Goal: Task Accomplishment & Management: Use online tool/utility

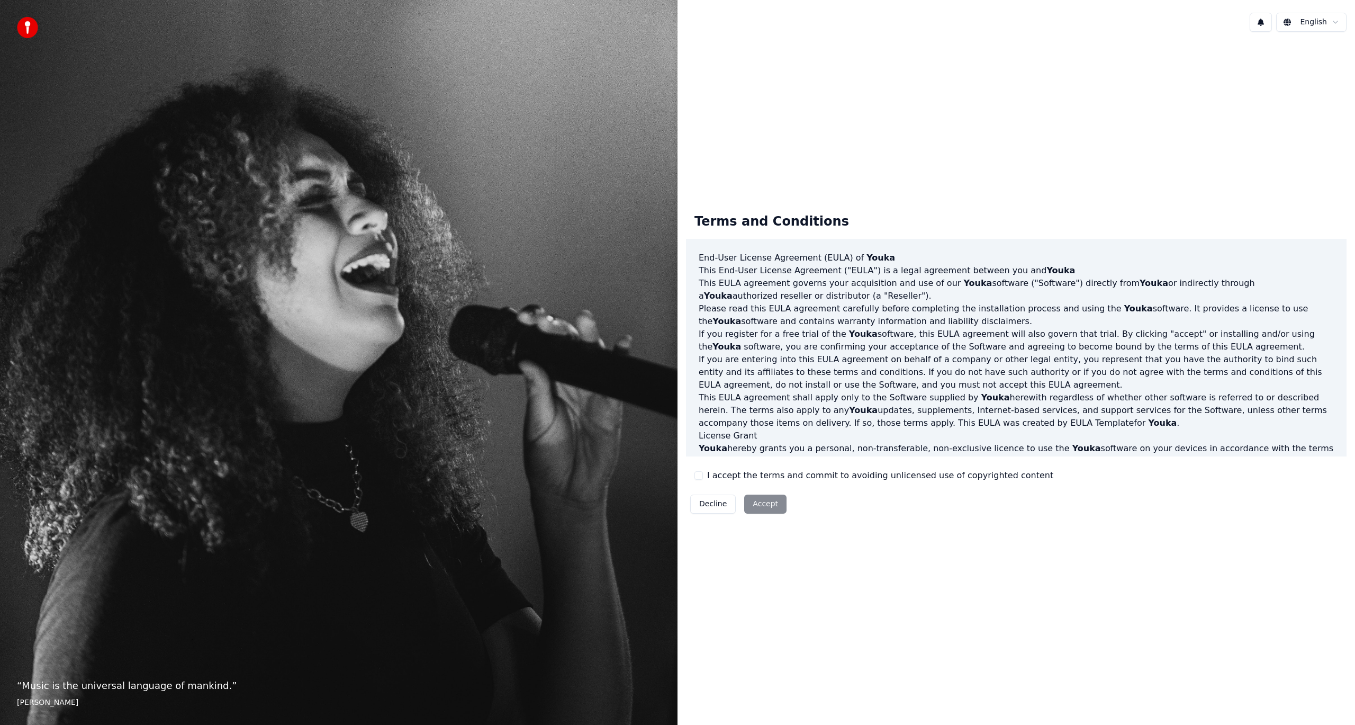
click at [1330, 24] on html "“ Music is the universal language of mankind. ” Henry Wadsworth Longfellow Engl…" at bounding box center [677, 362] width 1355 height 725
click at [1234, 73] on html "“ Music is the universal language of mankind. ” Henry Wadsworth Longfellow Engl…" at bounding box center [677, 362] width 1355 height 725
click at [699, 476] on button "I accept the terms and commit to avoiding unlicensed use of copyrighted content" at bounding box center [698, 475] width 8 height 8
click at [757, 505] on button "Accept" at bounding box center [765, 503] width 42 height 19
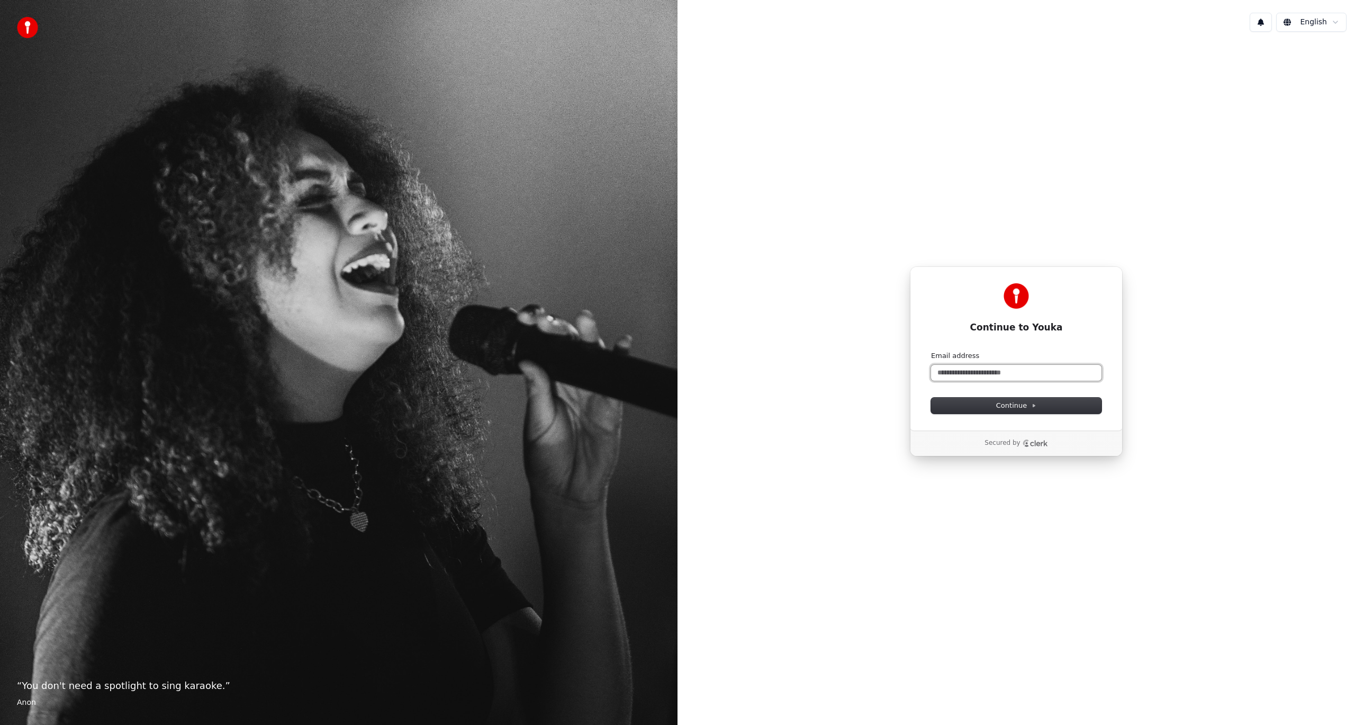
click at [1007, 371] on input "Email address" at bounding box center [1016, 373] width 170 height 16
click at [1031, 406] on icon at bounding box center [1033, 405] width 5 height 5
click at [1018, 376] on input "Email address" at bounding box center [1016, 373] width 170 height 16
paste input "**********"
click at [1020, 405] on span "Continue" at bounding box center [1016, 406] width 40 height 10
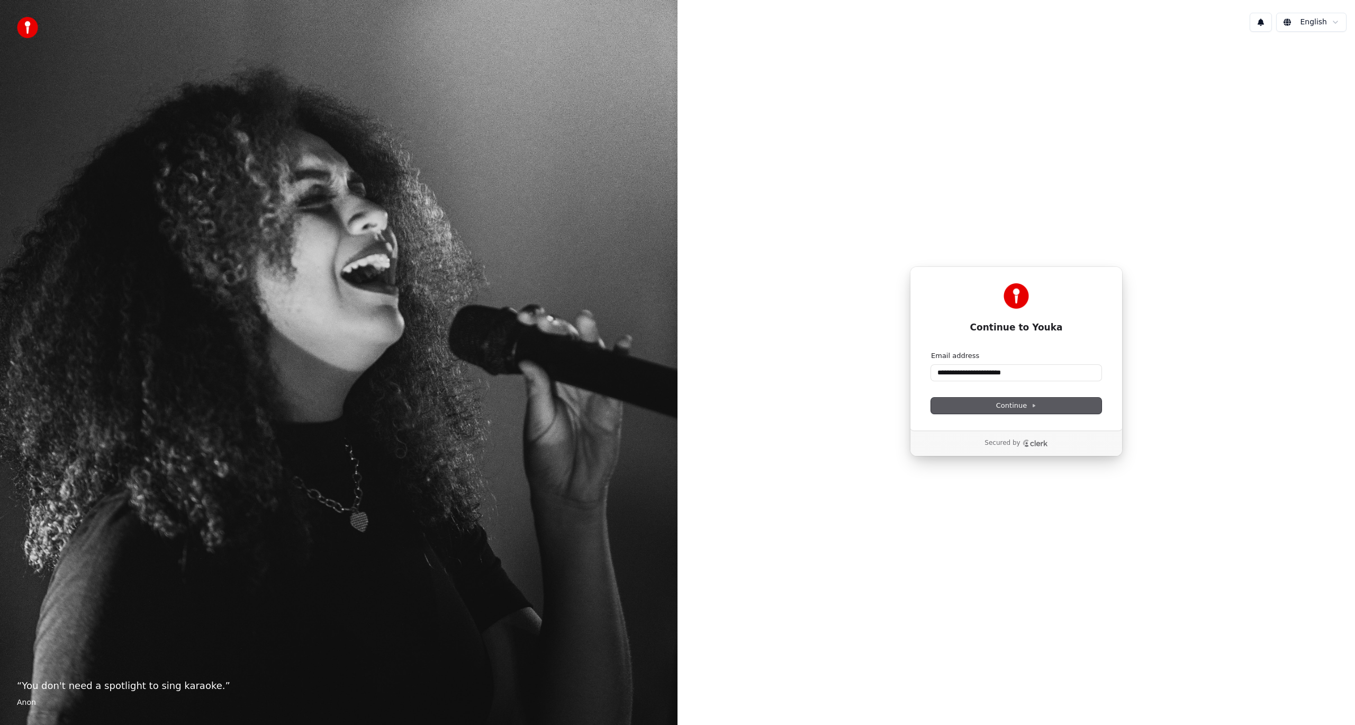
type input "**********"
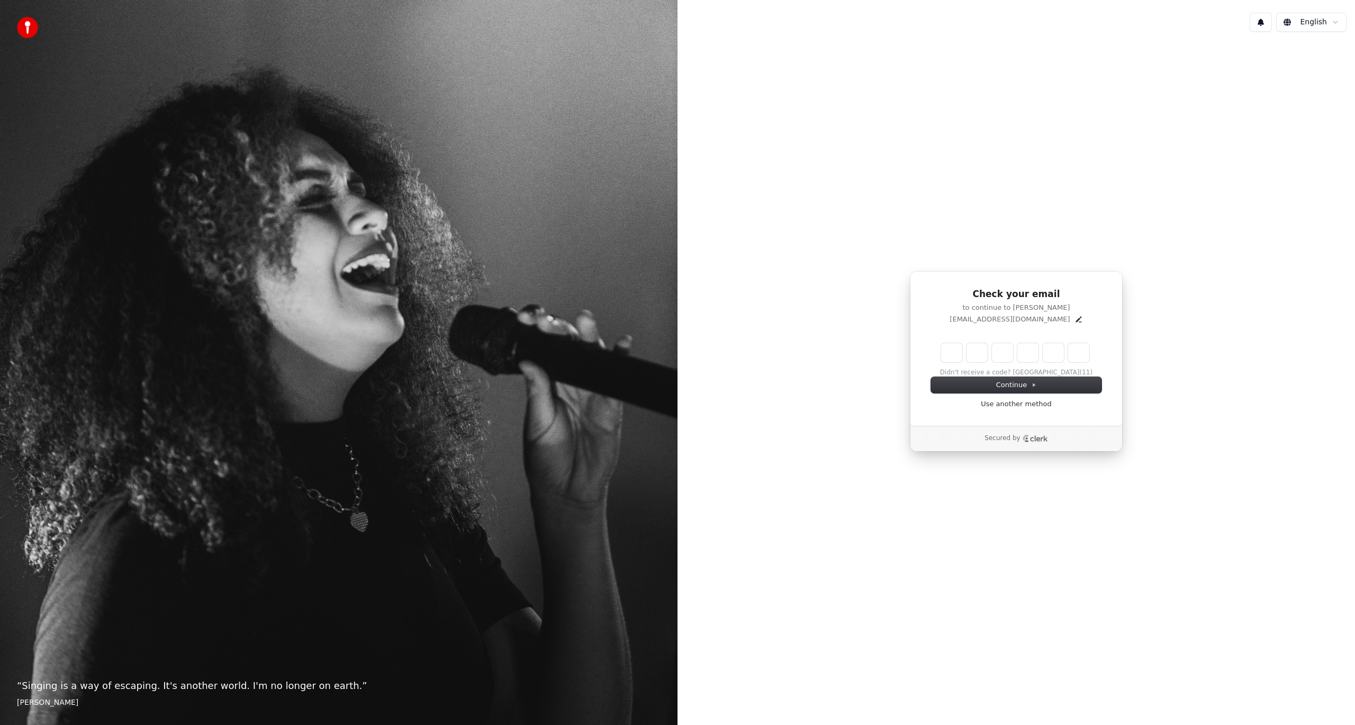
type input "*"
type input "**"
type input "*"
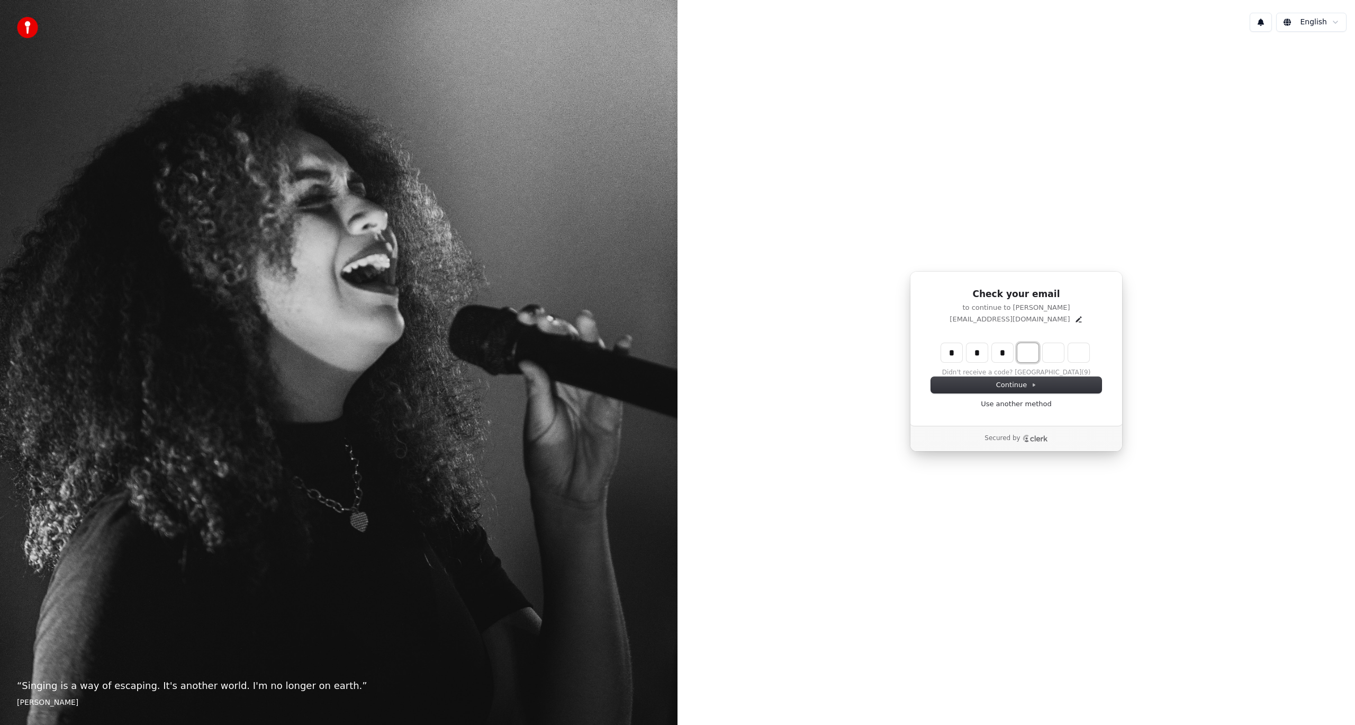
type input "***"
type input "*"
type input "****"
type input "*"
type input "******"
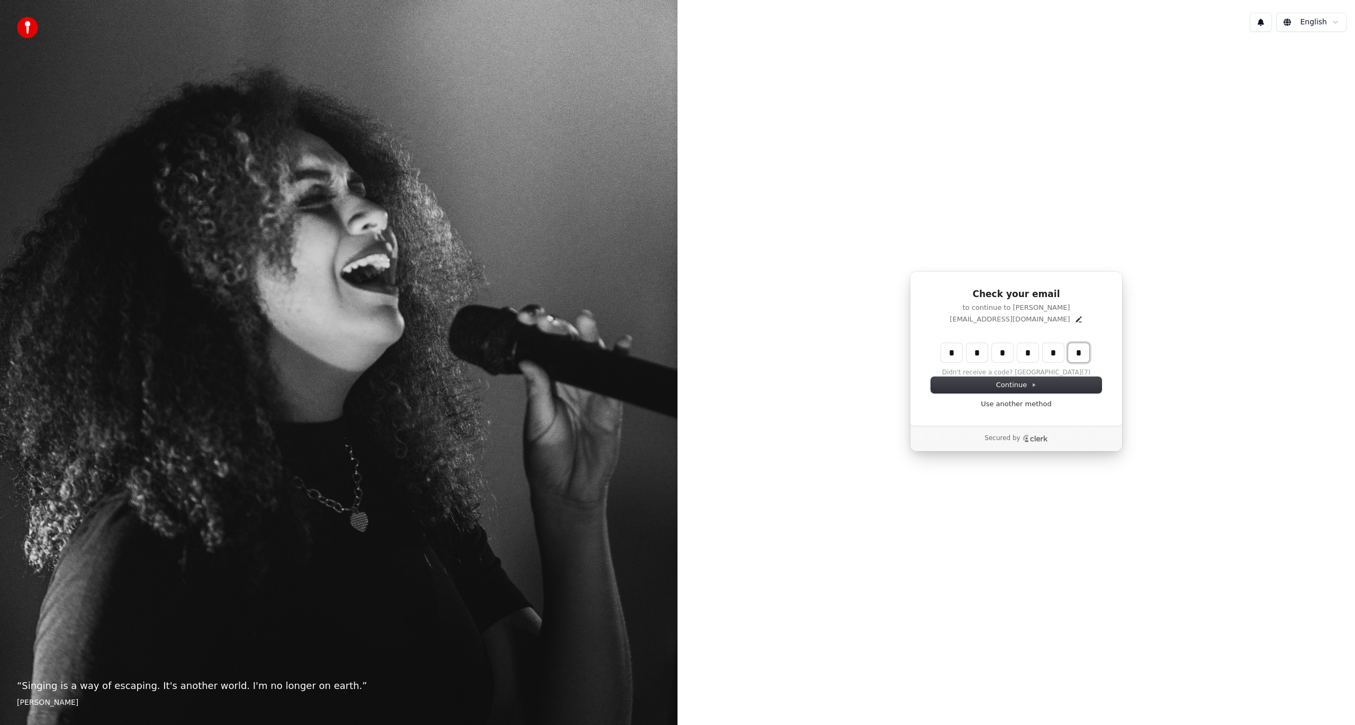
type input "*"
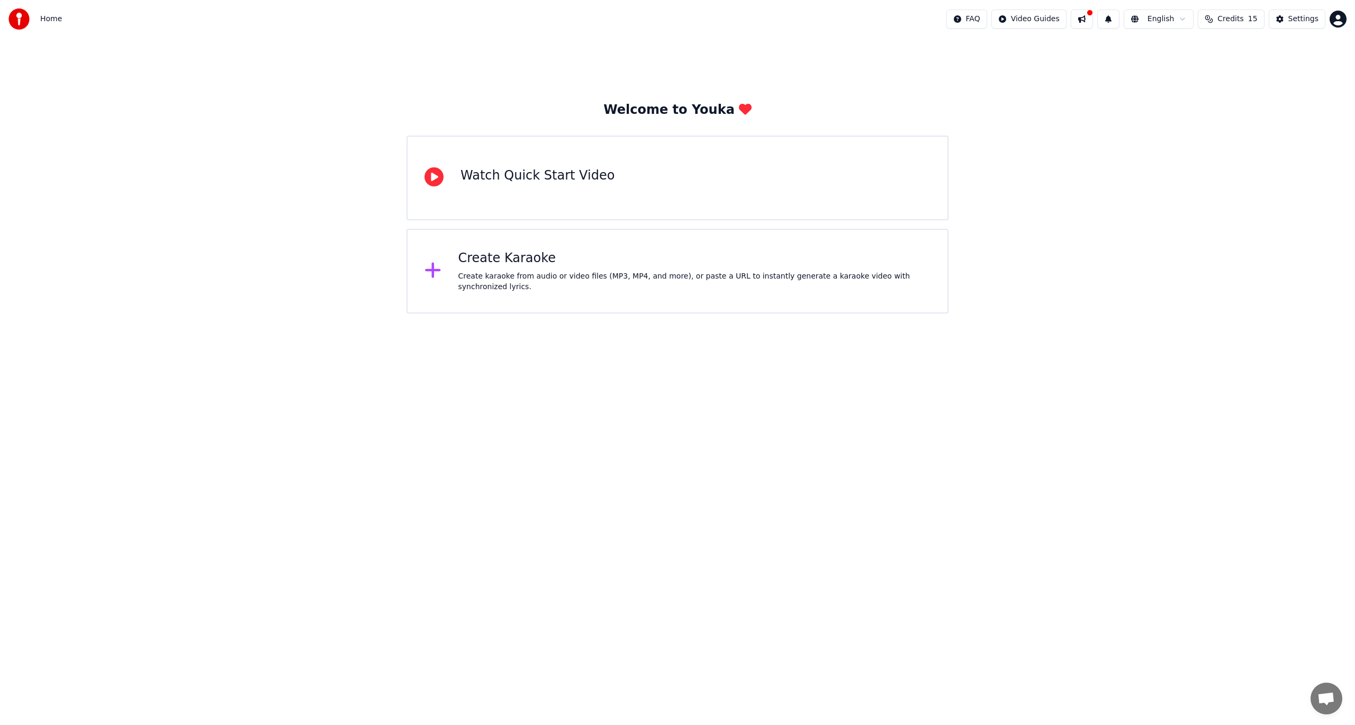
click at [434, 274] on icon at bounding box center [432, 270] width 15 height 15
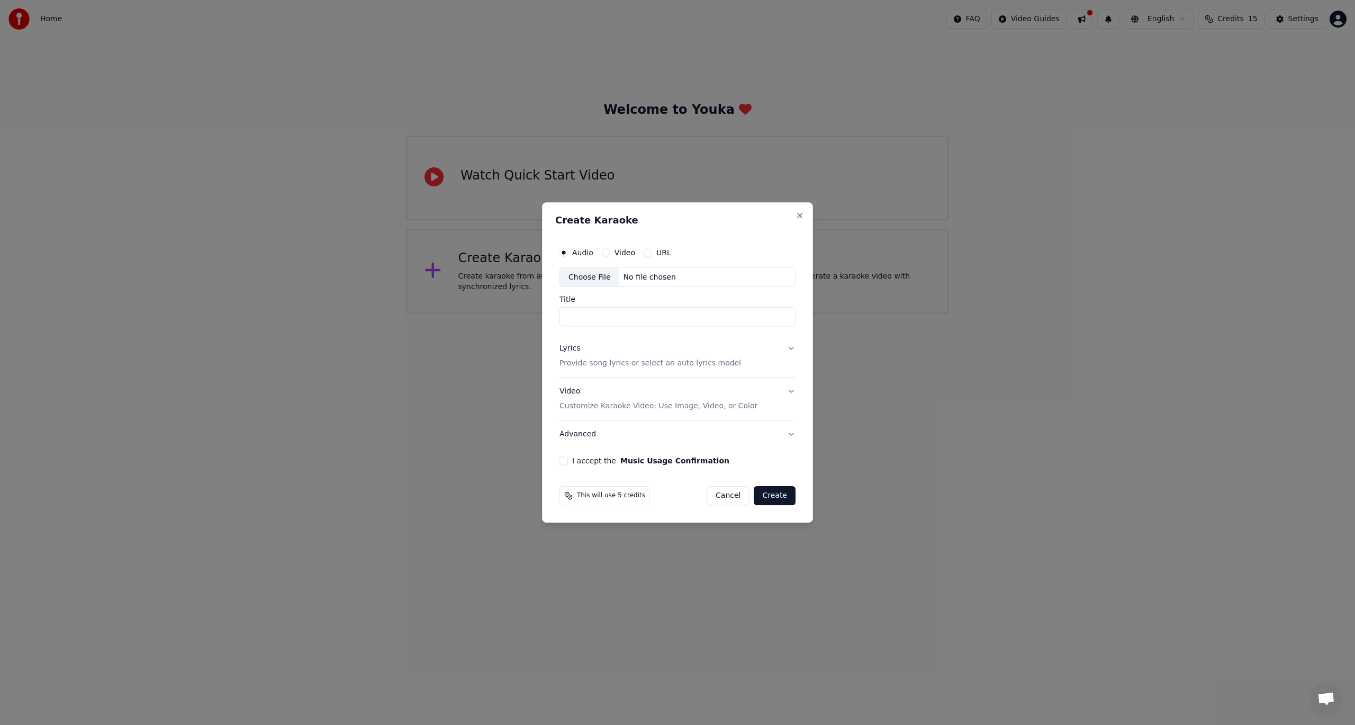
click at [595, 278] on div "Choose File" at bounding box center [589, 277] width 59 height 19
type input "**********"
click at [792, 349] on button "Lyrics Provide song lyrics or select an auto lyrics model" at bounding box center [677, 356] width 240 height 42
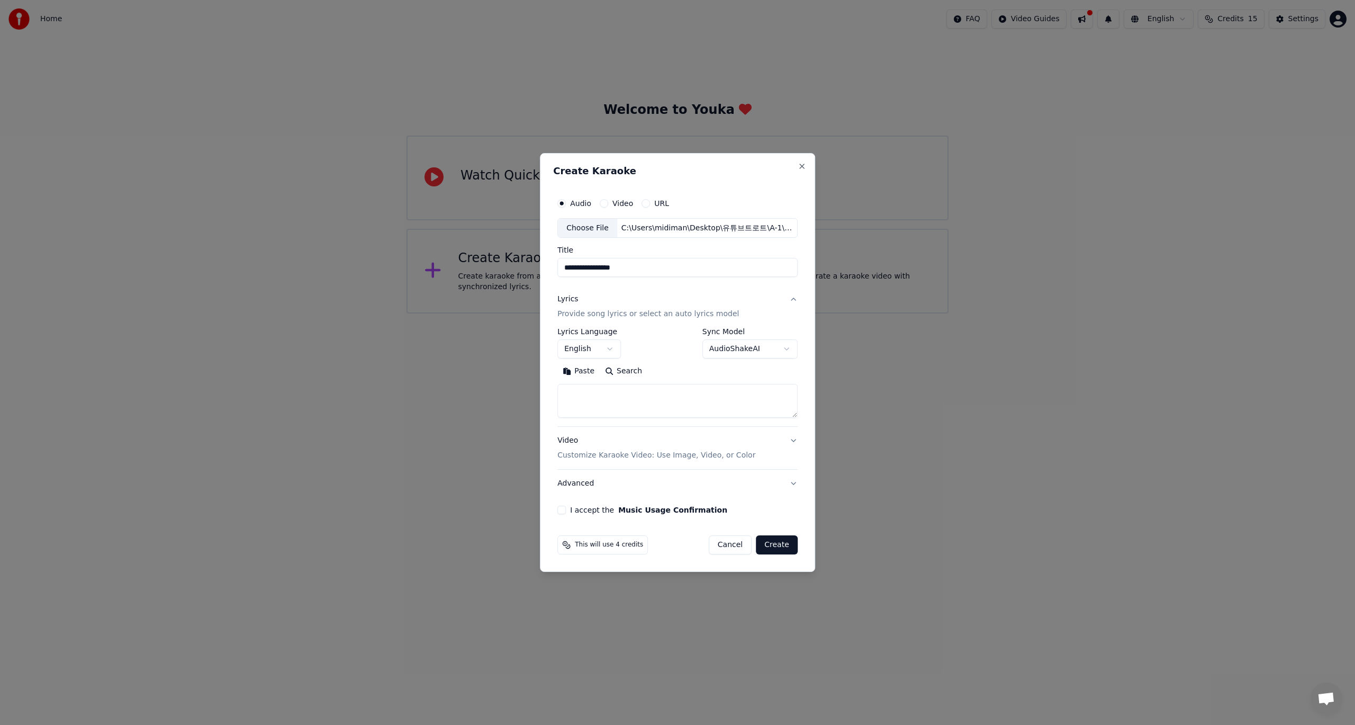
click at [612, 313] on body "**********" at bounding box center [677, 156] width 1355 height 313
select select "**"
click at [786, 313] on body "**********" at bounding box center [677, 156] width 1355 height 313
select select "**********"
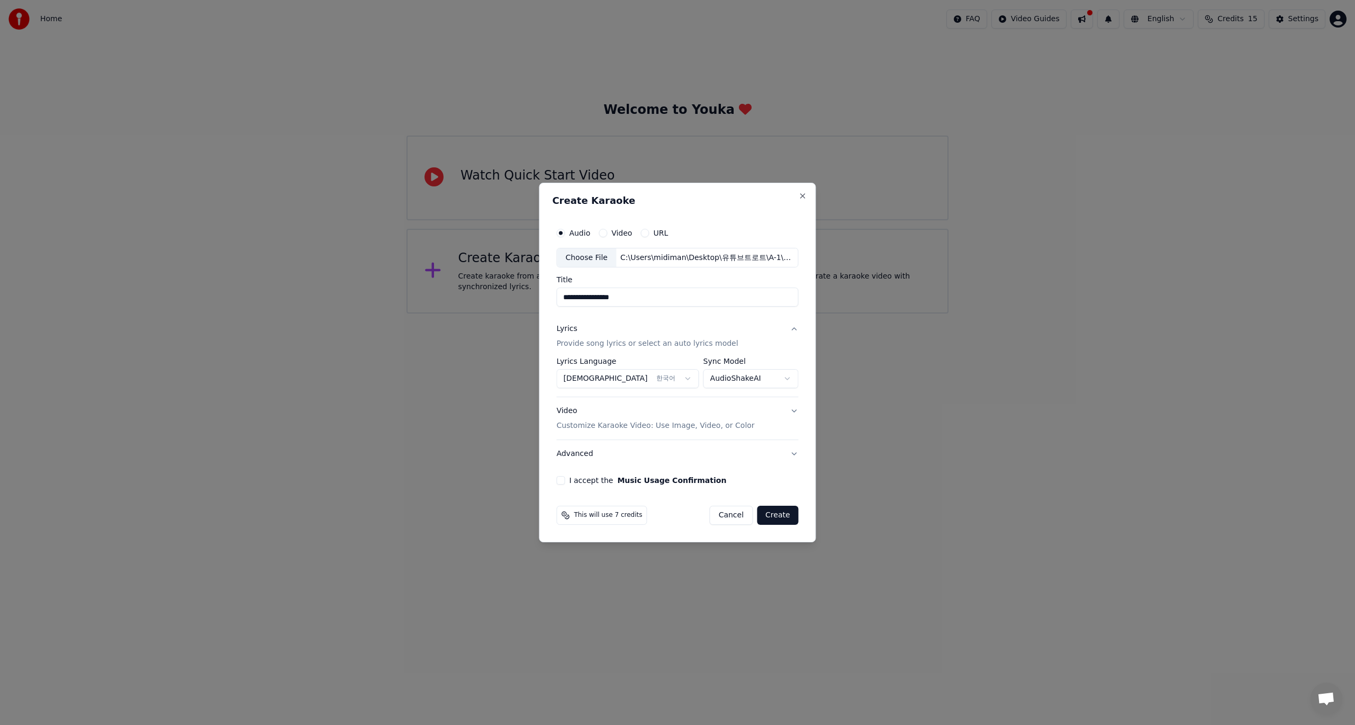
click at [793, 412] on button "Video Customize Karaoke Video: Use Image, Video, or Color" at bounding box center [677, 419] width 242 height 42
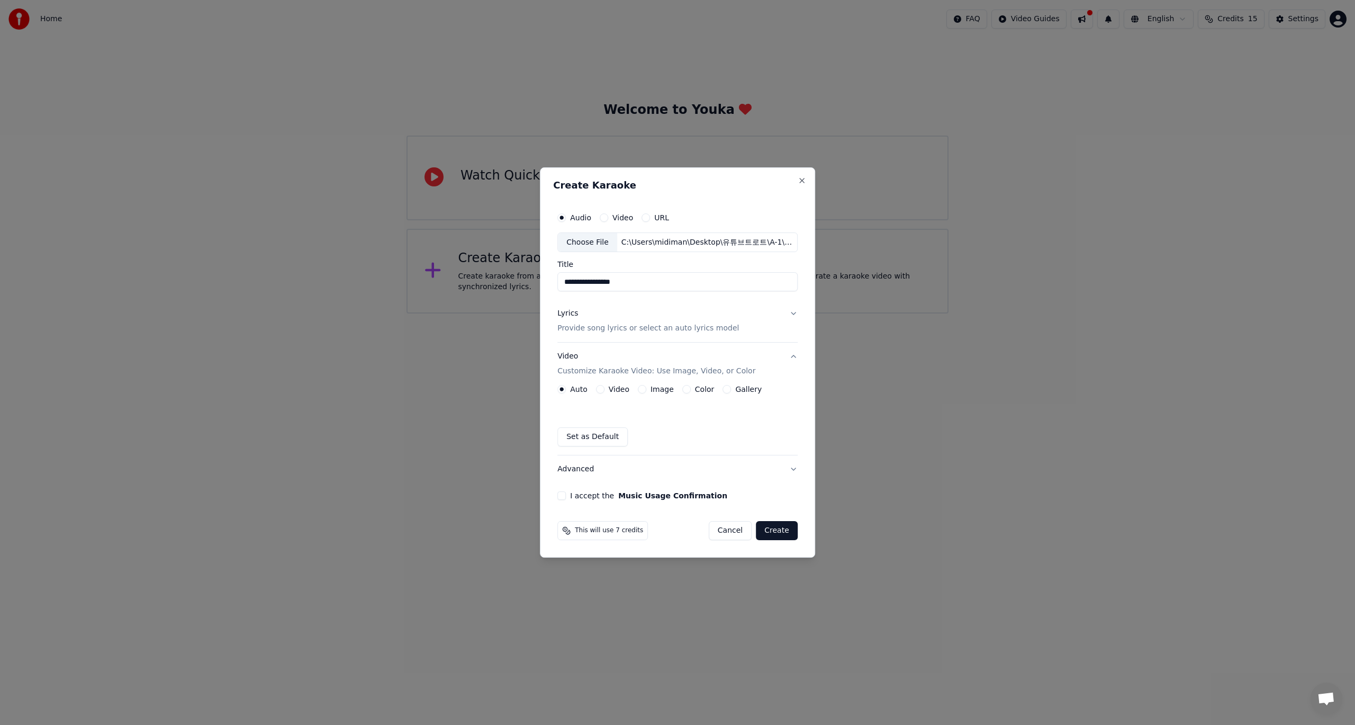
click at [724, 390] on button "Gallery" at bounding box center [726, 389] width 8 height 8
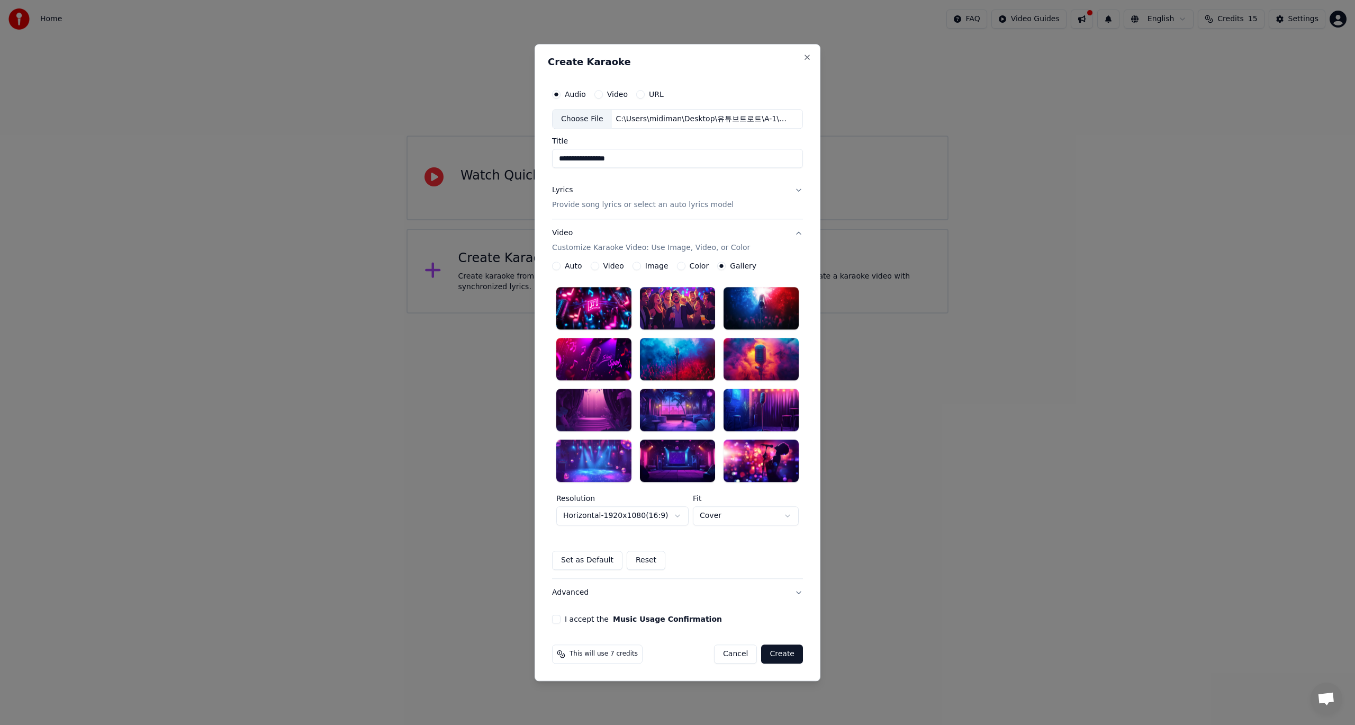
click at [604, 465] on div at bounding box center [593, 460] width 75 height 42
click at [794, 590] on button "Advanced" at bounding box center [677, 593] width 251 height 28
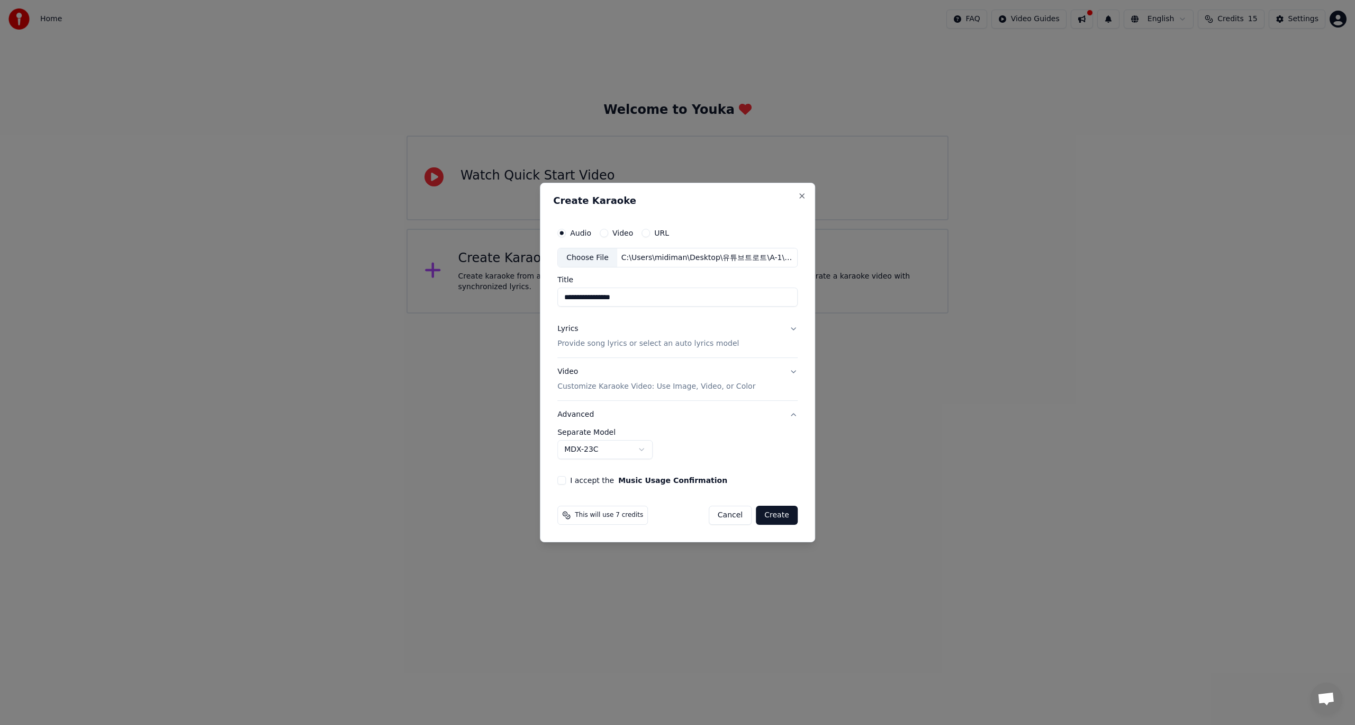
click at [564, 480] on button "I accept the Music Usage Confirmation" at bounding box center [561, 480] width 8 height 8
click at [791, 329] on button "Lyrics Provide song lyrics or select an auto lyrics model" at bounding box center [677, 336] width 240 height 42
click at [794, 407] on button "Video Customize Karaoke Video: Use Image, Video, or Color" at bounding box center [677, 419] width 242 height 42
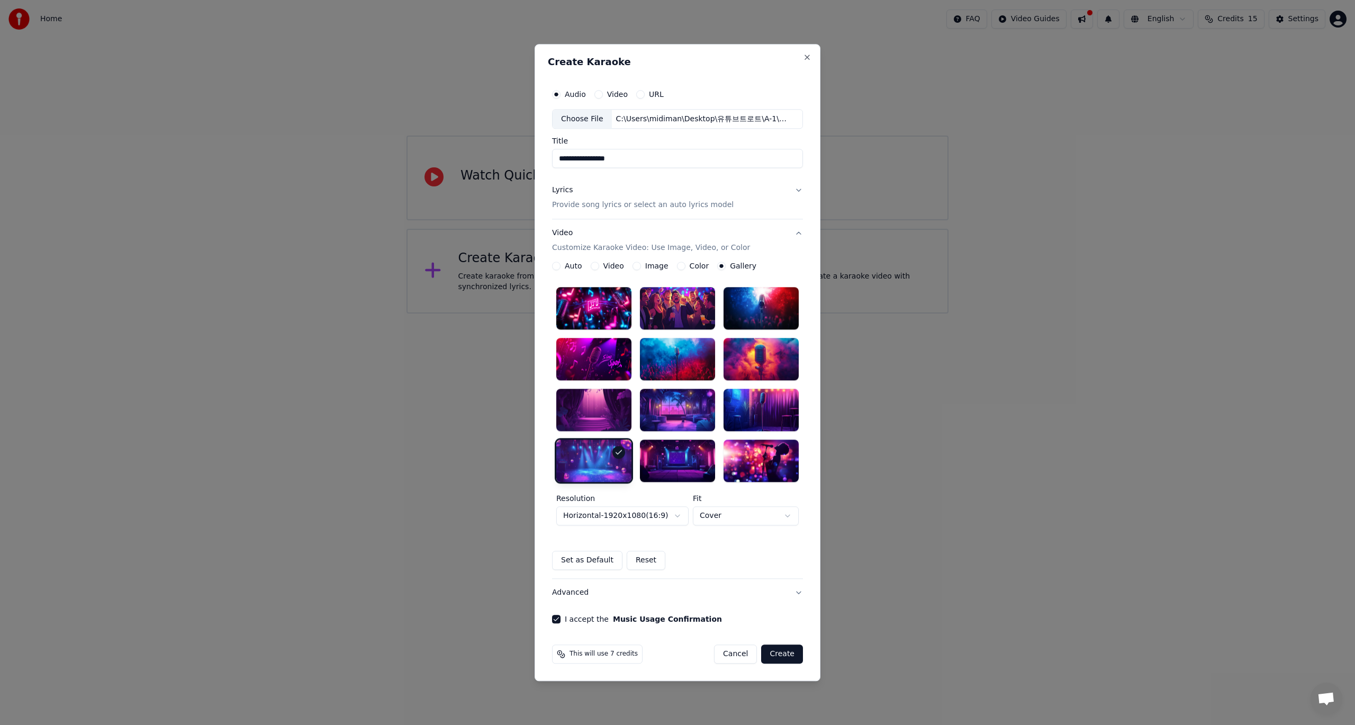
click at [677, 313] on body "**********" at bounding box center [677, 156] width 1355 height 313
click at [783, 654] on button "Create" at bounding box center [782, 653] width 42 height 19
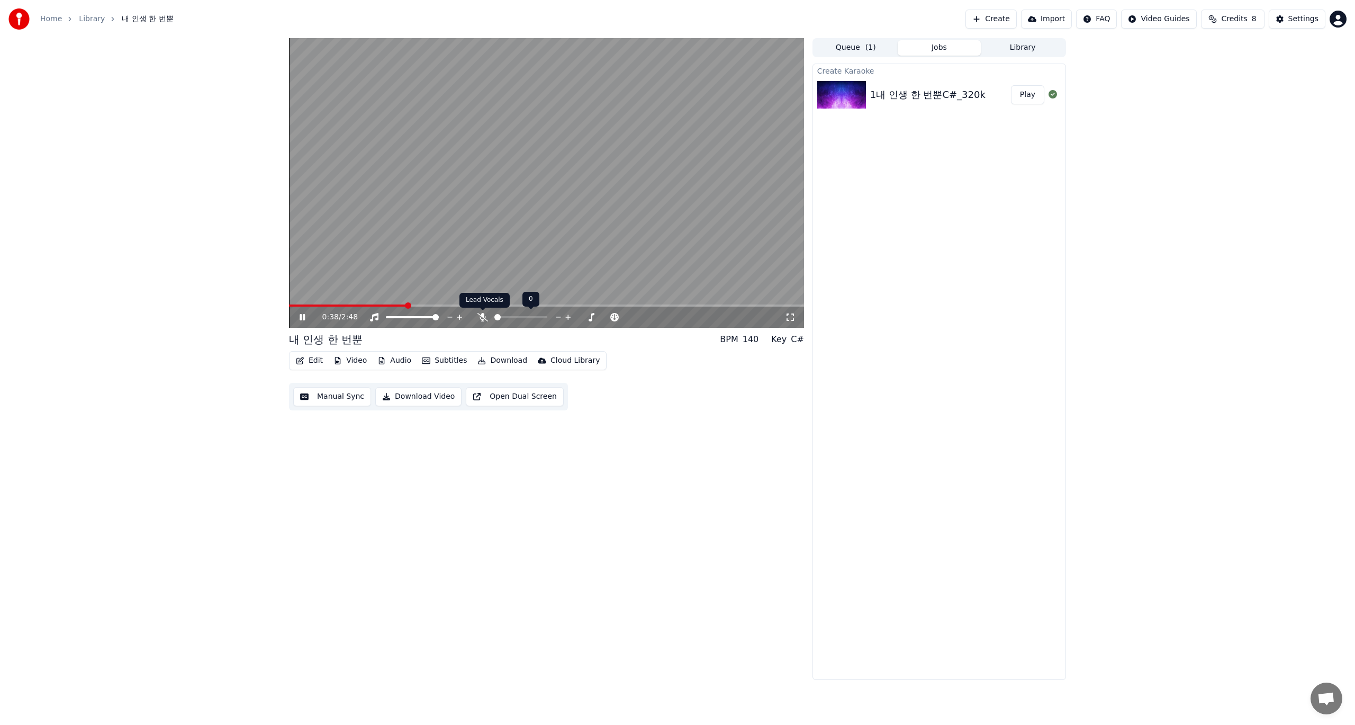
click at [484, 318] on icon at bounding box center [482, 317] width 11 height 8
click at [439, 318] on span at bounding box center [435, 317] width 6 height 6
click at [791, 318] on icon at bounding box center [790, 317] width 11 height 8
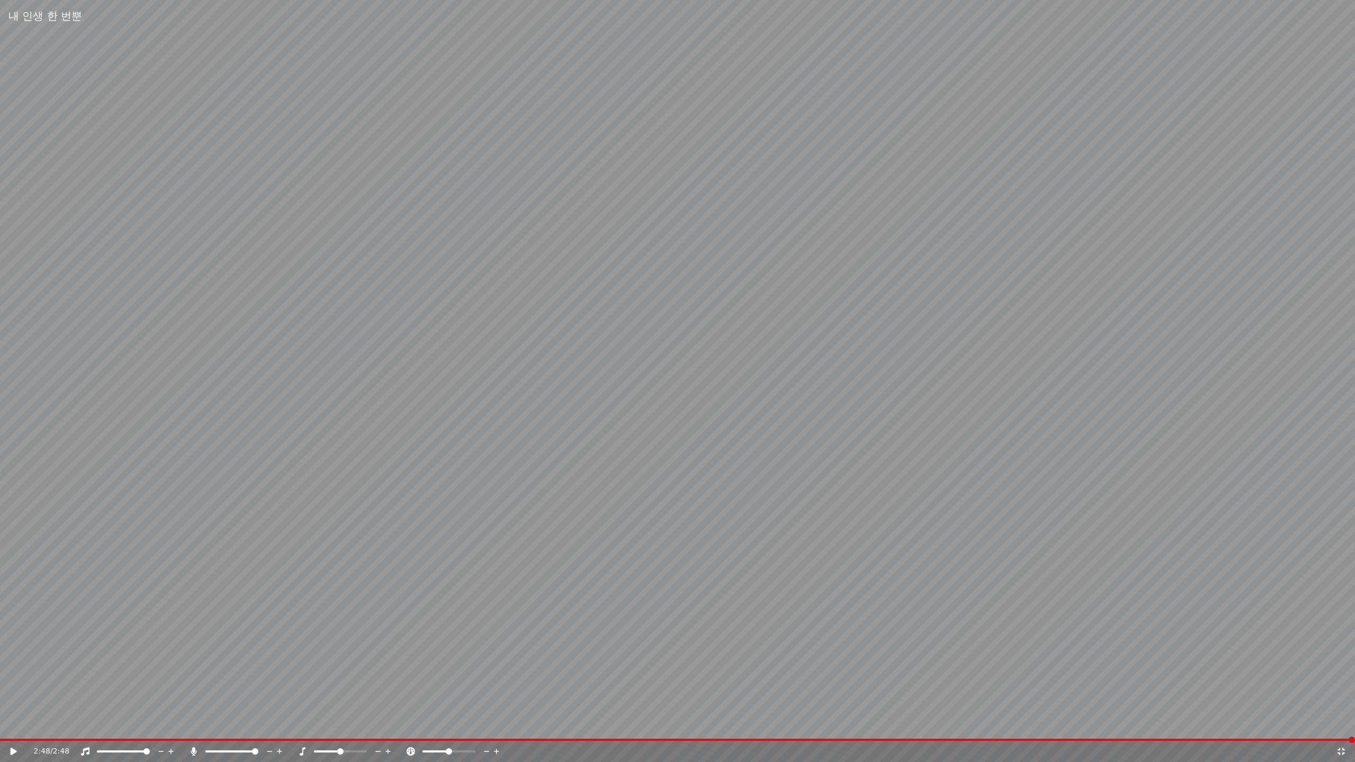
click at [664, 447] on video at bounding box center [677, 381] width 1355 height 762
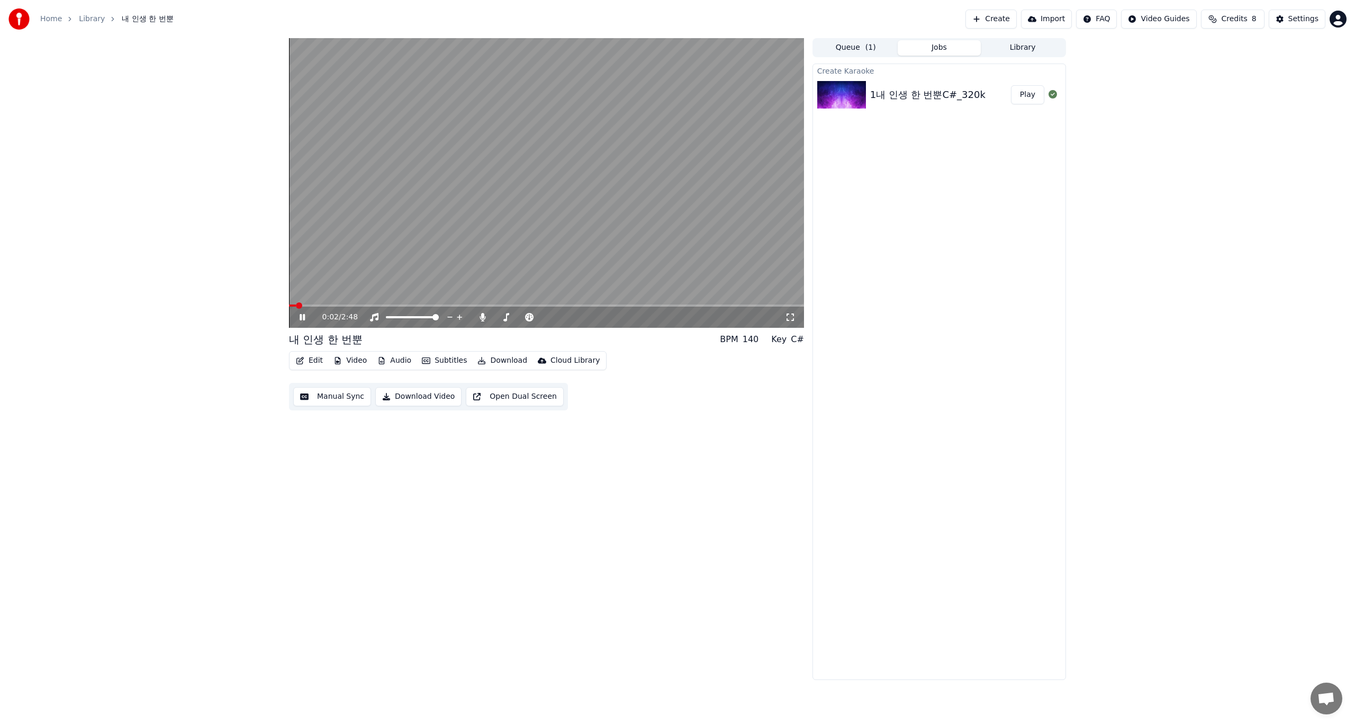
click at [545, 231] on video at bounding box center [546, 183] width 515 height 290
click at [306, 361] on button "Edit" at bounding box center [309, 360] width 35 height 15
click at [331, 441] on div "Style Editor" at bounding box center [334, 438] width 43 height 11
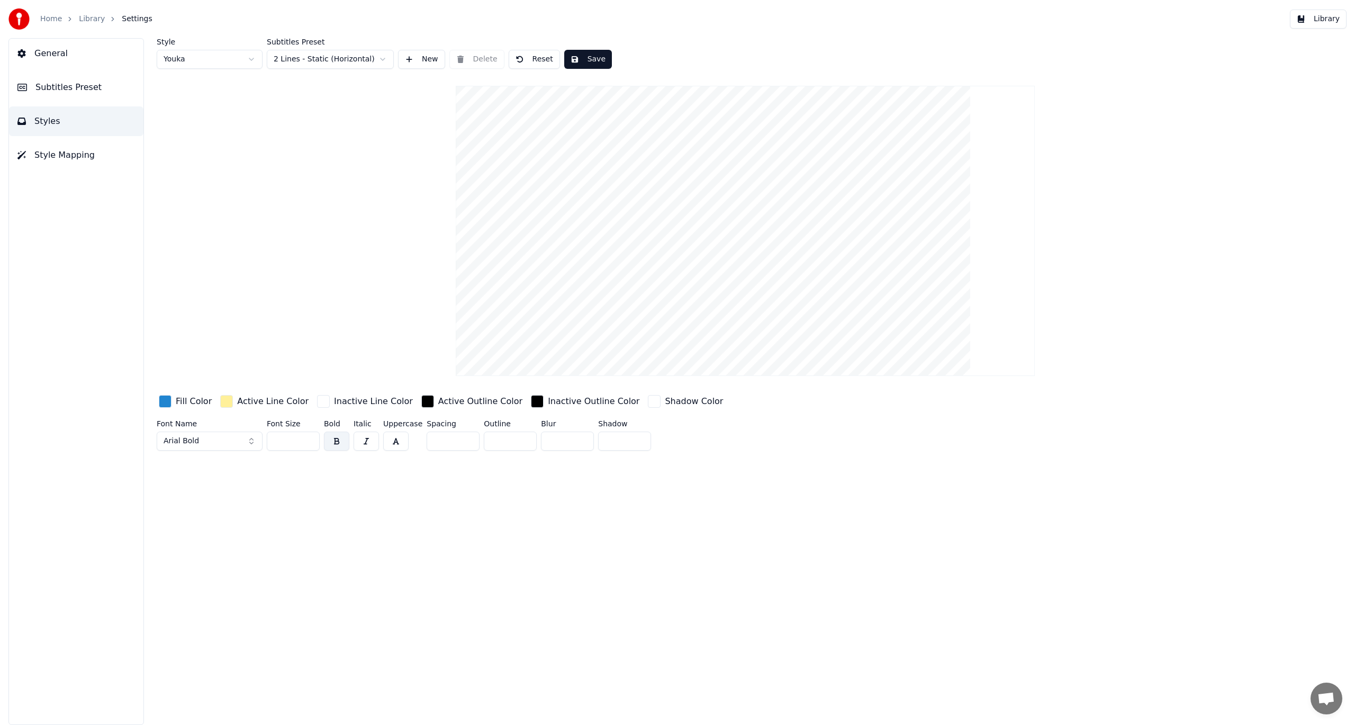
click at [251, 442] on button "Arial Bold" at bounding box center [210, 440] width 106 height 19
click at [227, 515] on div "Lucida Bright Demibold" at bounding box center [217, 514] width 75 height 11
click at [308, 444] on input "**" at bounding box center [293, 440] width 53 height 19
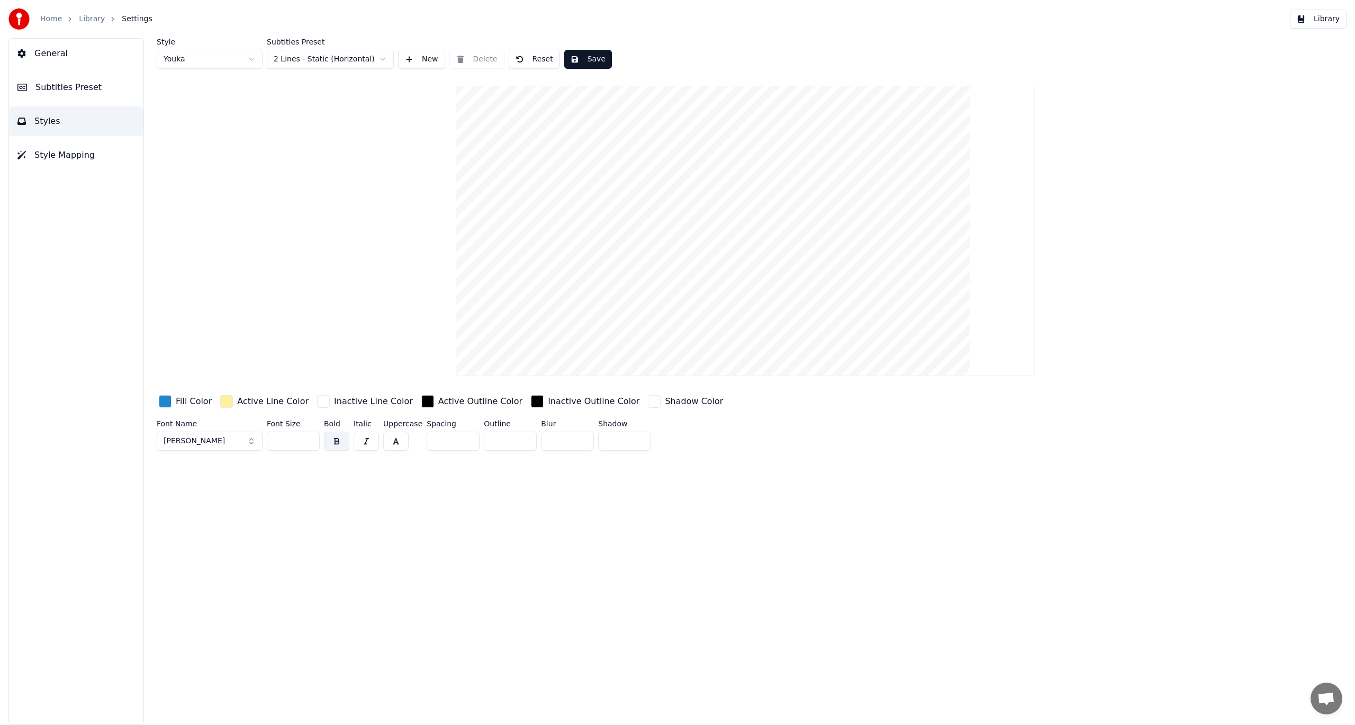
click at [308, 444] on input "**" at bounding box center [293, 440] width 53 height 19
type input "**"
click at [308, 444] on input "**" at bounding box center [293, 440] width 53 height 19
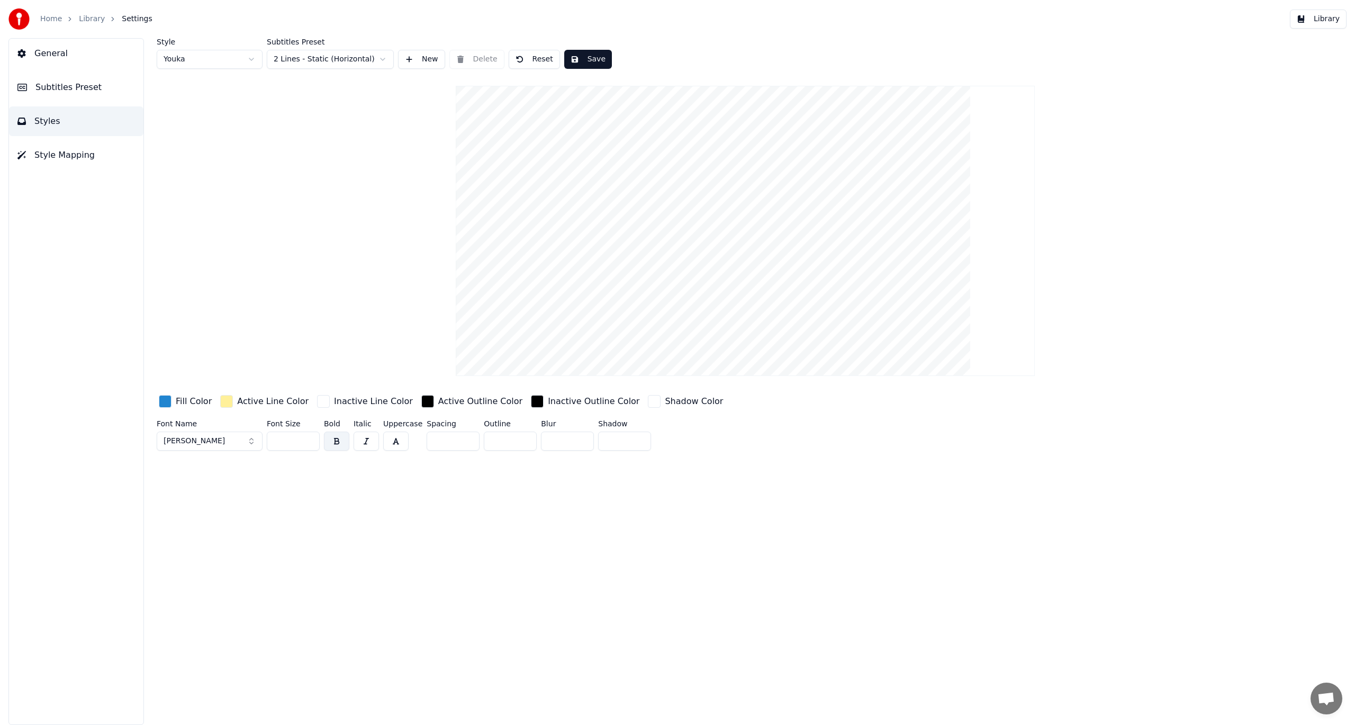
click at [223, 401] on div "button" at bounding box center [226, 401] width 13 height 13
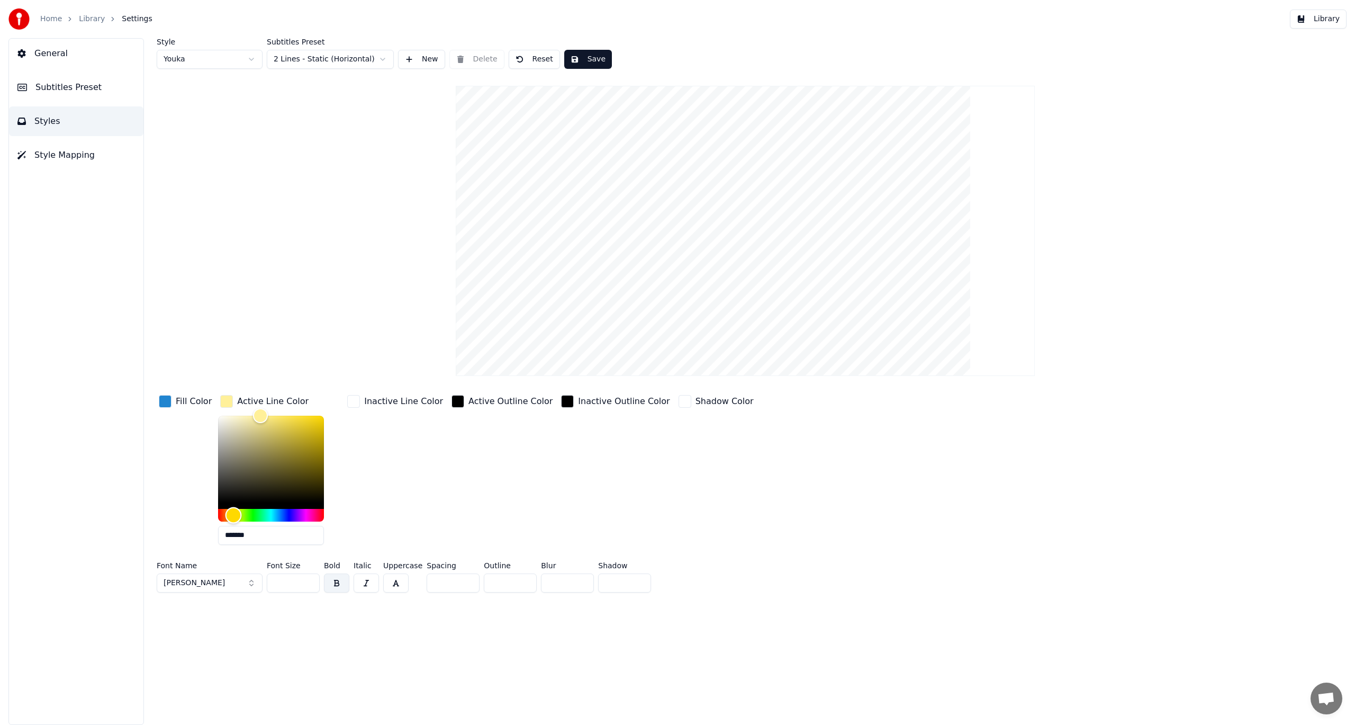
type input "*******"
click at [242, 513] on div "Hue" at bounding box center [271, 515] width 106 height 13
click at [372, 464] on div "Inactive Line Color" at bounding box center [395, 473] width 100 height 160
click at [353, 401] on div "button" at bounding box center [353, 401] width 13 height 13
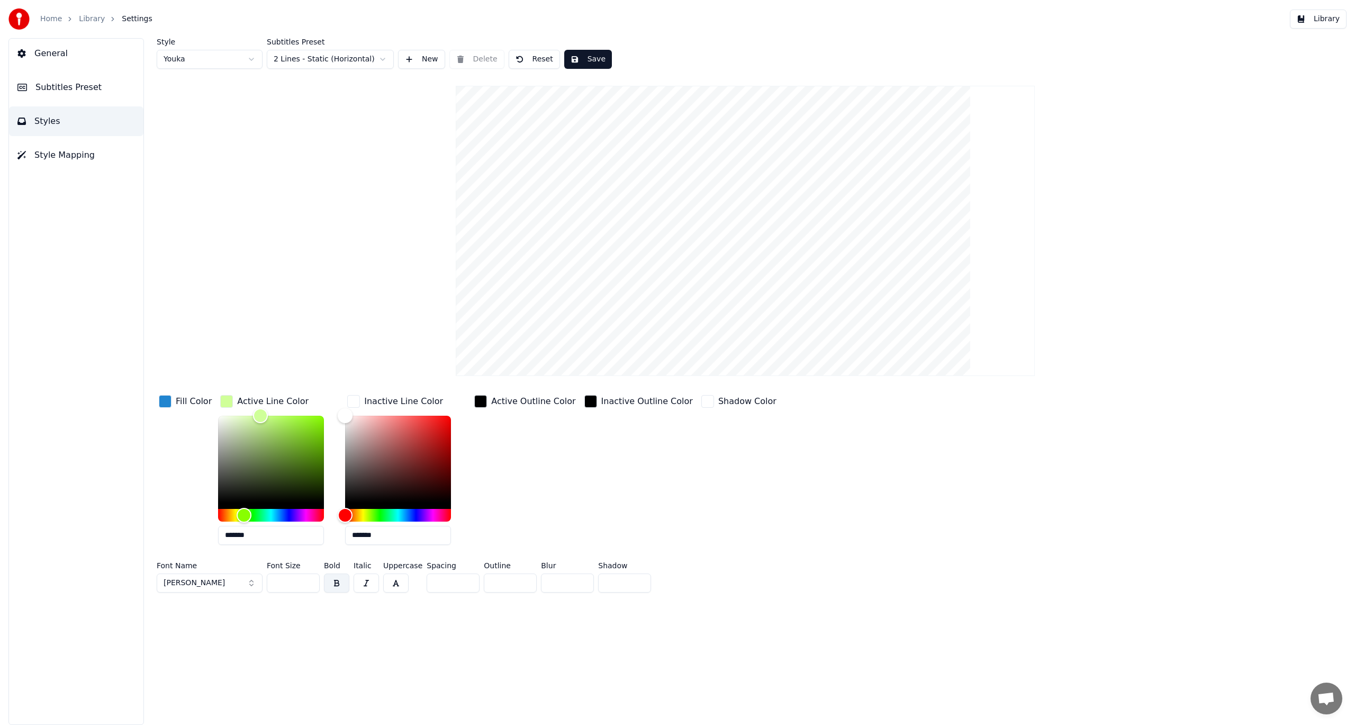
click at [353, 401] on div "button" at bounding box center [353, 401] width 13 height 13
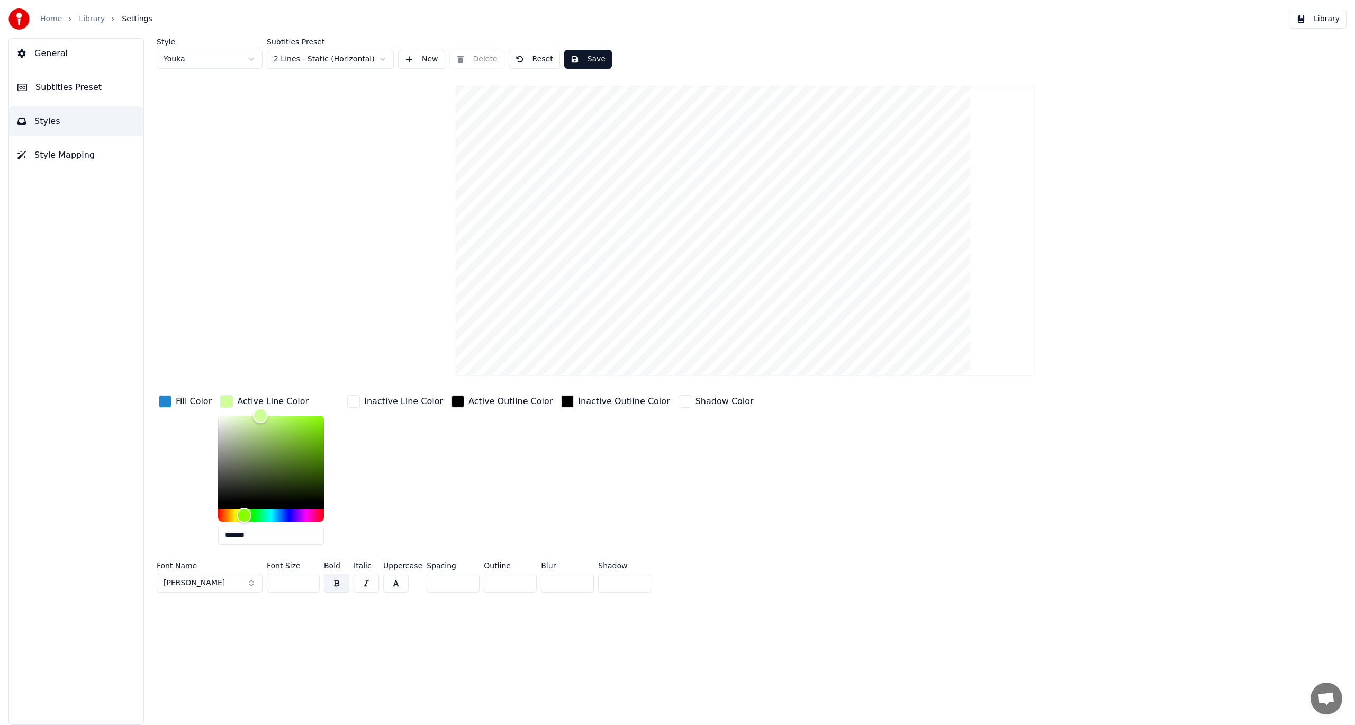
click at [563, 456] on div "Inactive Outline Color" at bounding box center [615, 473] width 113 height 160
click at [679, 403] on div "button" at bounding box center [685, 401] width 13 height 13
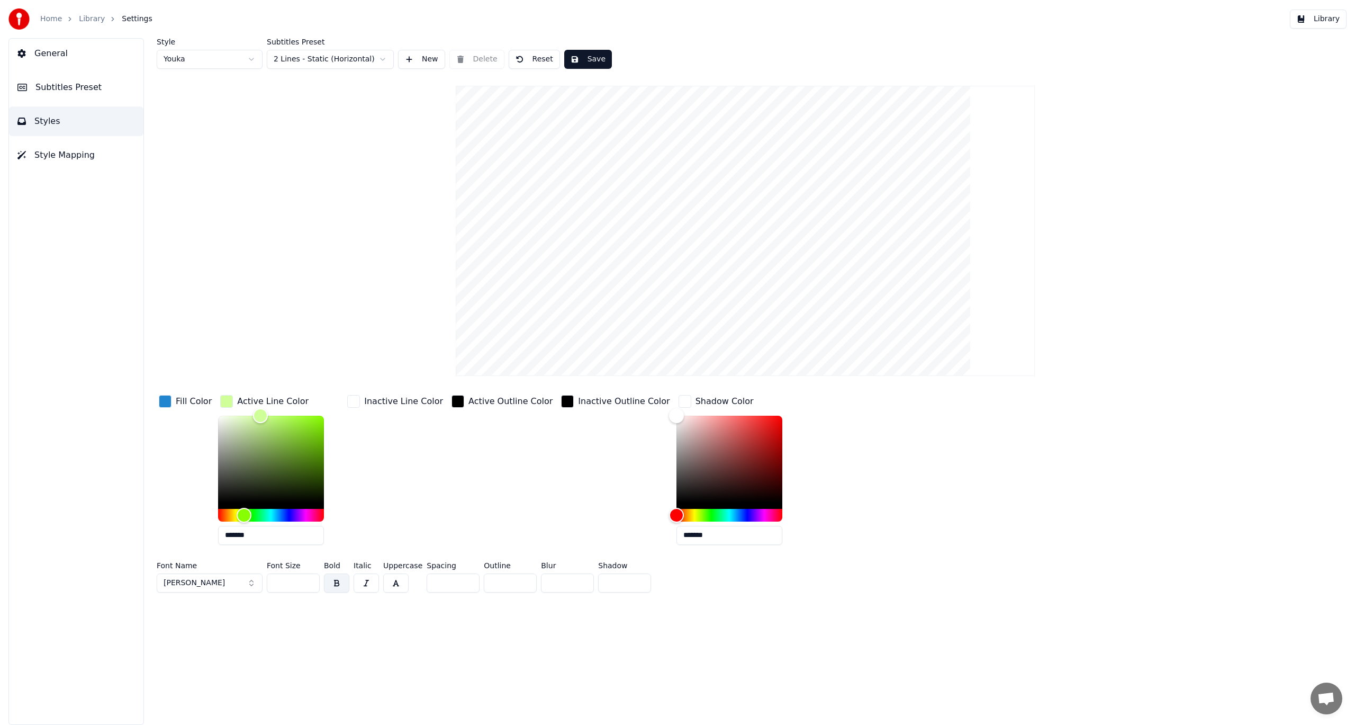
click at [679, 403] on div "button" at bounding box center [685, 401] width 13 height 13
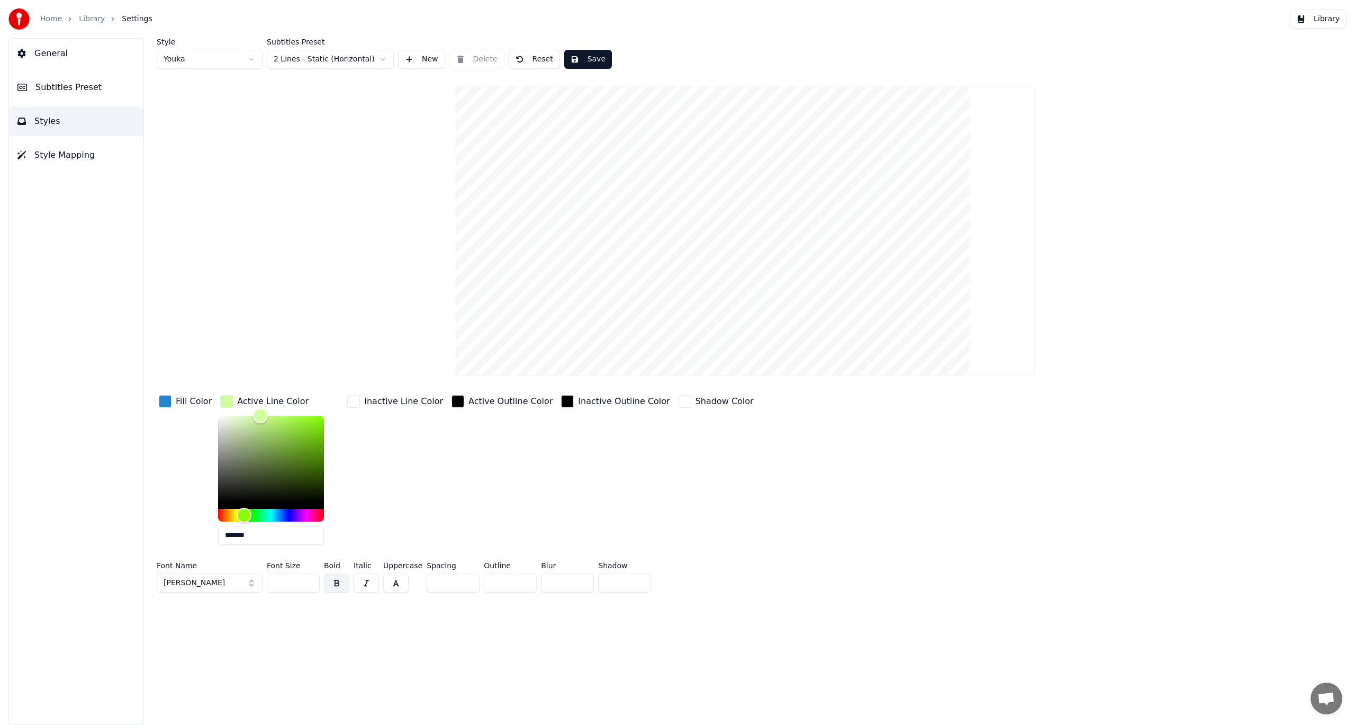
click at [730, 489] on div "Fill Color Active Line Color ******* Inactive Line Color Active Outline Color I…" at bounding box center [631, 473] width 949 height 160
click at [396, 582] on button "button" at bounding box center [395, 582] width 25 height 19
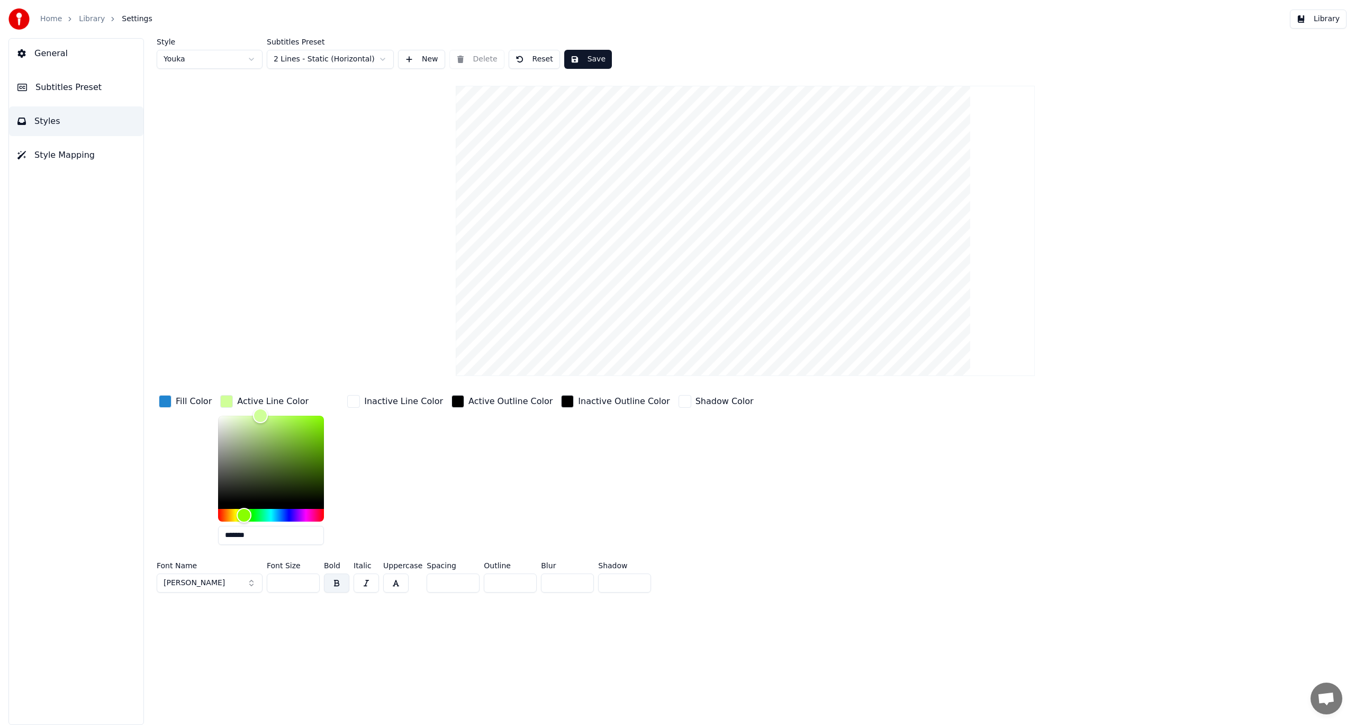
click at [396, 582] on button "button" at bounding box center [395, 582] width 25 height 19
click at [336, 584] on button "button" at bounding box center [336, 582] width 25 height 19
click at [779, 570] on div "Font Name Lucida Bright Demibold Font Size ** Bold Italic Uppercase Spacing * O…" at bounding box center [631, 579] width 949 height 35
click at [577, 58] on button "Save" at bounding box center [588, 59] width 48 height 19
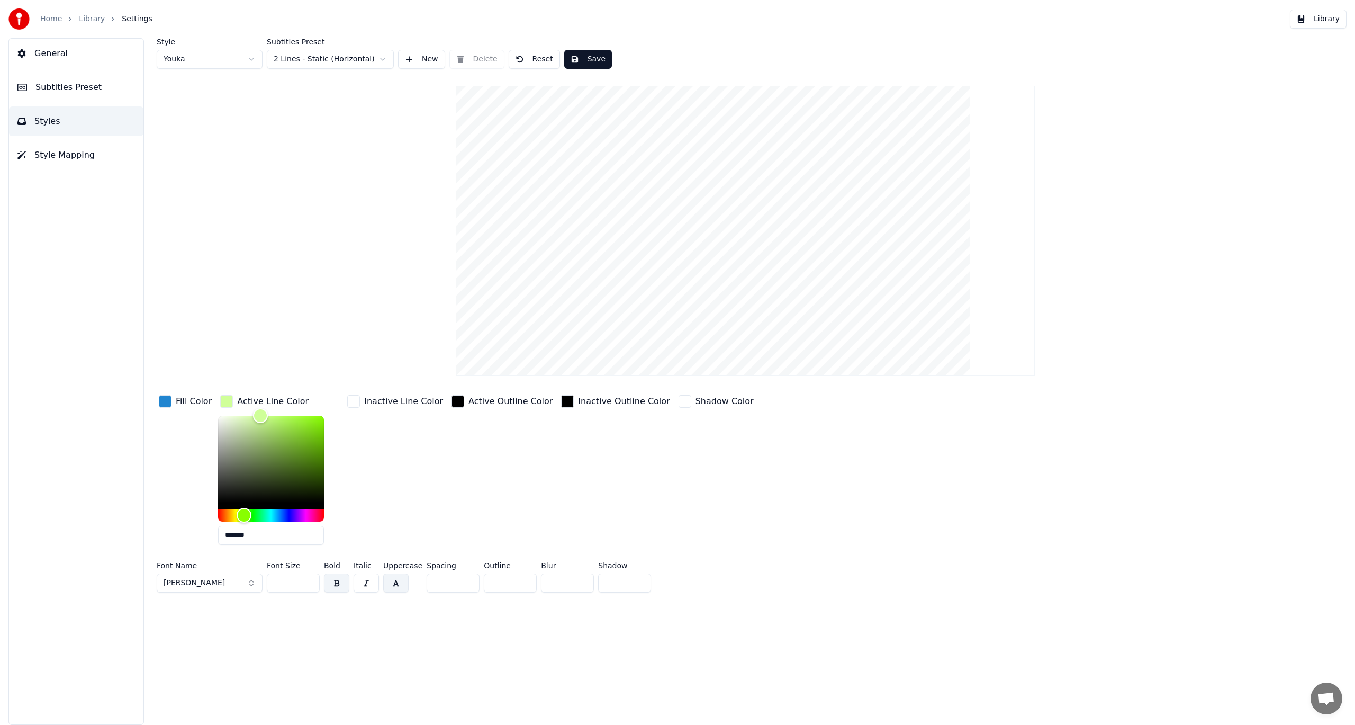
click at [34, 121] on button "Styles" at bounding box center [76, 121] width 134 height 30
click at [35, 54] on span "General" at bounding box center [50, 53] width 33 height 13
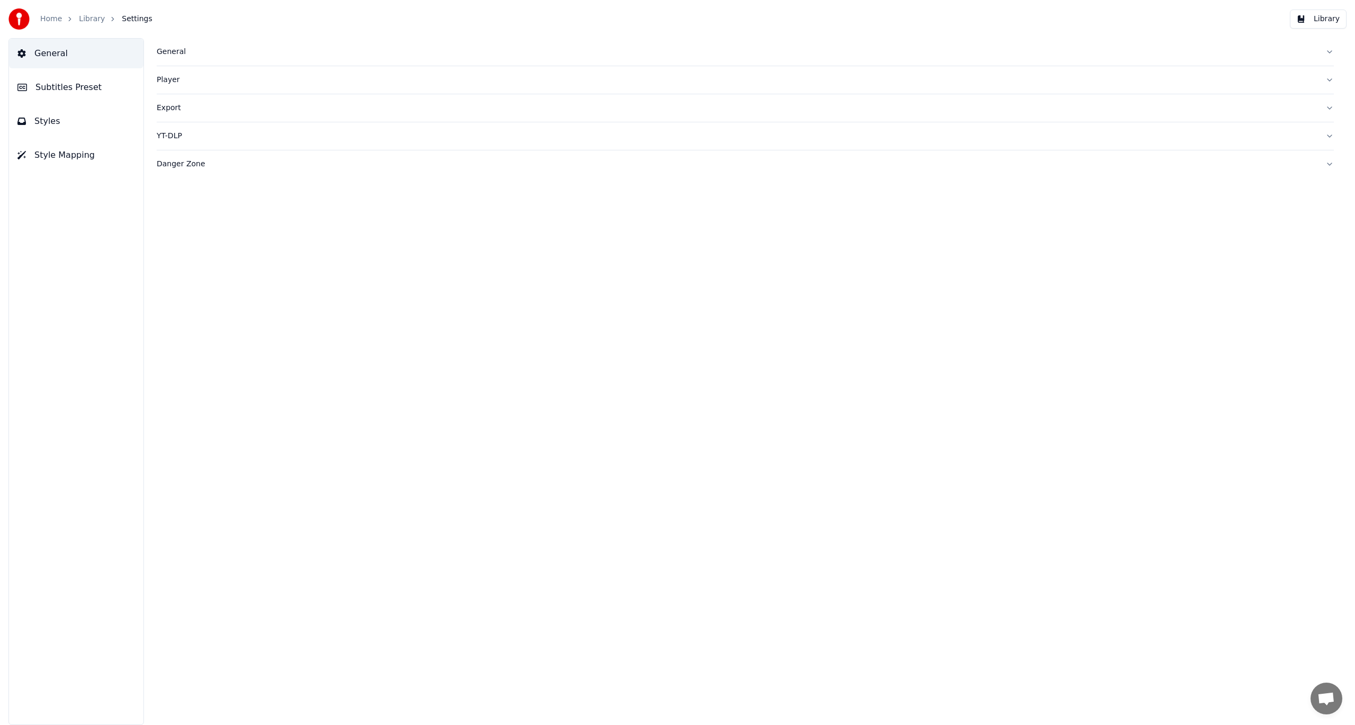
click at [32, 120] on button "Styles" at bounding box center [76, 121] width 134 height 30
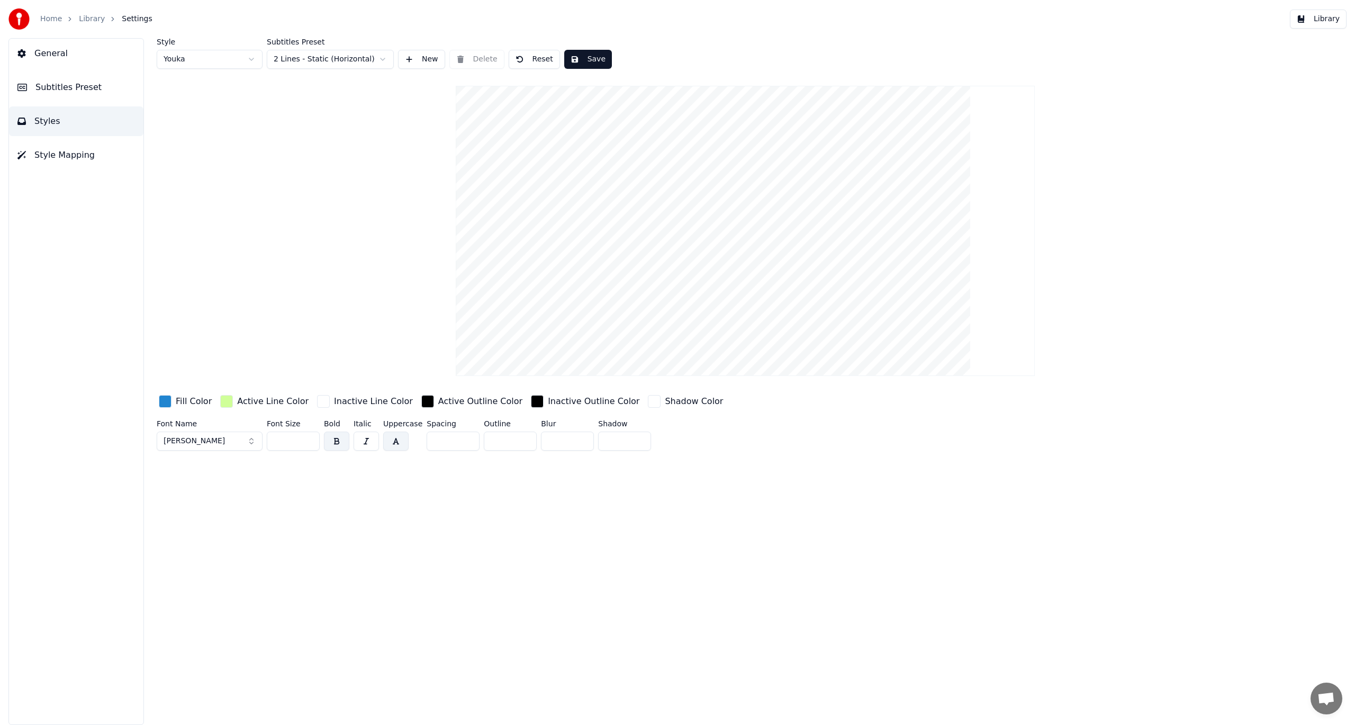
click at [40, 158] on span "Style Mapping" at bounding box center [64, 155] width 60 height 13
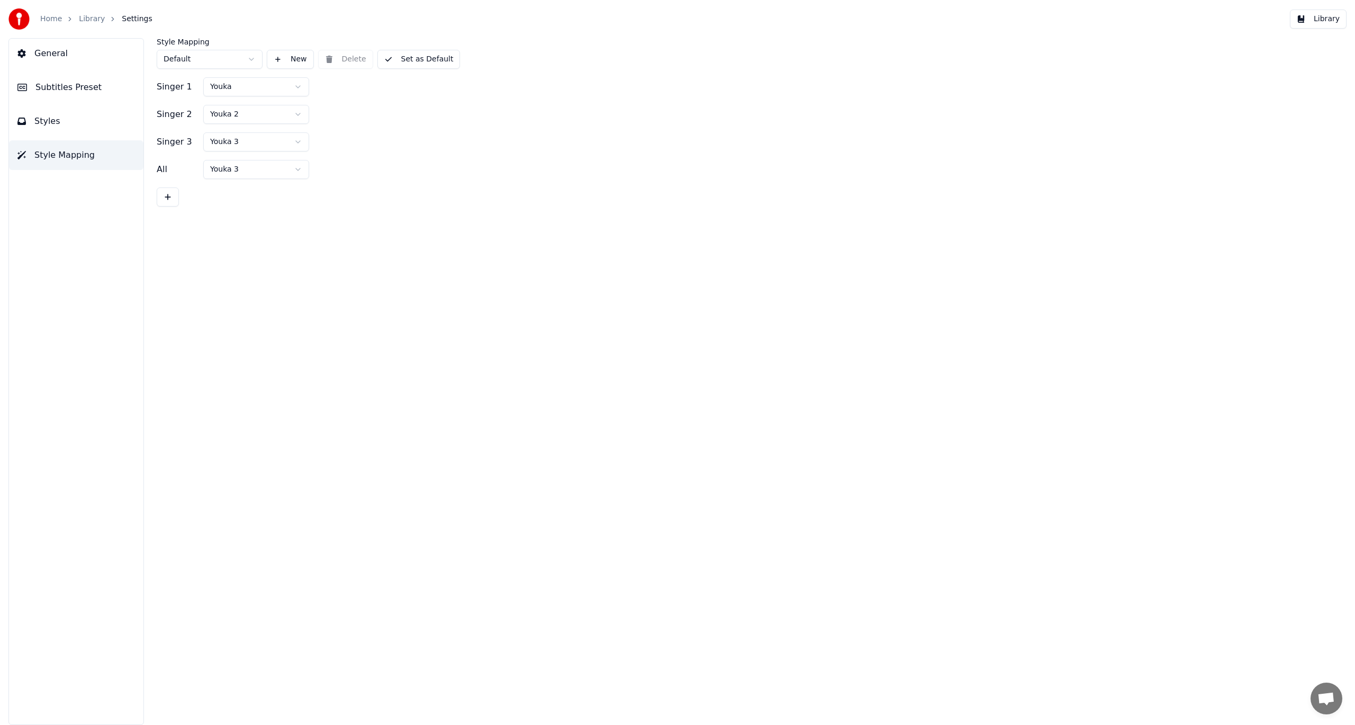
click at [49, 56] on span "General" at bounding box center [50, 53] width 33 height 13
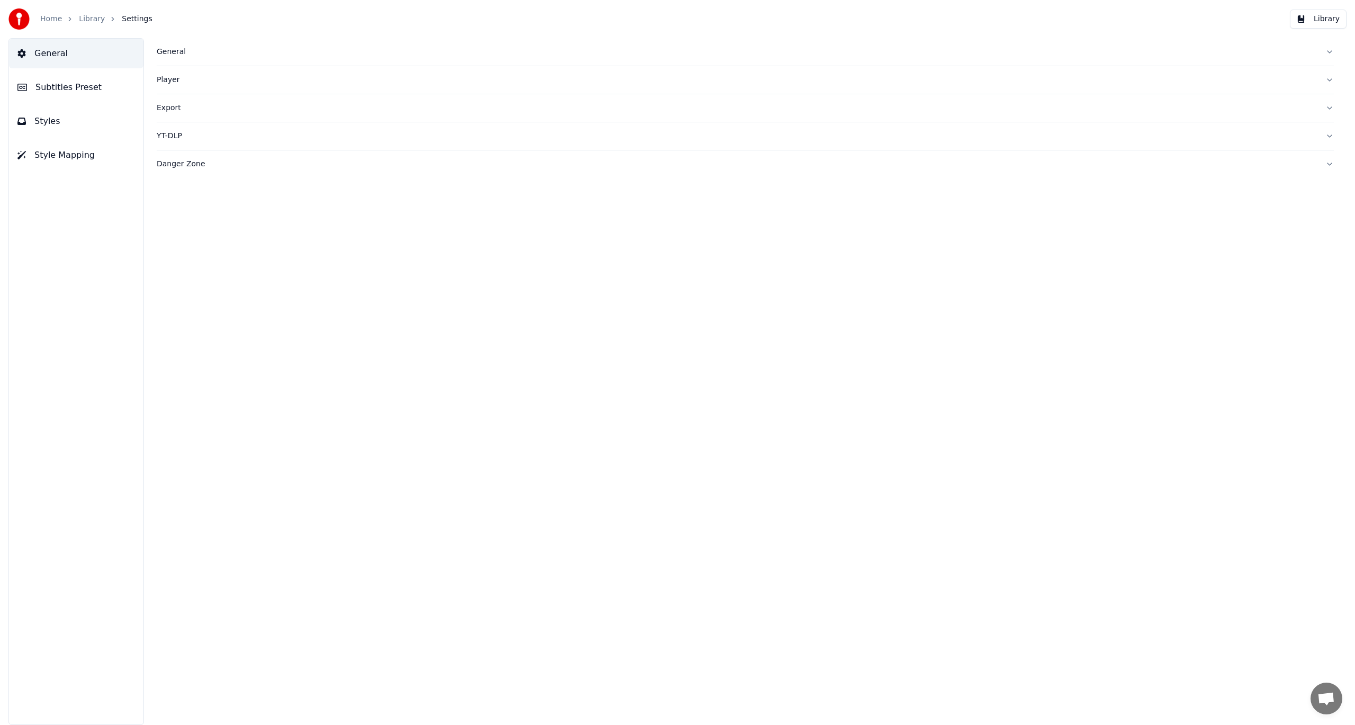
click at [136, 19] on span "Settings" at bounding box center [137, 19] width 30 height 11
click at [42, 56] on span "General" at bounding box center [50, 53] width 33 height 13
click at [178, 52] on div "General" at bounding box center [737, 52] width 1160 height 11
click at [163, 84] on div "Player" at bounding box center [737, 80] width 1160 height 11
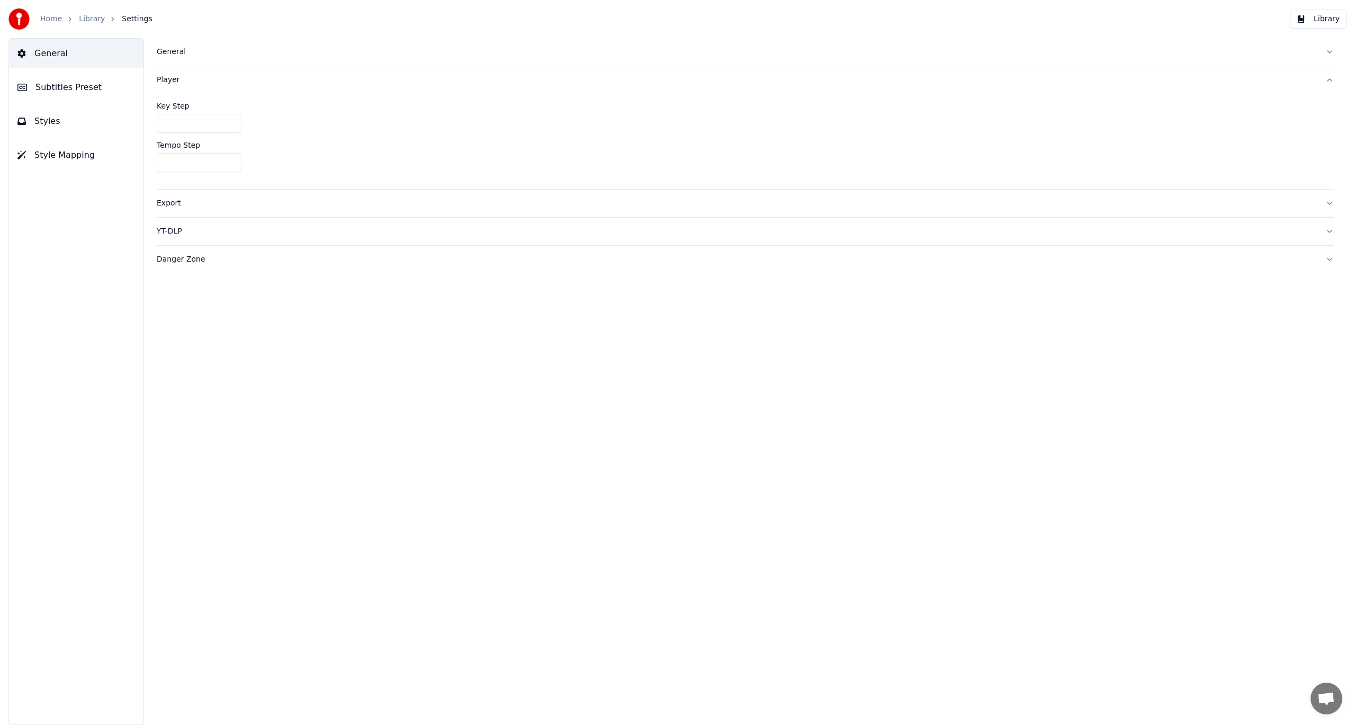
click at [164, 82] on div "Player" at bounding box center [737, 80] width 1160 height 11
click at [167, 105] on div "Export" at bounding box center [737, 108] width 1160 height 11
click at [1330, 22] on button "Library" at bounding box center [1318, 19] width 57 height 19
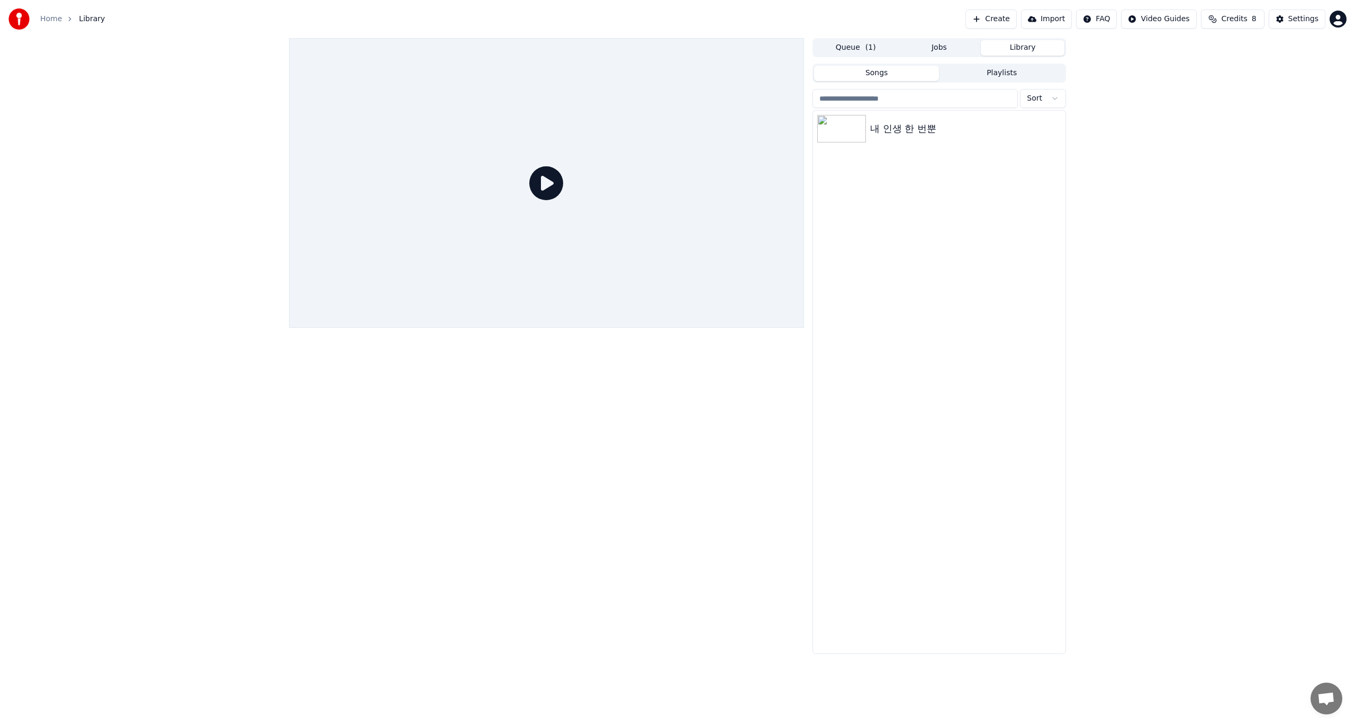
click at [545, 184] on icon at bounding box center [546, 183] width 34 height 34
click at [849, 131] on img at bounding box center [841, 129] width 49 height 28
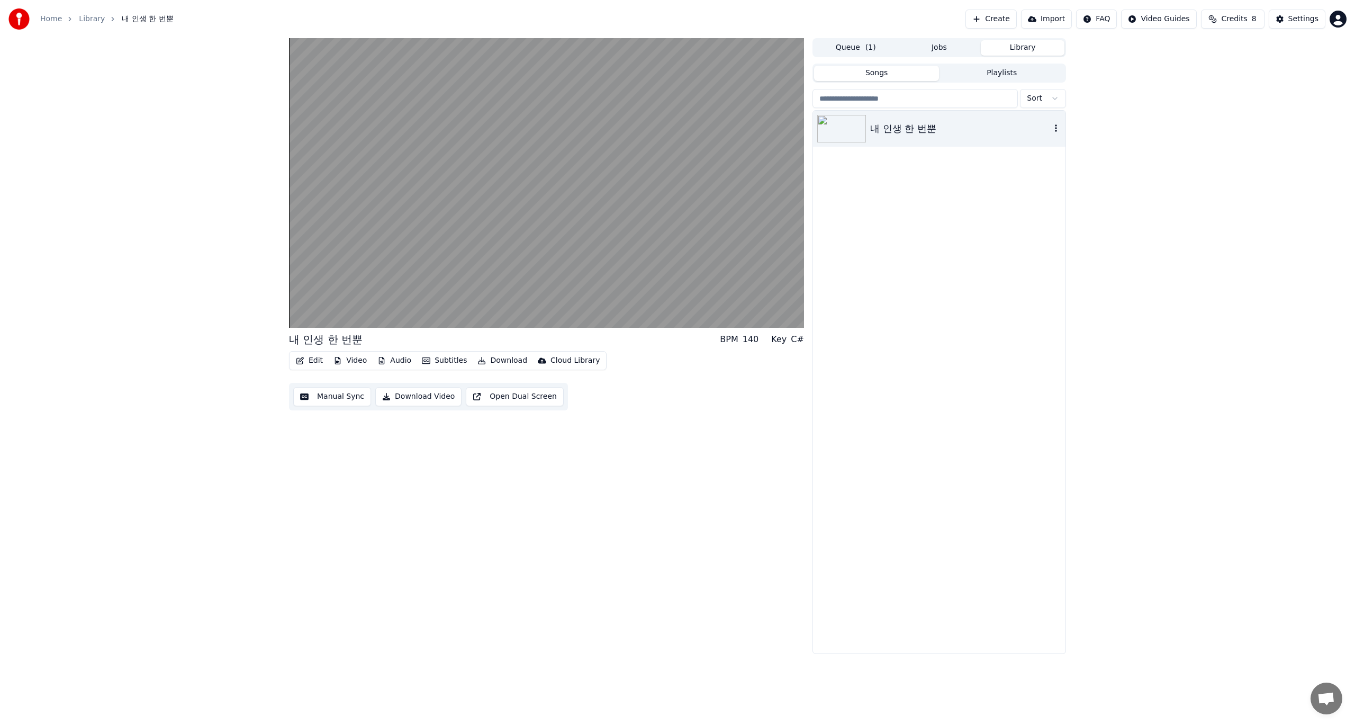
click at [1055, 130] on icon "button" at bounding box center [1056, 128] width 11 height 8
click at [1015, 282] on div "내 인생 한 번뿐" at bounding box center [939, 382] width 252 height 543
click at [1340, 21] on html "Home Library 내 인생 한 번뿐 Create Import FAQ Video Guides Credits 8 Settings 2:48 /…" at bounding box center [677, 362] width 1355 height 725
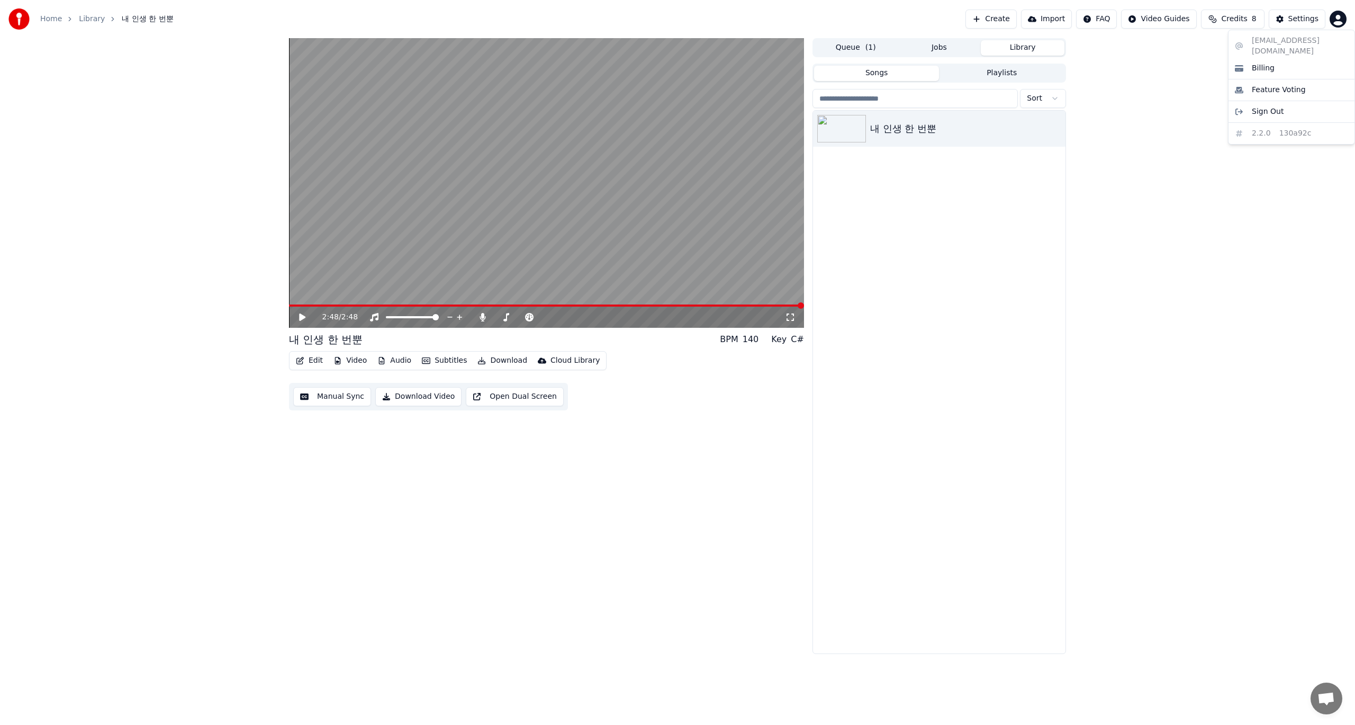
click at [1264, 232] on html "Home Library 내 인생 한 번뿐 Create Import FAQ Video Guides Credits 8 Settings 2:48 /…" at bounding box center [677, 362] width 1355 height 725
click at [1064, 20] on button "Import" at bounding box center [1046, 19] width 51 height 19
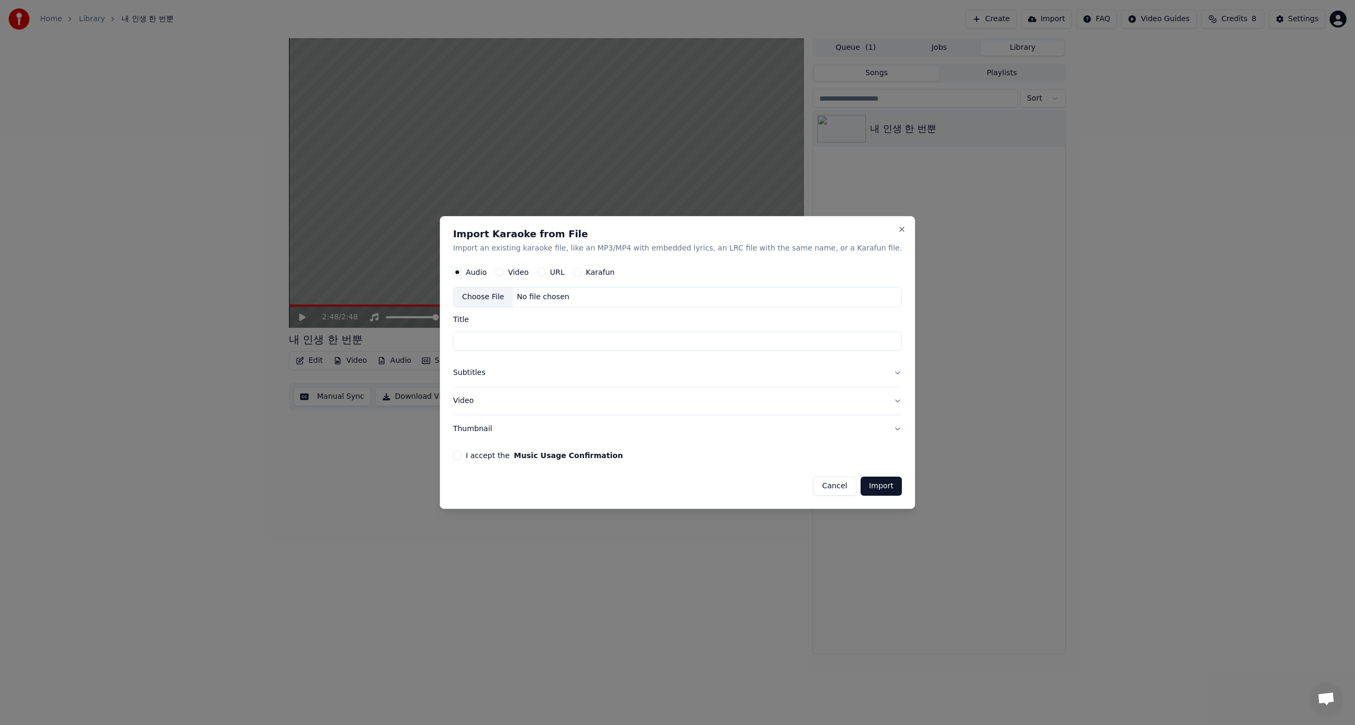
click at [863, 342] on input "Title" at bounding box center [677, 341] width 449 height 19
click at [898, 229] on button "Close" at bounding box center [902, 229] width 8 height 8
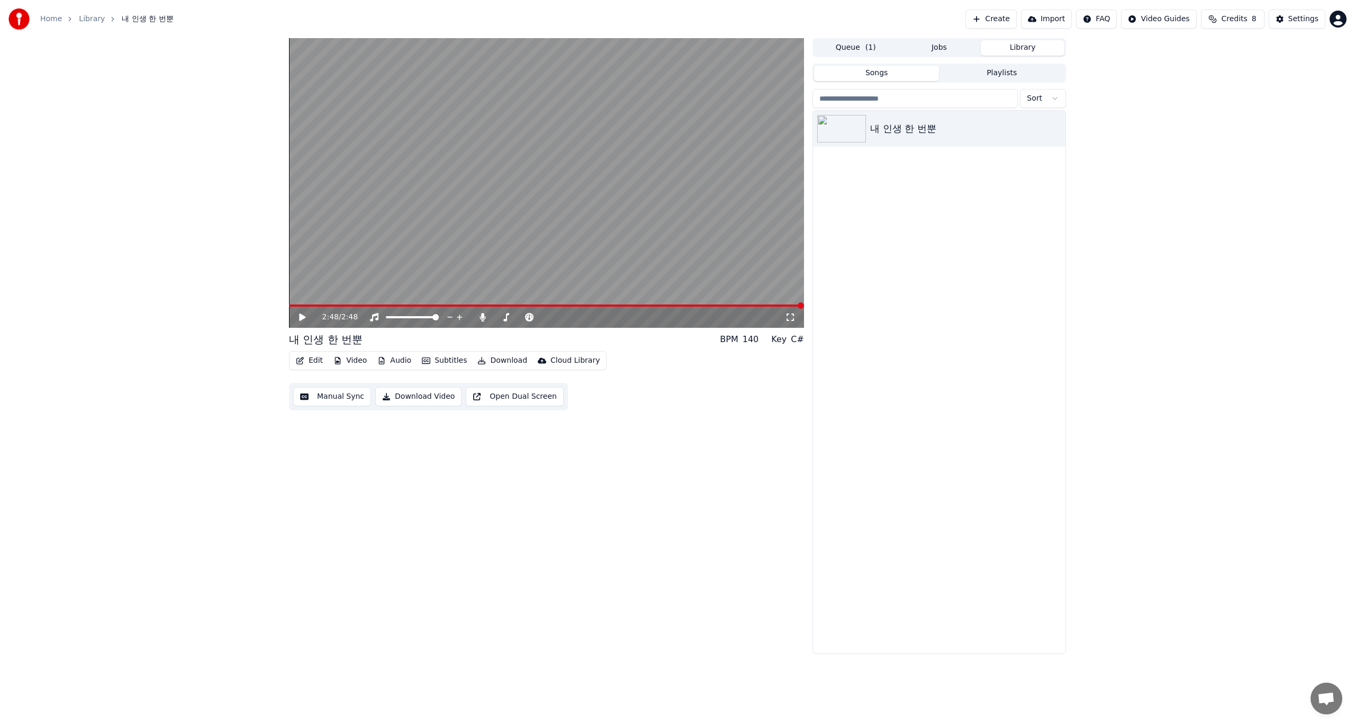
click at [1172, 22] on html "Home Library 내 인생 한 번뿐 Create Import FAQ Video Guides Credits 8 Settings 2:48 /…" at bounding box center [677, 362] width 1355 height 725
click at [1168, 57] on div "Lyrics Sync Guide" at bounding box center [1167, 58] width 74 height 17
click at [310, 362] on button "Edit" at bounding box center [309, 360] width 35 height 15
click at [337, 382] on div "Edit Lyrics" at bounding box center [332, 383] width 38 height 11
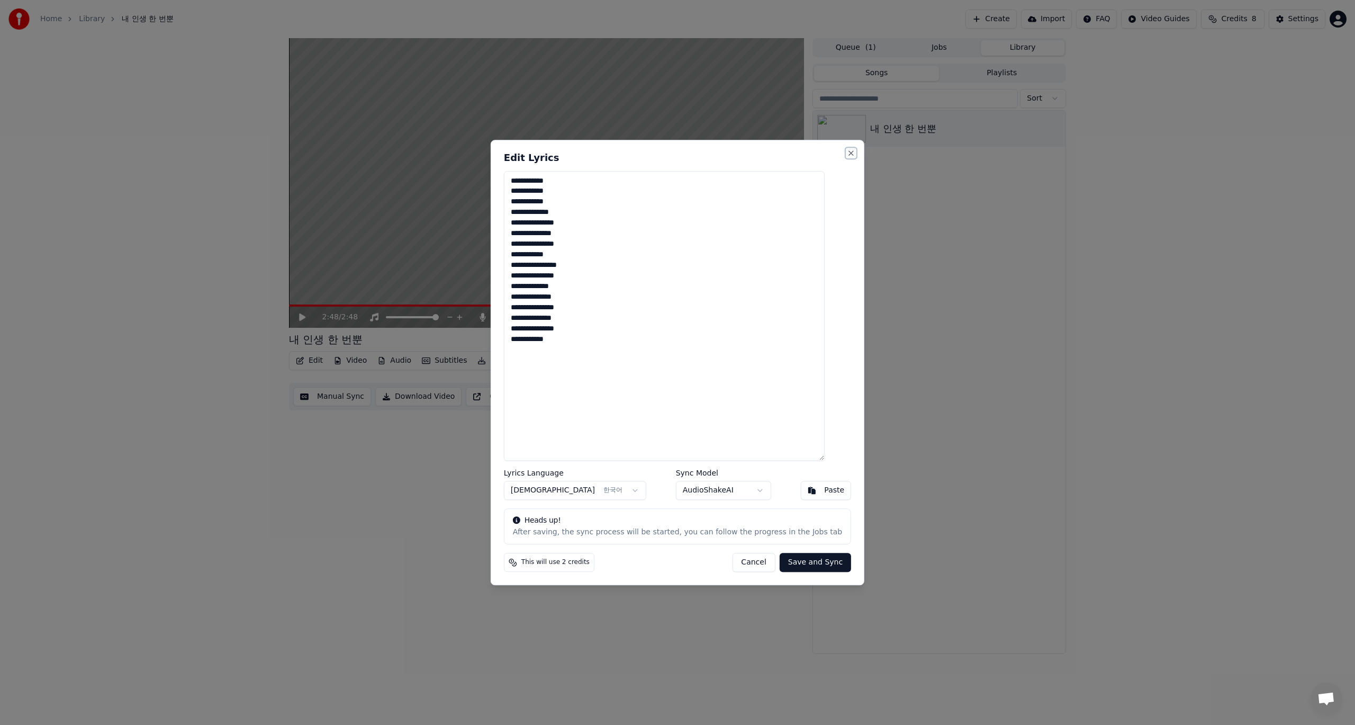
click at [847, 153] on button "Close" at bounding box center [851, 153] width 8 height 8
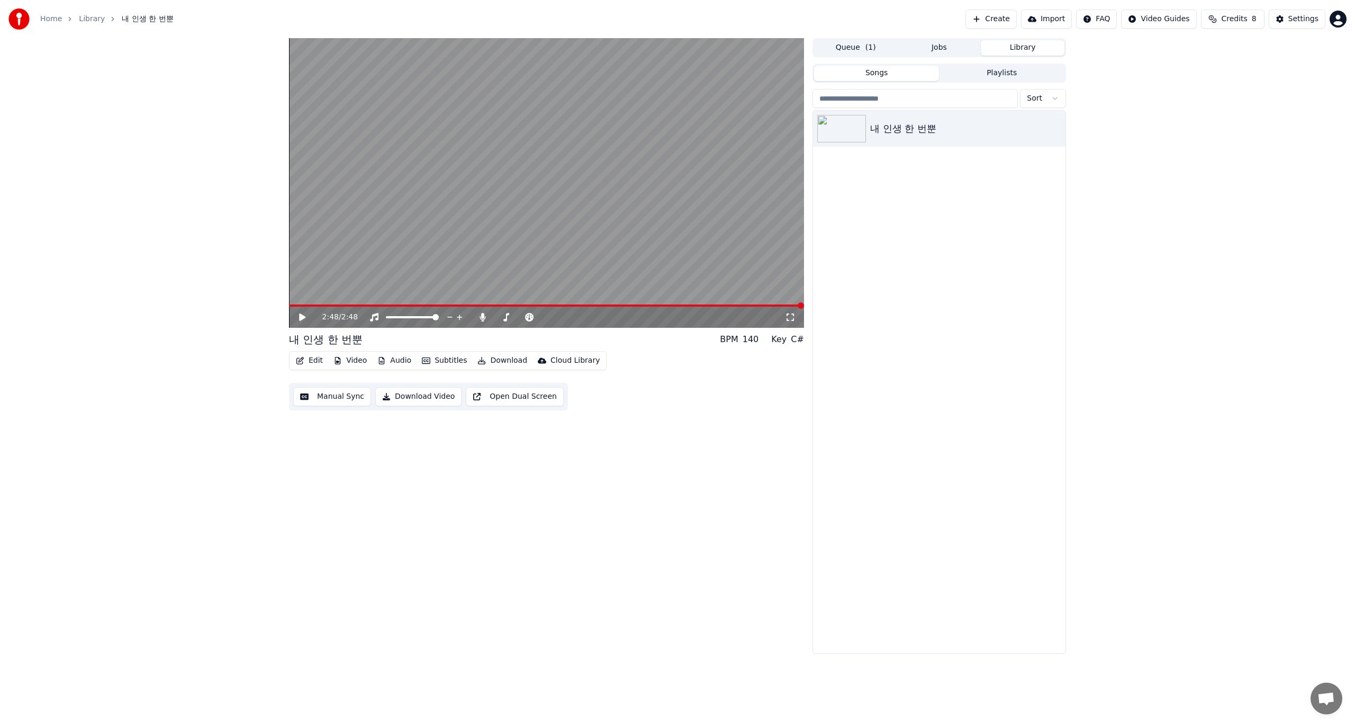
click at [304, 316] on icon at bounding box center [302, 316] width 6 height 7
click at [332, 305] on span at bounding box center [546, 305] width 515 height 2
click at [363, 304] on video at bounding box center [546, 183] width 515 height 290
click at [344, 306] on span at bounding box center [546, 305] width 515 height 2
click at [300, 317] on icon at bounding box center [302, 316] width 6 height 7
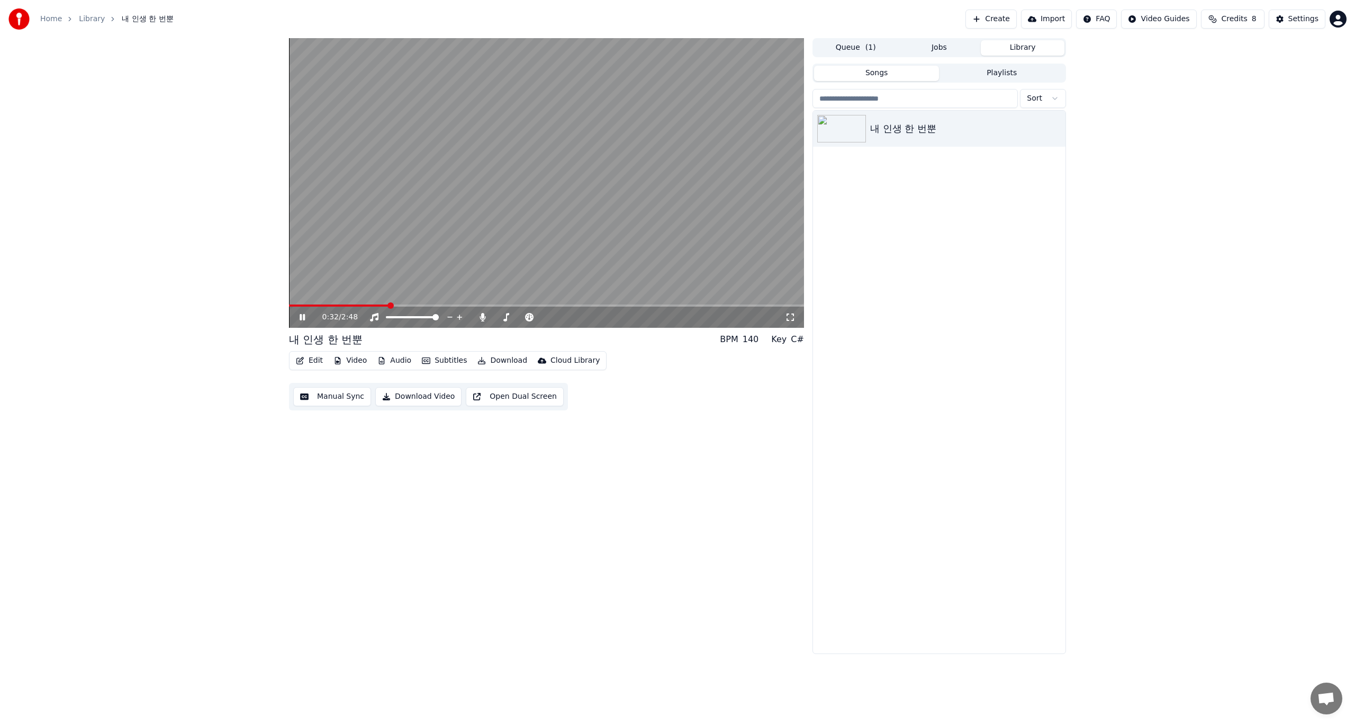
click at [553, 260] on video at bounding box center [546, 183] width 515 height 290
click at [309, 360] on button "Edit" at bounding box center [309, 360] width 35 height 15
click at [319, 384] on div "Edit Lyrics" at bounding box center [332, 383] width 38 height 11
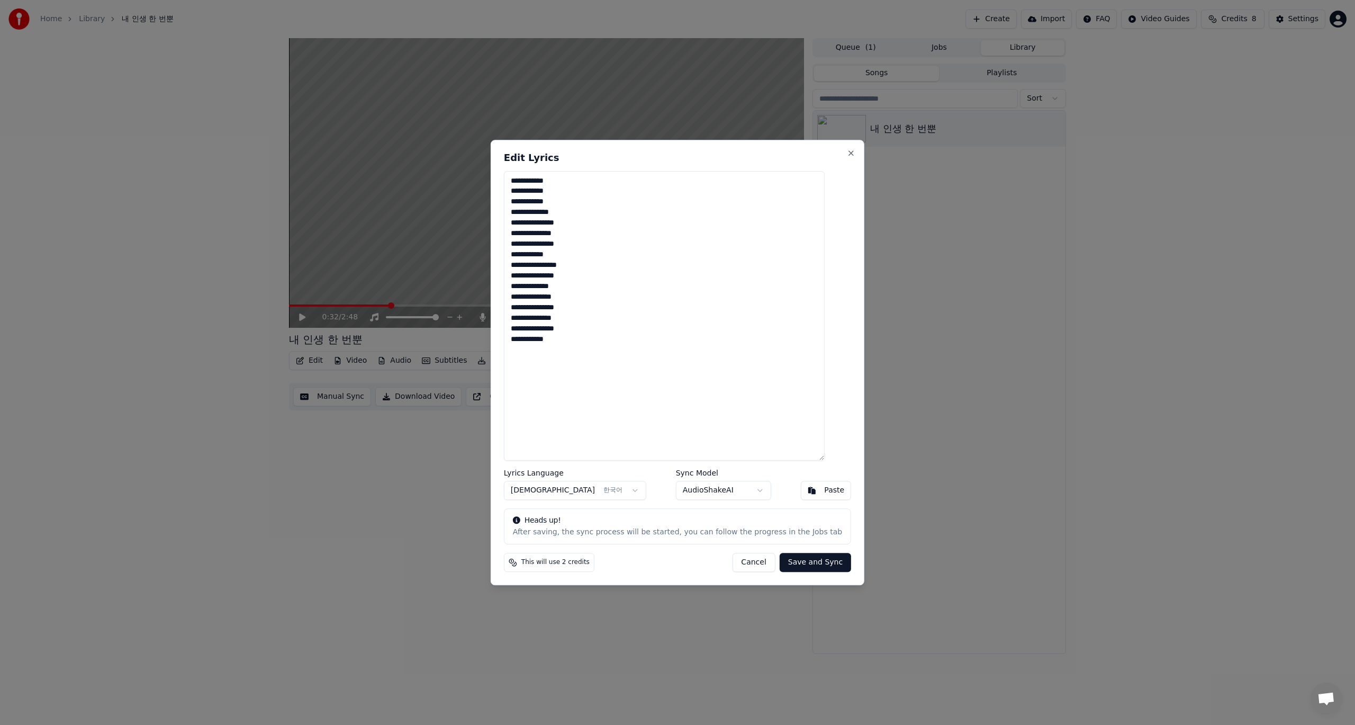
click at [525, 182] on textarea "**********" at bounding box center [664, 316] width 321 height 290
type textarea "**********"
click at [797, 561] on button "Save and Sync" at bounding box center [815, 562] width 71 height 19
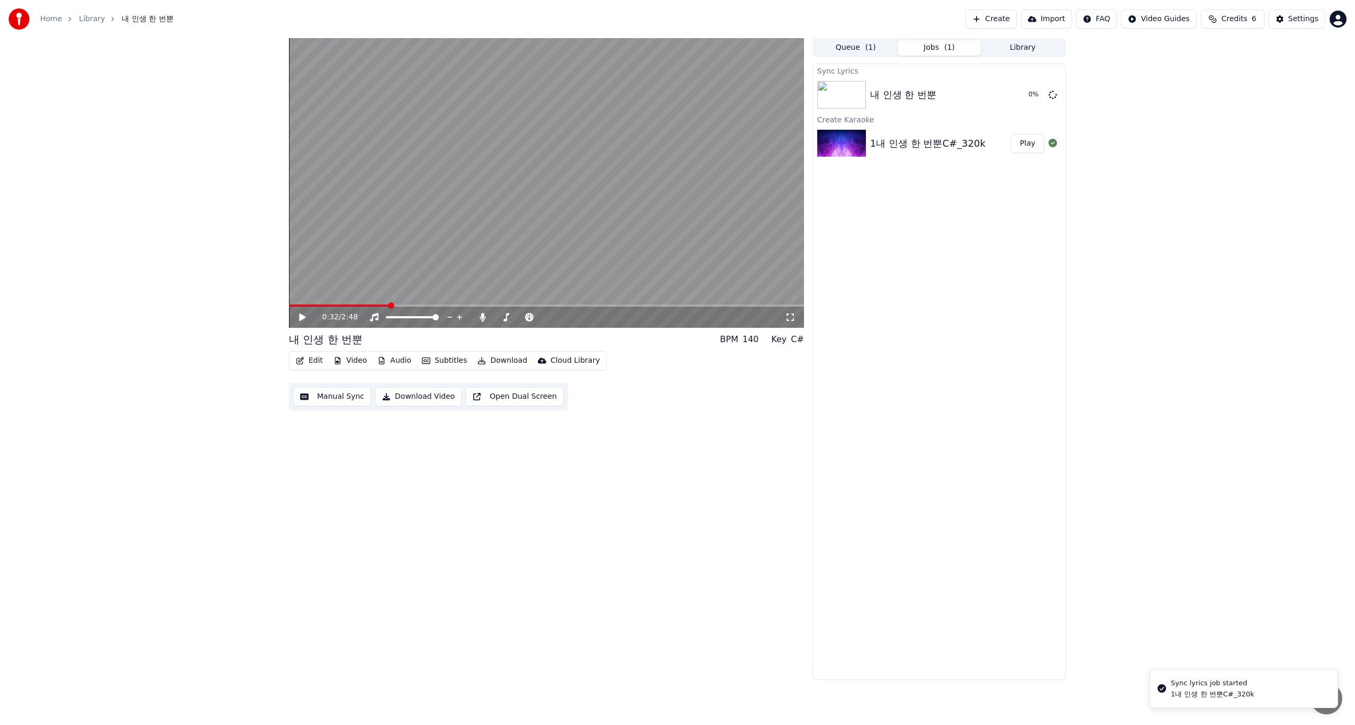
click at [303, 318] on icon at bounding box center [302, 316] width 6 height 7
click at [289, 304] on span at bounding box center [292, 305] width 6 height 6
click at [642, 188] on video at bounding box center [546, 183] width 515 height 290
click at [591, 232] on video at bounding box center [546, 183] width 515 height 290
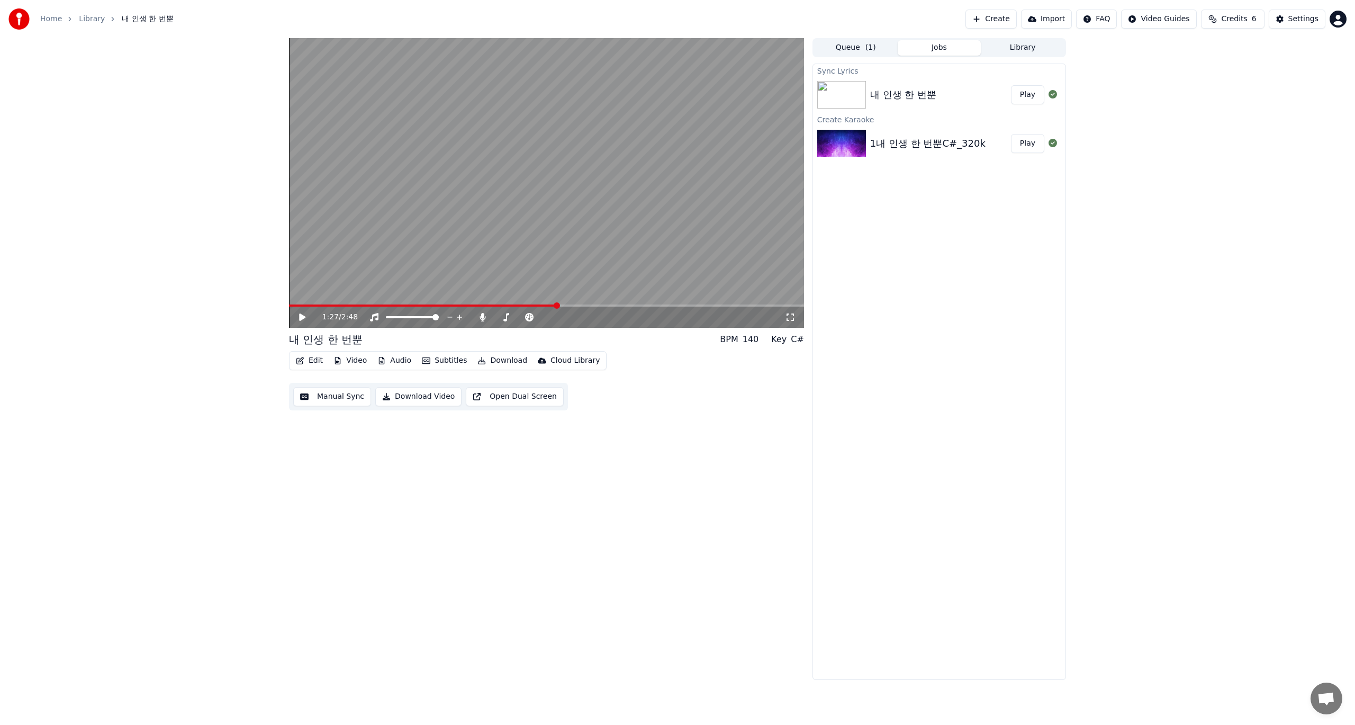
click at [313, 365] on button "Edit" at bounding box center [309, 360] width 35 height 15
click at [332, 458] on div "Manual Sync" at bounding box center [336, 455] width 47 height 11
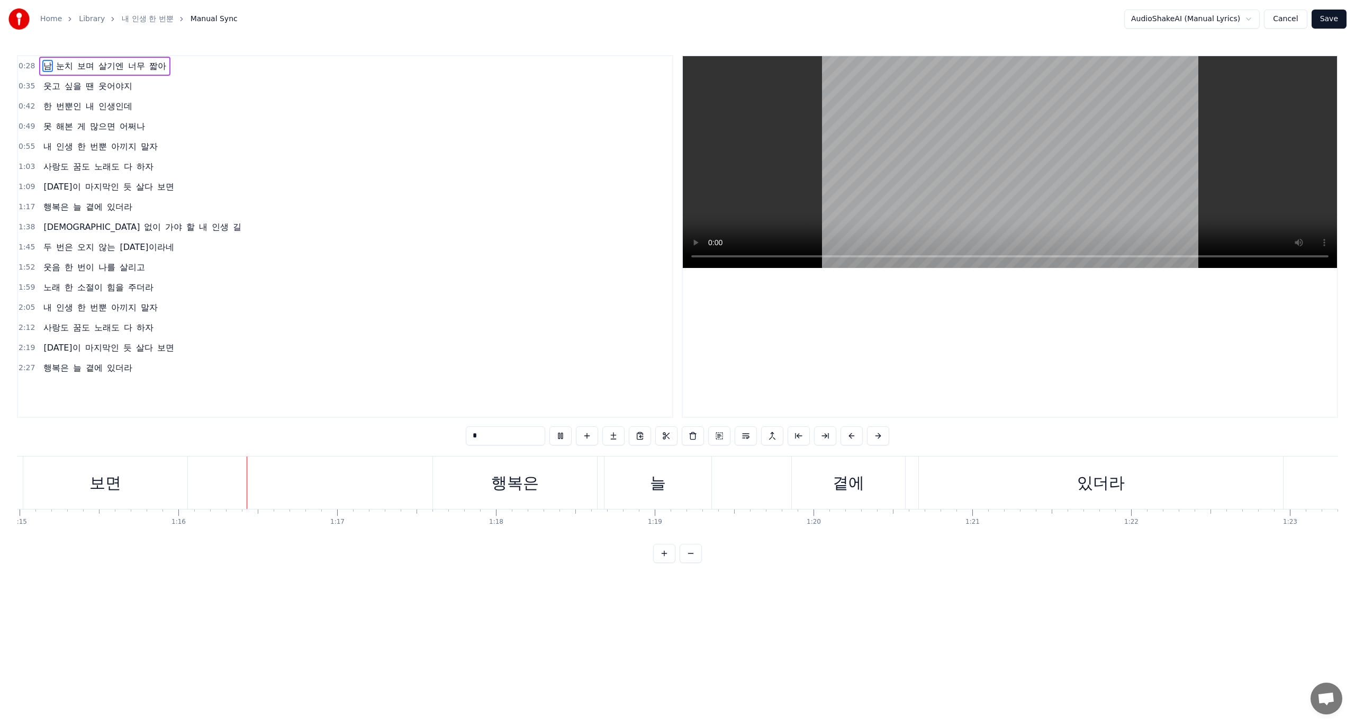
scroll to position [0, 11982]
click at [1015, 209] on video at bounding box center [1010, 162] width 654 height 212
drag, startPoint x: 421, startPoint y: 306, endPoint x: 428, endPoint y: 297, distance: 11.0
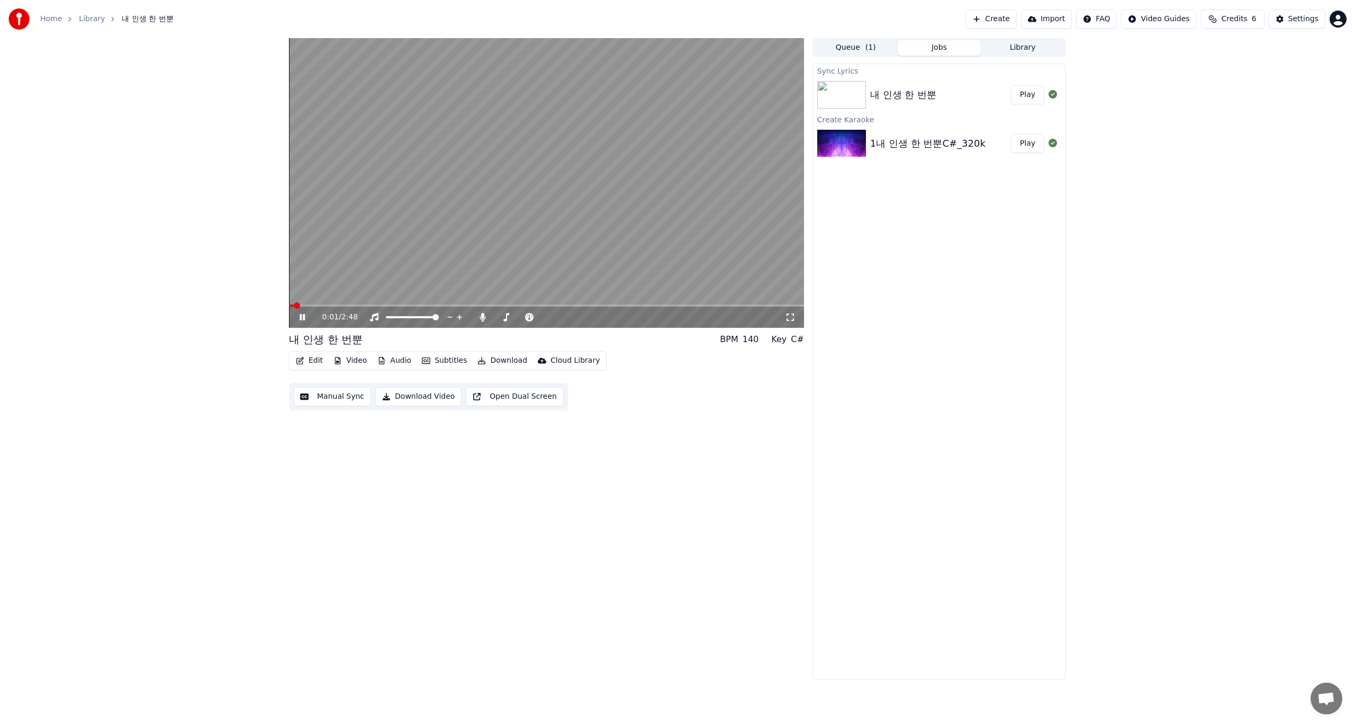
click at [551, 226] on video at bounding box center [546, 183] width 515 height 290
click at [1168, 21] on html "Home Library 내 인생 한 번뿐 Create Import FAQ Video Guides Credits 6 Settings 0:01 /…" at bounding box center [677, 362] width 1355 height 725
click at [1169, 43] on div "Quick Start Guide" at bounding box center [1167, 41] width 74 height 17
click at [857, 48] on button "Queue ( 1 )" at bounding box center [856, 47] width 84 height 15
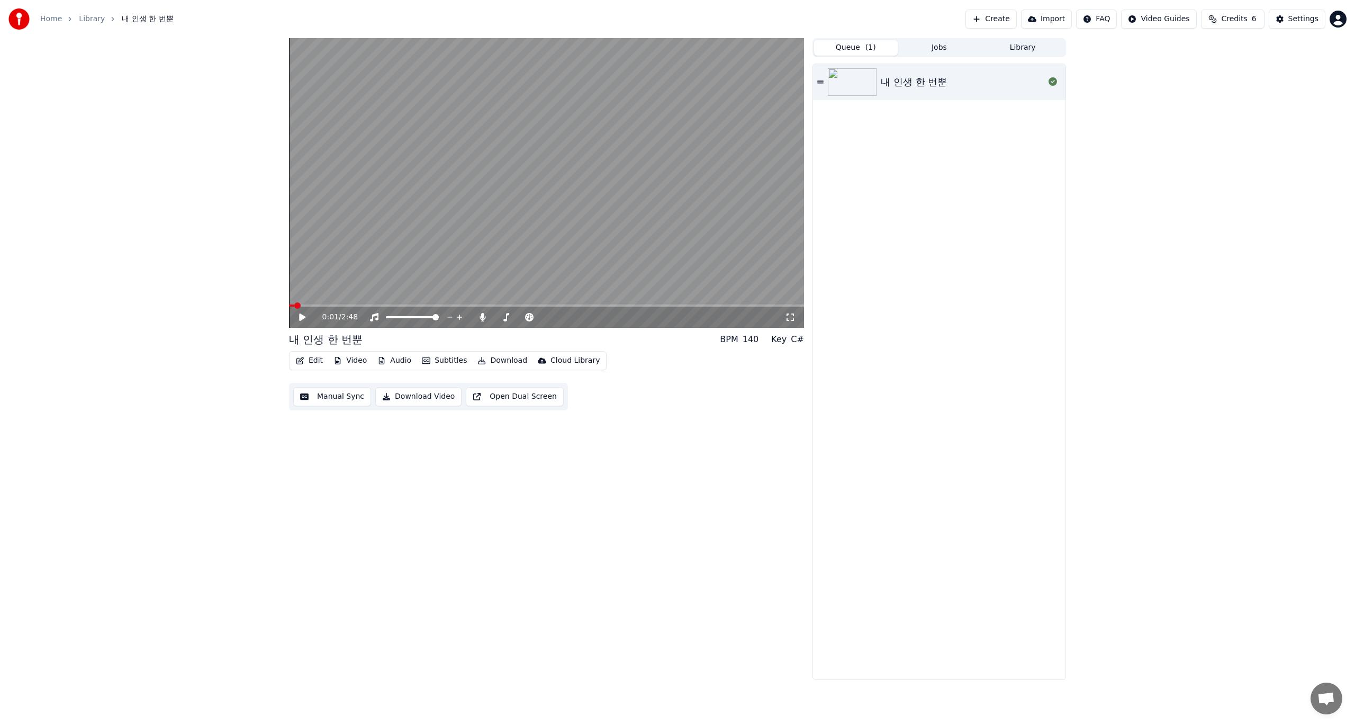
click at [934, 46] on button "Jobs" at bounding box center [940, 47] width 84 height 15
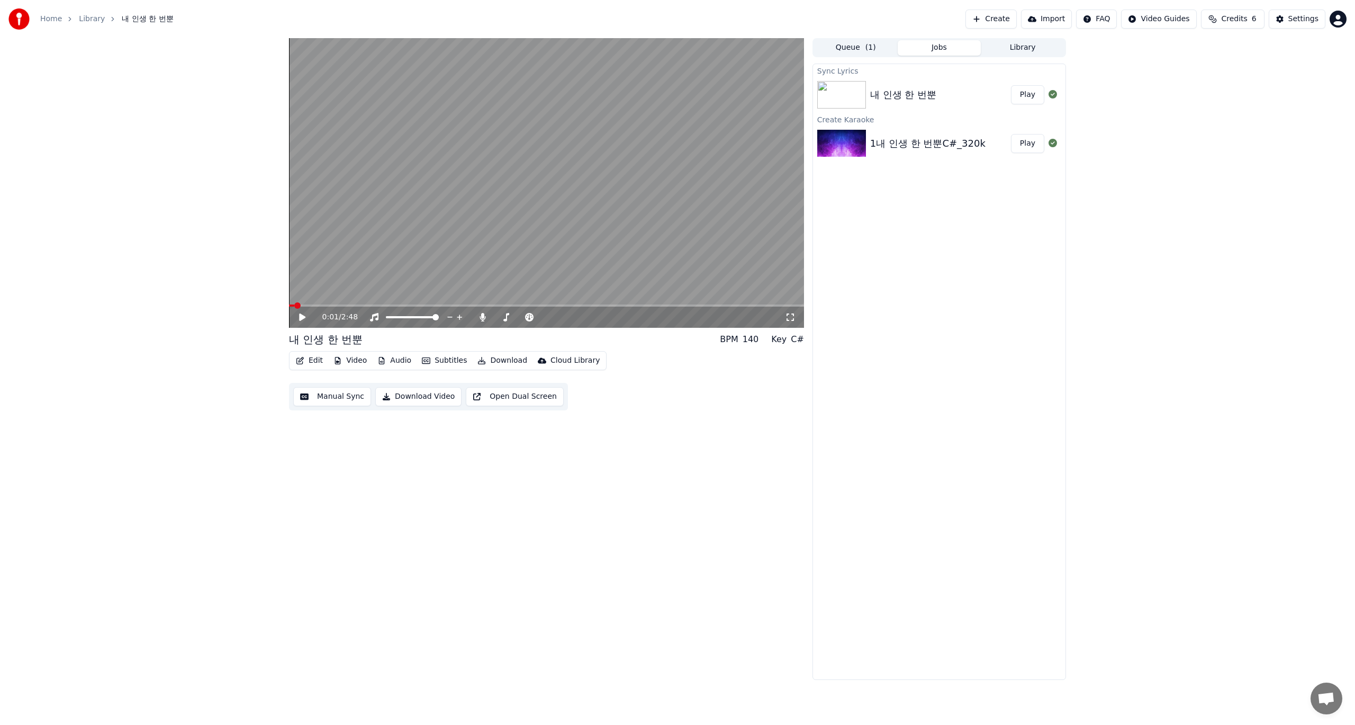
click at [1024, 46] on button "Library" at bounding box center [1023, 47] width 84 height 15
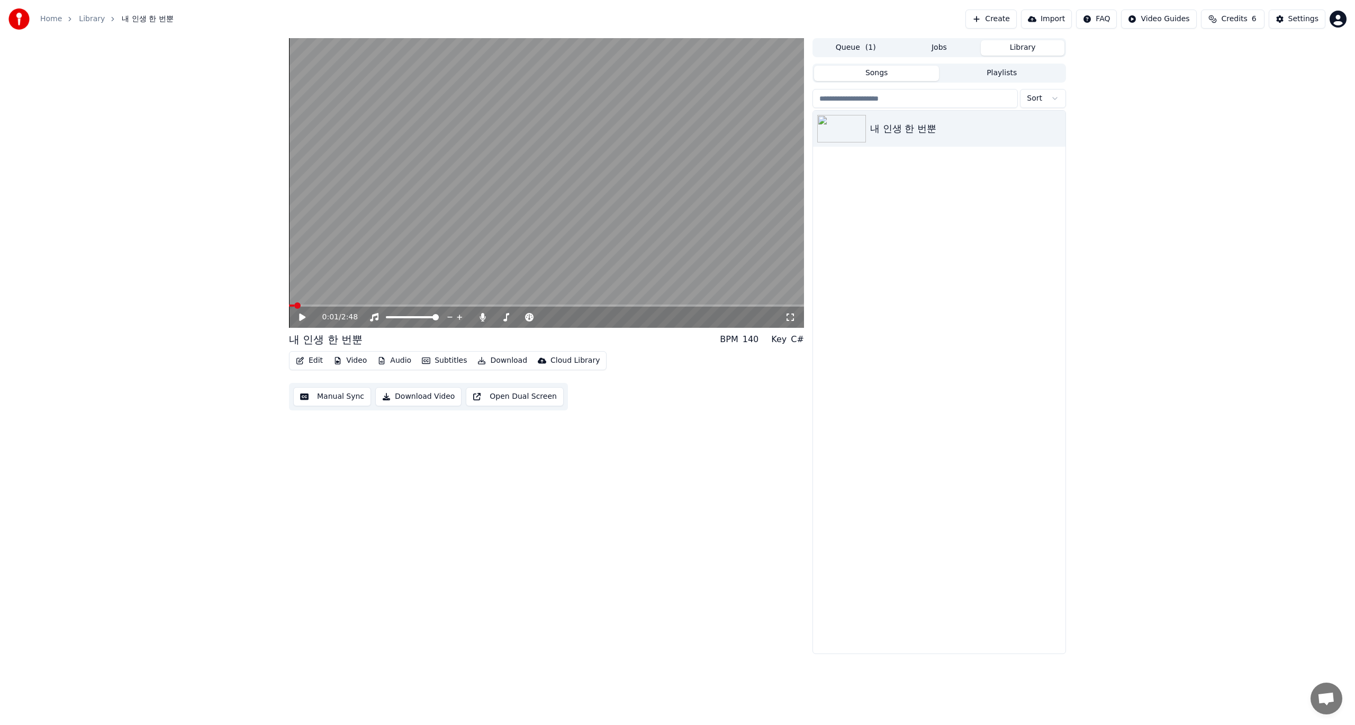
click at [935, 49] on button "Jobs" at bounding box center [940, 47] width 84 height 15
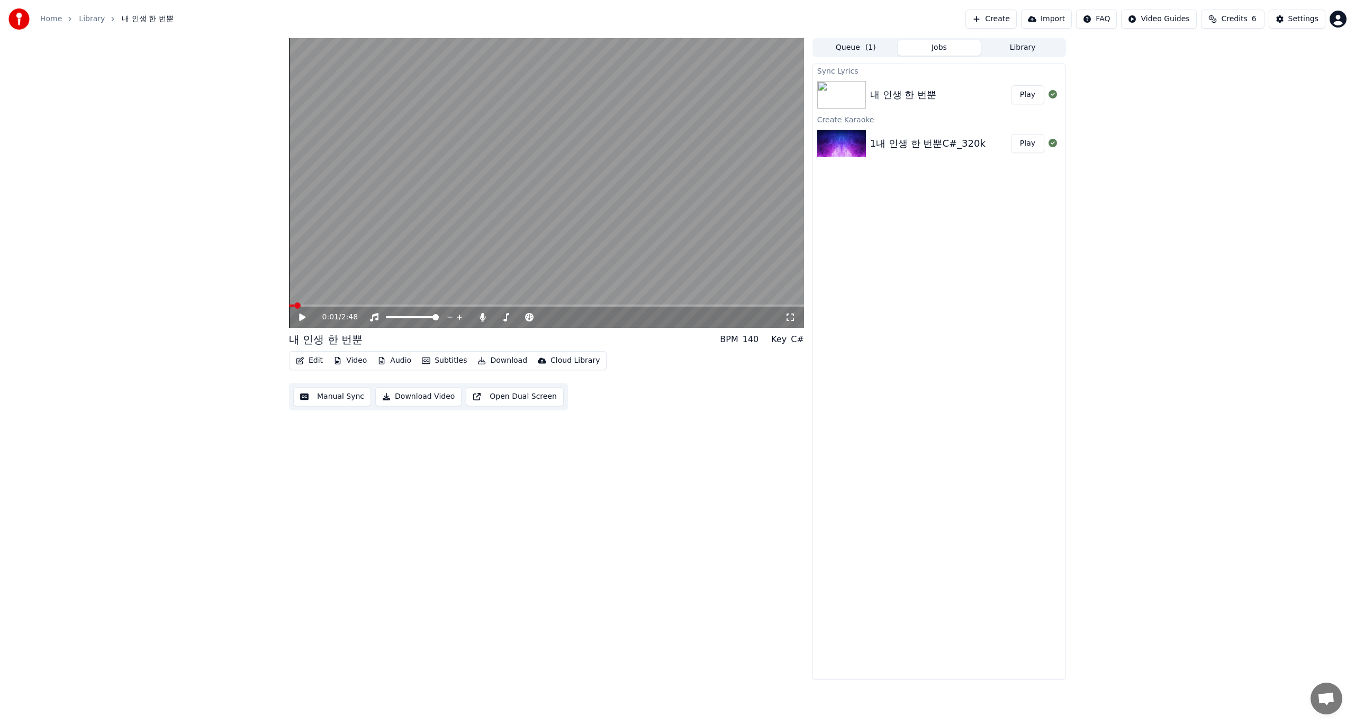
click at [1015, 48] on button "Library" at bounding box center [1023, 47] width 84 height 15
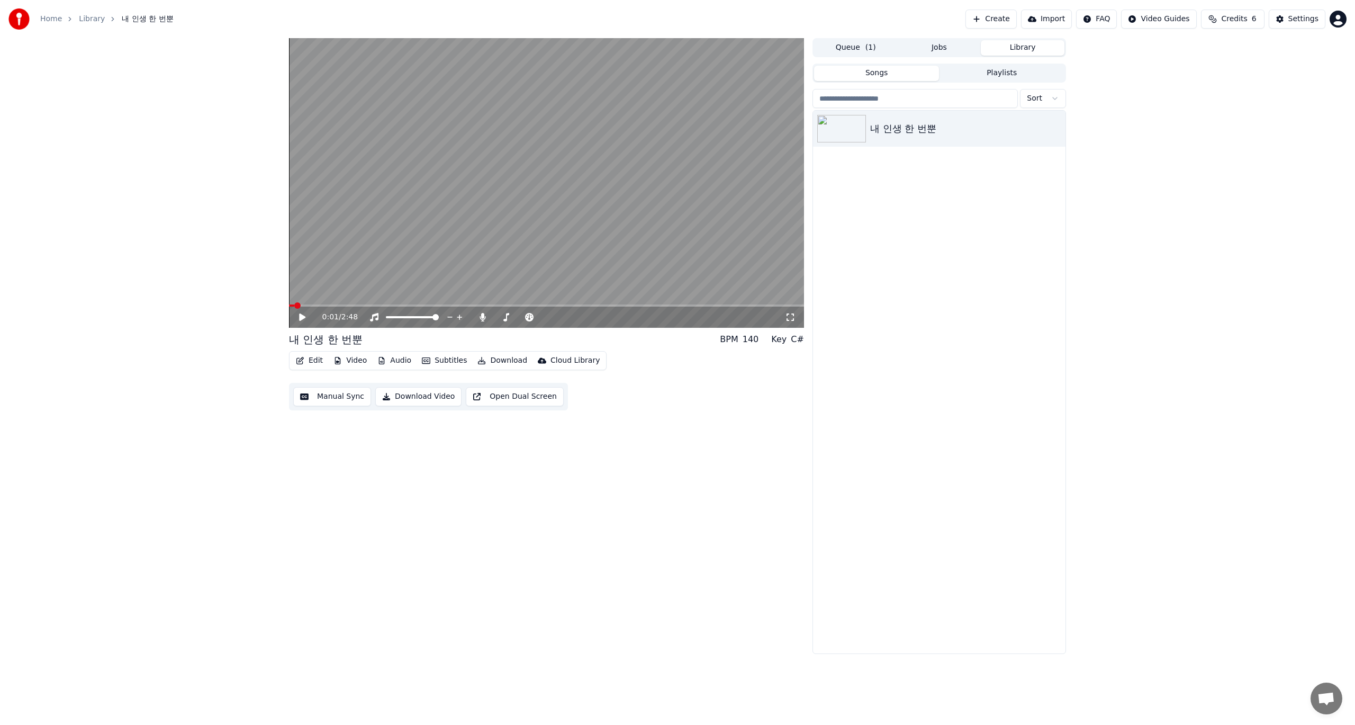
click at [1008, 74] on button "Playlists" at bounding box center [1001, 73] width 125 height 15
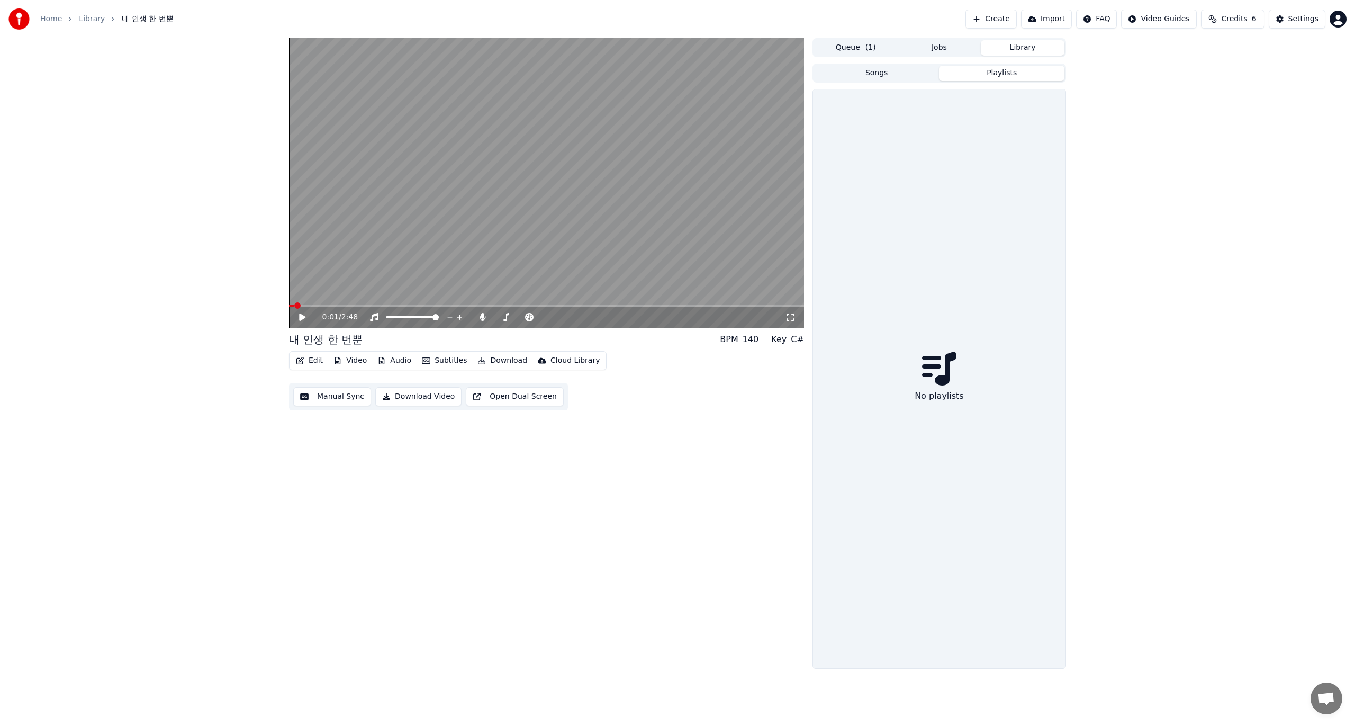
drag, startPoint x: 949, startPoint y: 398, endPoint x: 950, endPoint y: 391, distance: 7.6
click at [949, 398] on div "No playlists" at bounding box center [939, 395] width 58 height 21
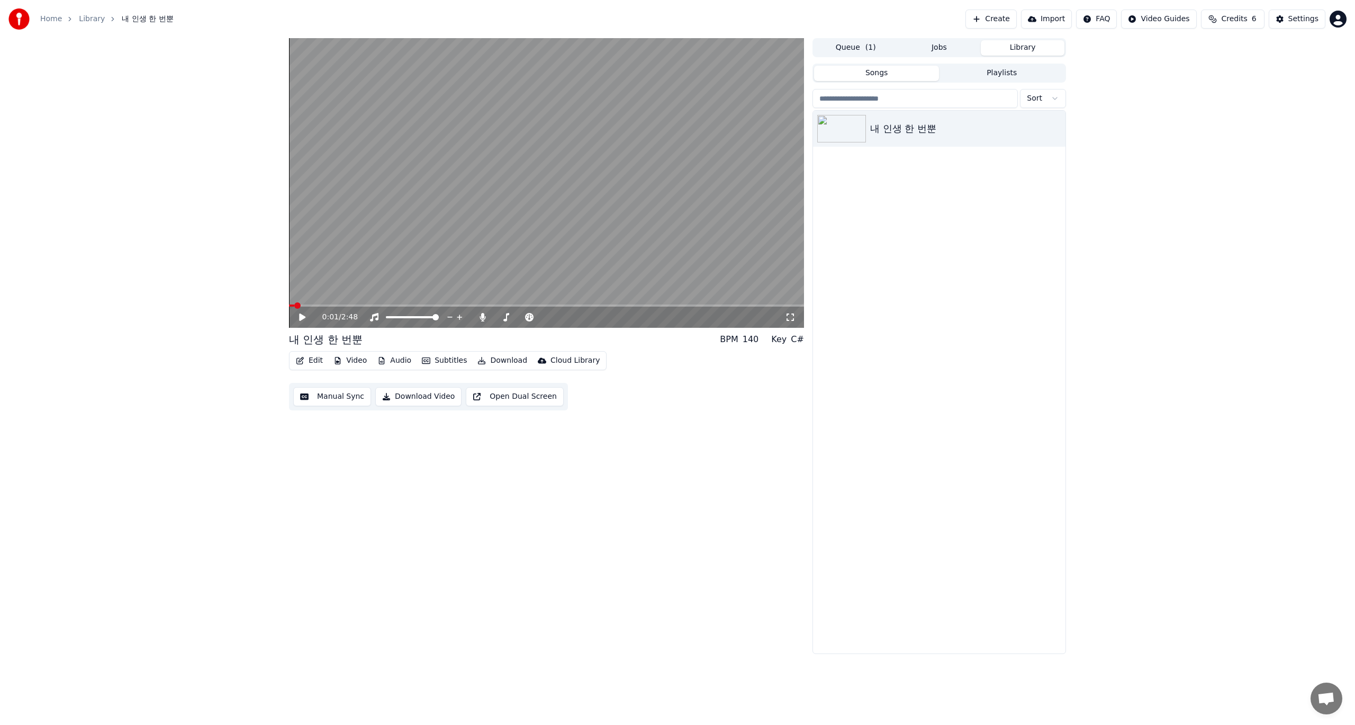
click at [887, 73] on button "Songs" at bounding box center [876, 73] width 125 height 15
click at [990, 100] on input "search" at bounding box center [914, 98] width 205 height 19
click at [1054, 98] on html "Home Library 내 인생 한 번뿐 Create Import FAQ Video Guides Credits 6 Settings 0:01 /…" at bounding box center [677, 362] width 1355 height 725
click at [1056, 97] on html "Home Library 내 인생 한 번뿐 Create Import FAQ Video Guides Credits 6 Settings 0:01 /…" at bounding box center [677, 362] width 1355 height 725
click at [1052, 100] on html "Home Library 내 인생 한 번뿐 Create Import FAQ Video Guides Credits 6 Settings 0:01 /…" at bounding box center [677, 362] width 1355 height 725
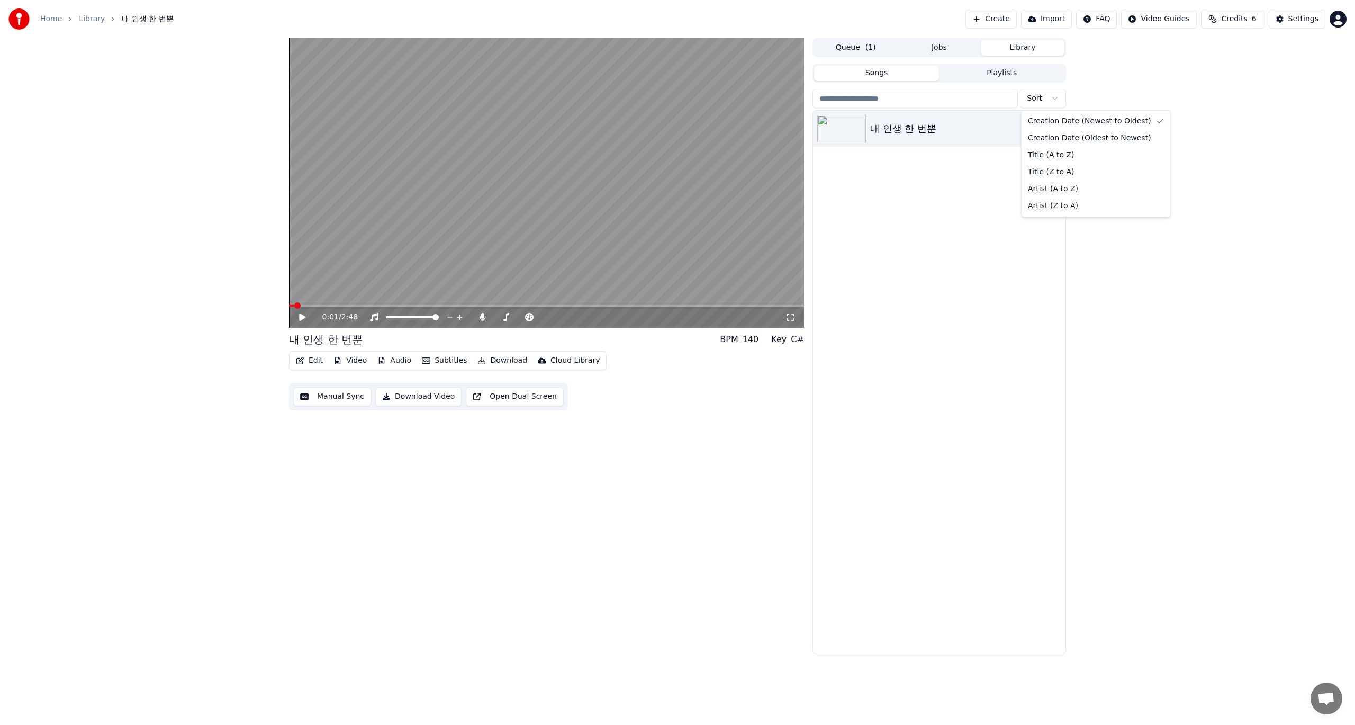
click at [1060, 98] on html "Home Library 내 인생 한 번뿐 Create Import FAQ Video Guides Credits 6 Settings 0:01 /…" at bounding box center [677, 362] width 1355 height 725
click at [1052, 100] on html "Home Library 내 인생 한 번뿐 Create Import FAQ Video Guides Credits 6 Settings 0:01 /…" at bounding box center [677, 362] width 1355 height 725
click at [1060, 101] on html "Home Library 내 인생 한 번뿐 Create Import FAQ Video Guides Credits 6 Settings 0:01 /…" at bounding box center [677, 362] width 1355 height 725
click at [1121, 315] on html "Home Library 내 인생 한 번뿐 Create Import FAQ Video Guides Credits 6 Settings 0:01 /…" at bounding box center [677, 362] width 1355 height 725
click at [489, 400] on button "Open Dual Screen" at bounding box center [515, 396] width 98 height 19
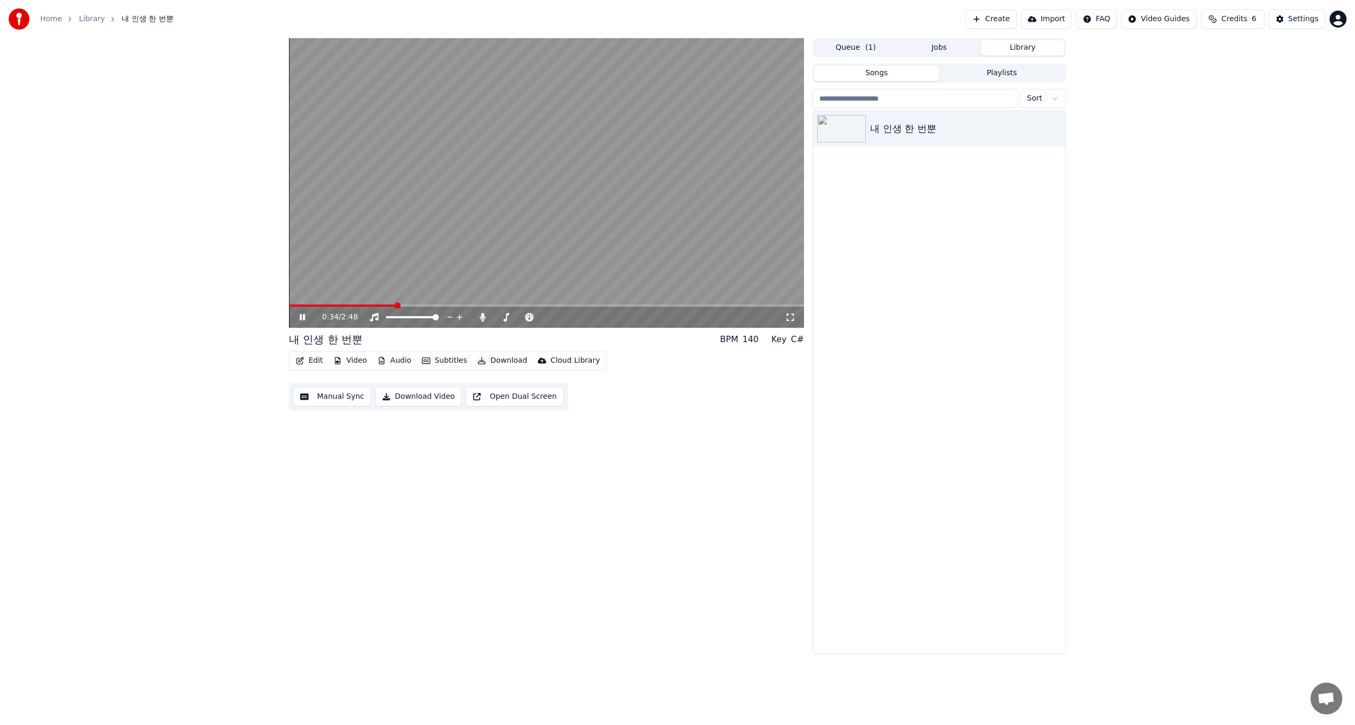
click at [567, 238] on video at bounding box center [546, 183] width 515 height 290
click at [550, 359] on div "Cloud Library" at bounding box center [574, 360] width 49 height 11
click at [613, 478] on div "0:35 / 2:48 내 인생 한 번뿐 BPM 140 Key C# Edit Video Audio Subtitles Download Cloud …" at bounding box center [546, 346] width 515 height 616
click at [328, 400] on button "Manual Sync" at bounding box center [332, 396] width 78 height 19
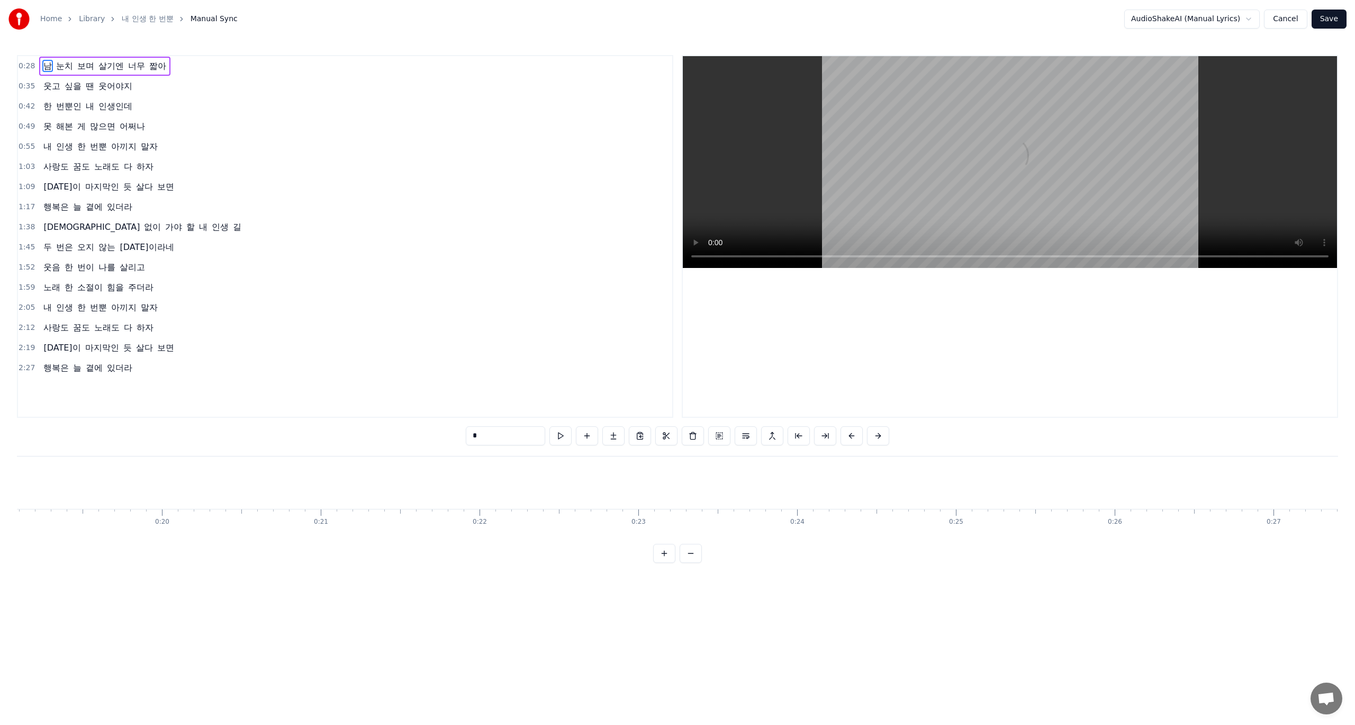
scroll to position [0, 4501]
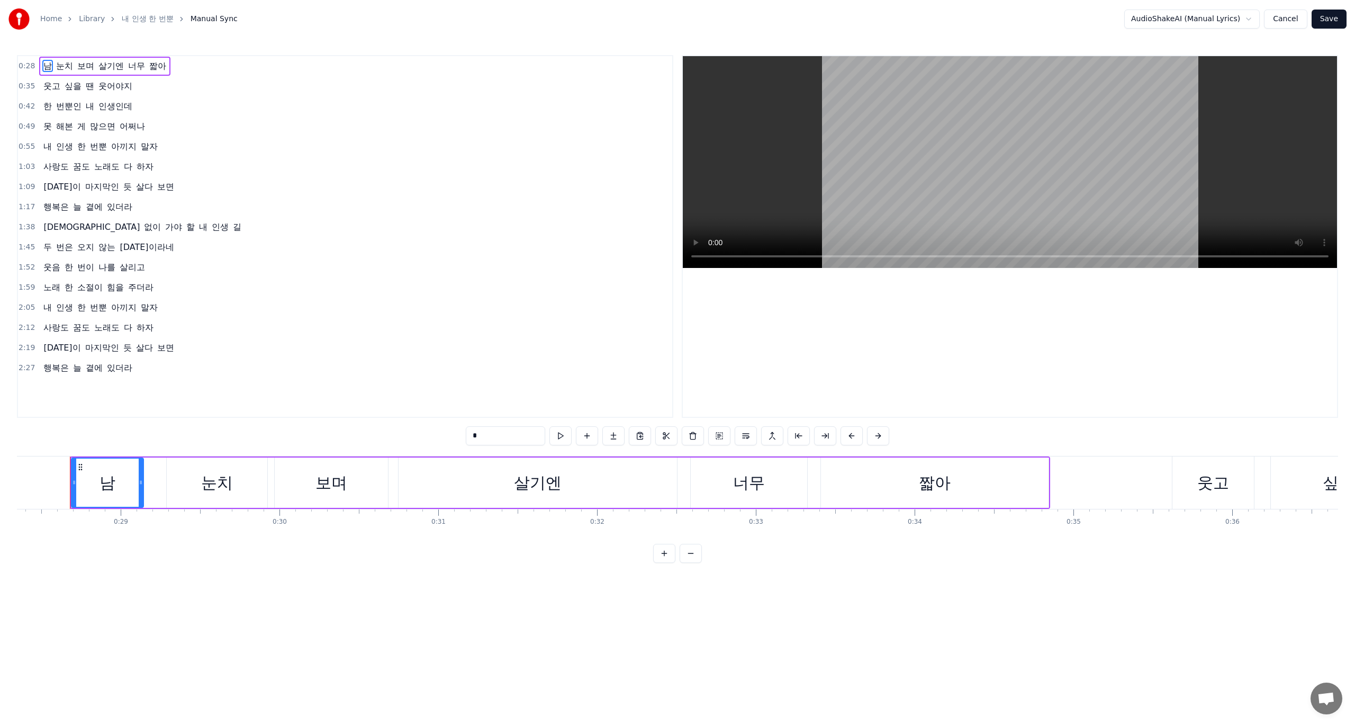
drag, startPoint x: 473, startPoint y: 366, endPoint x: 485, endPoint y: 363, distance: 12.7
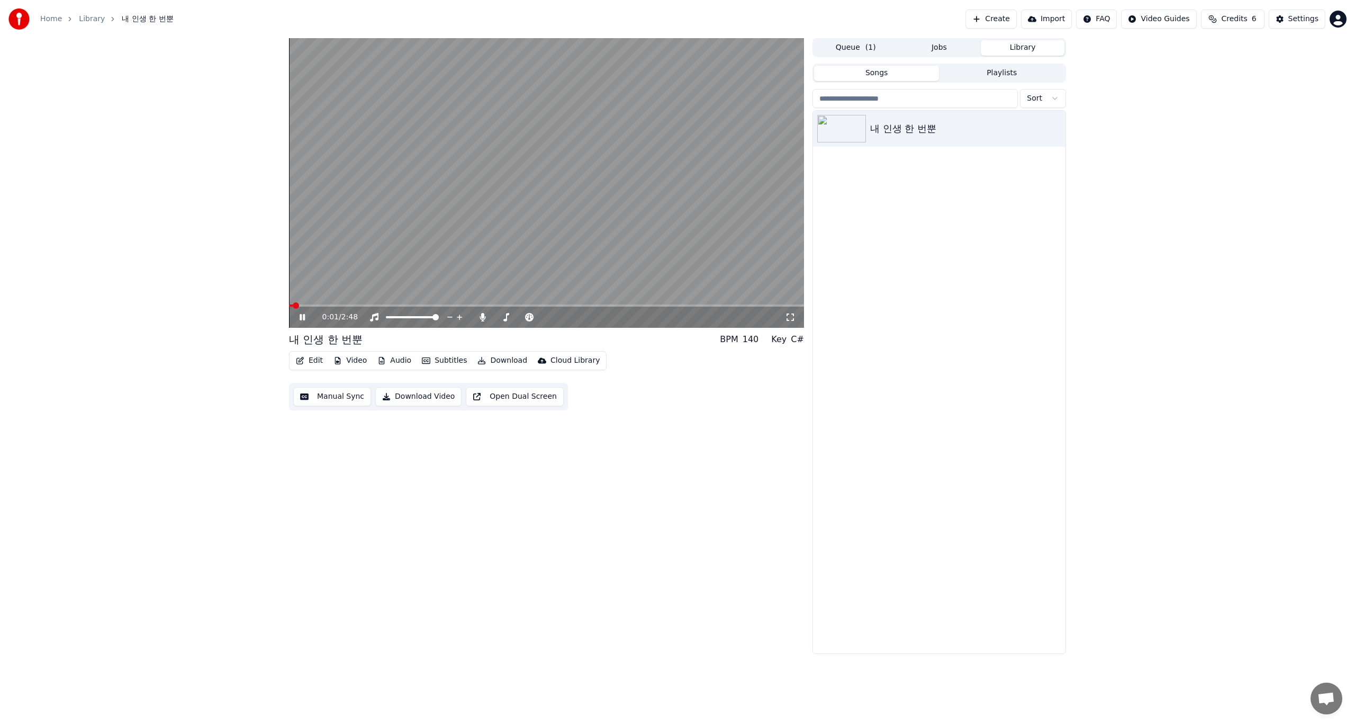
click at [583, 178] on video at bounding box center [546, 183] width 515 height 290
click at [424, 396] on button "Download Video" at bounding box center [418, 396] width 86 height 19
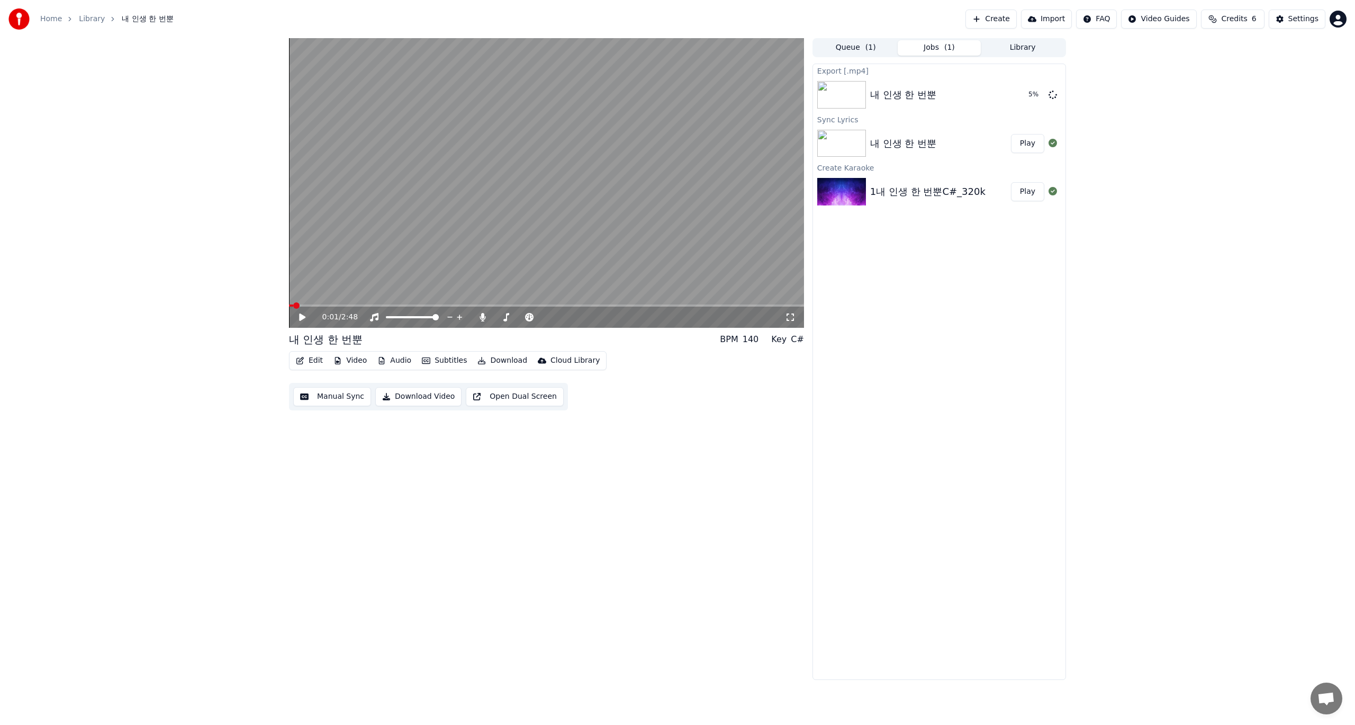
click at [385, 398] on button "Download Video" at bounding box center [418, 396] width 86 height 19
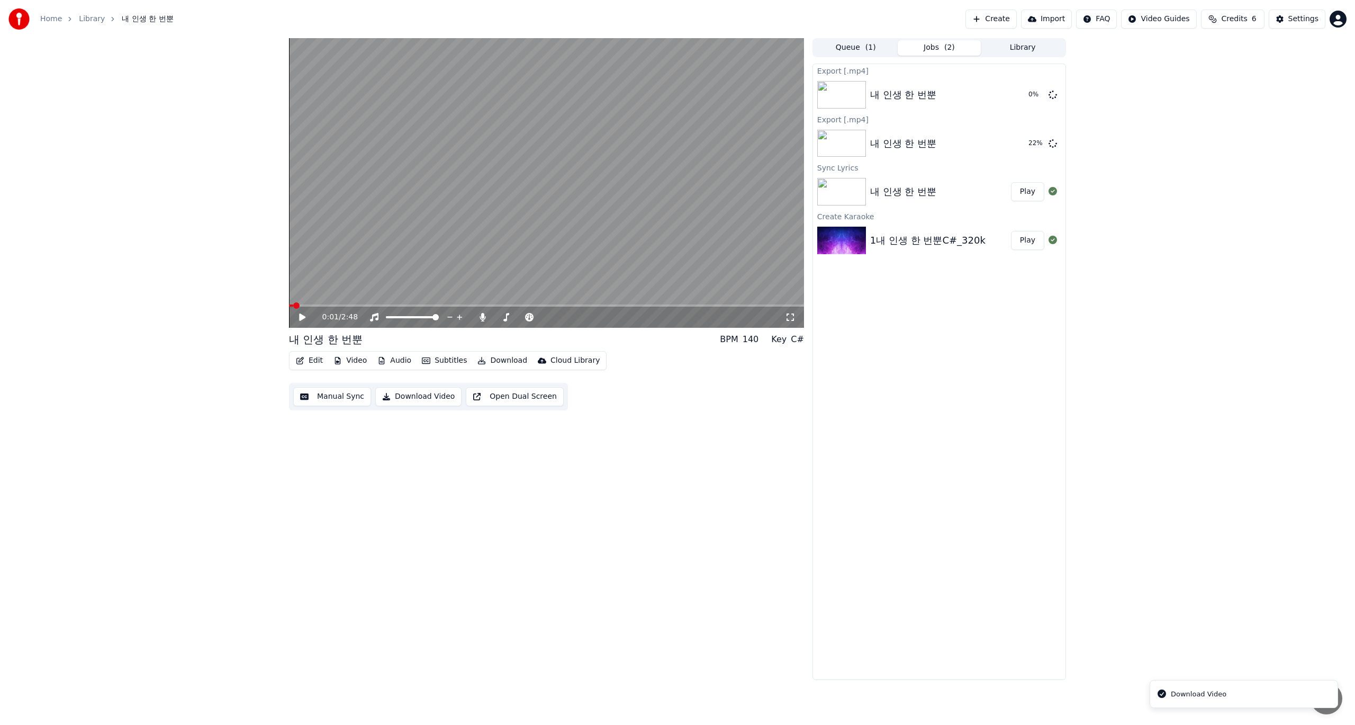
click at [927, 243] on div "1내 인생 한 번뿐C#_320k" at bounding box center [927, 240] width 115 height 15
click at [1022, 239] on button "Play" at bounding box center [1027, 240] width 33 height 19
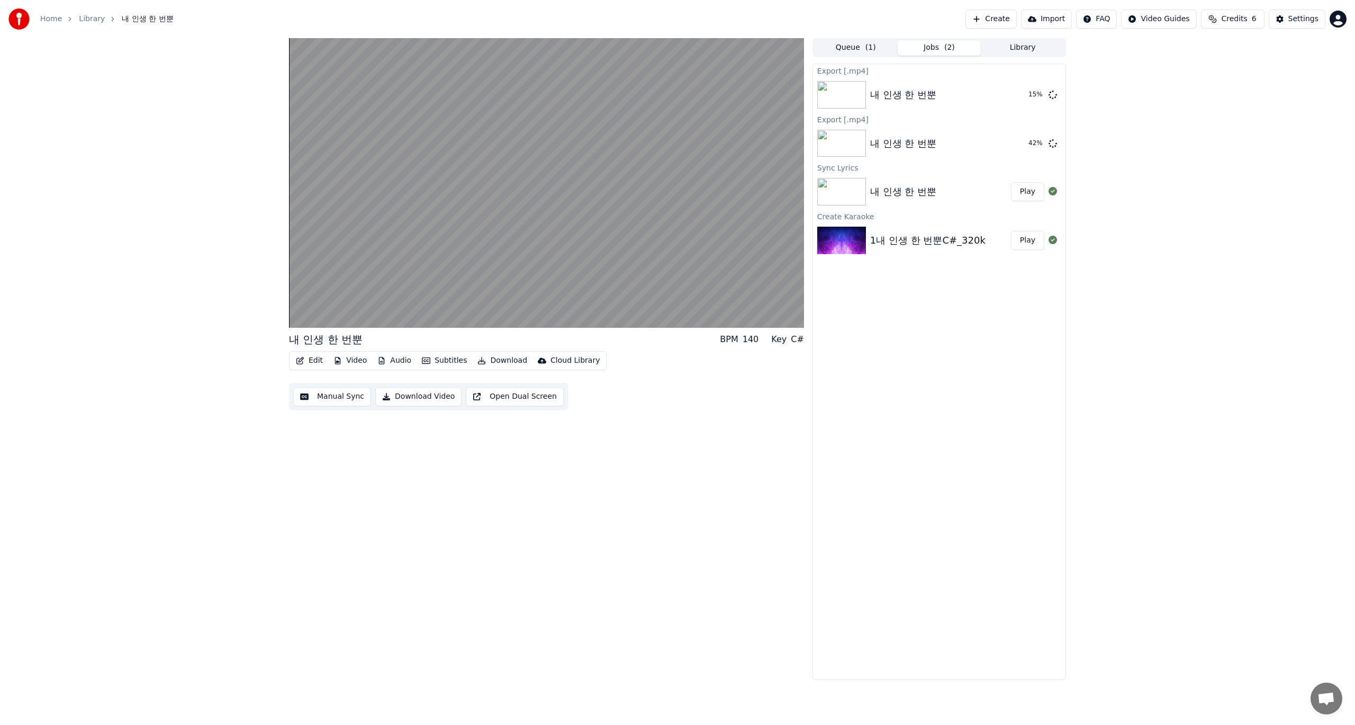
click at [1023, 239] on button "Play" at bounding box center [1027, 240] width 33 height 19
click at [532, 223] on video at bounding box center [546, 183] width 515 height 290
click at [395, 362] on button "Audio" at bounding box center [394, 360] width 42 height 15
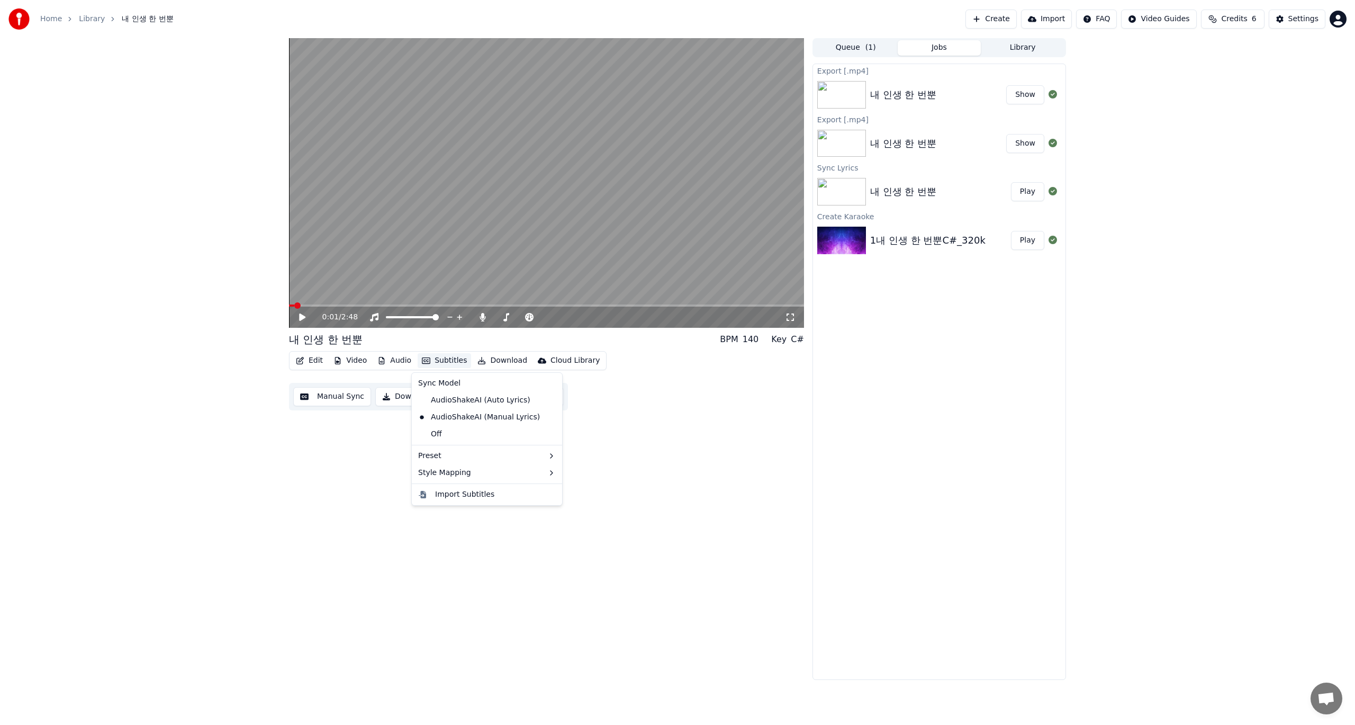
click at [380, 303] on video at bounding box center [546, 183] width 515 height 290
click at [390, 302] on video at bounding box center [546, 183] width 515 height 290
click at [435, 309] on span at bounding box center [433, 305] width 6 height 6
click at [845, 97] on img at bounding box center [841, 95] width 49 height 28
click at [906, 96] on div "내 인생 한 번뿐" at bounding box center [903, 94] width 66 height 15
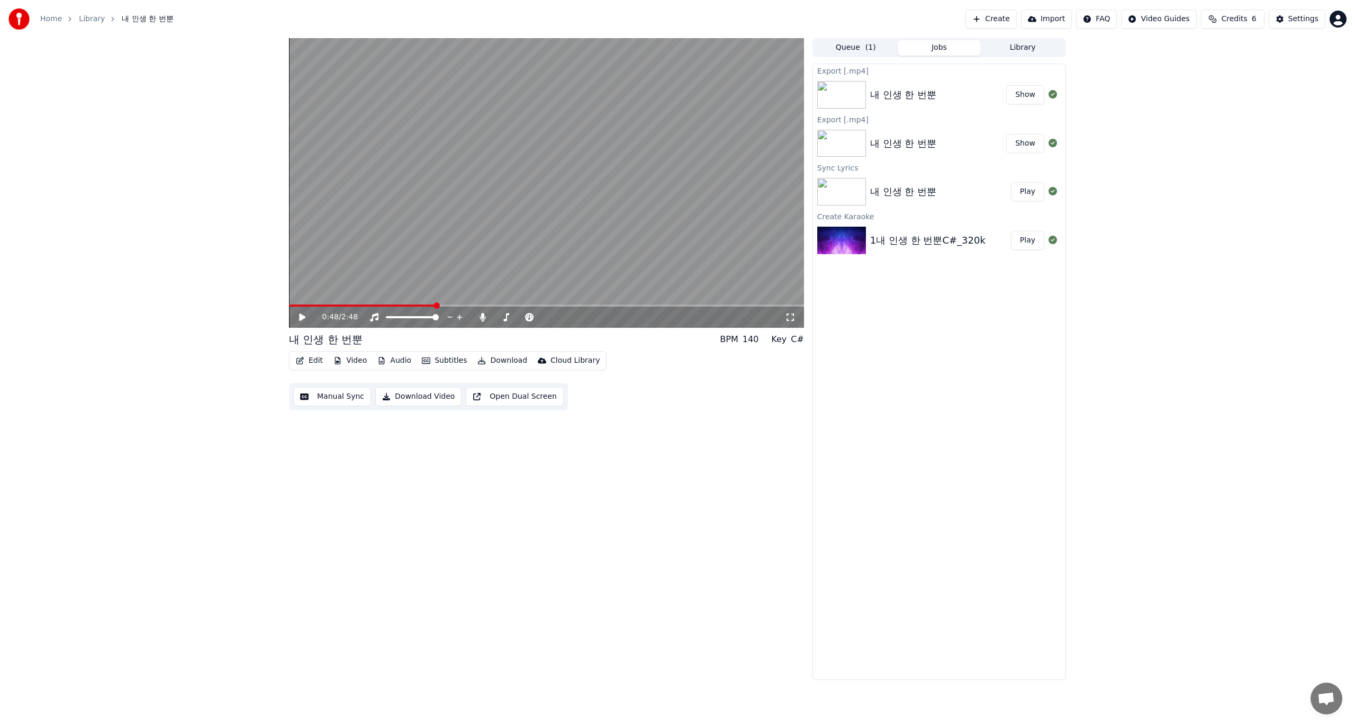
click at [1023, 51] on button "Library" at bounding box center [1023, 47] width 84 height 15
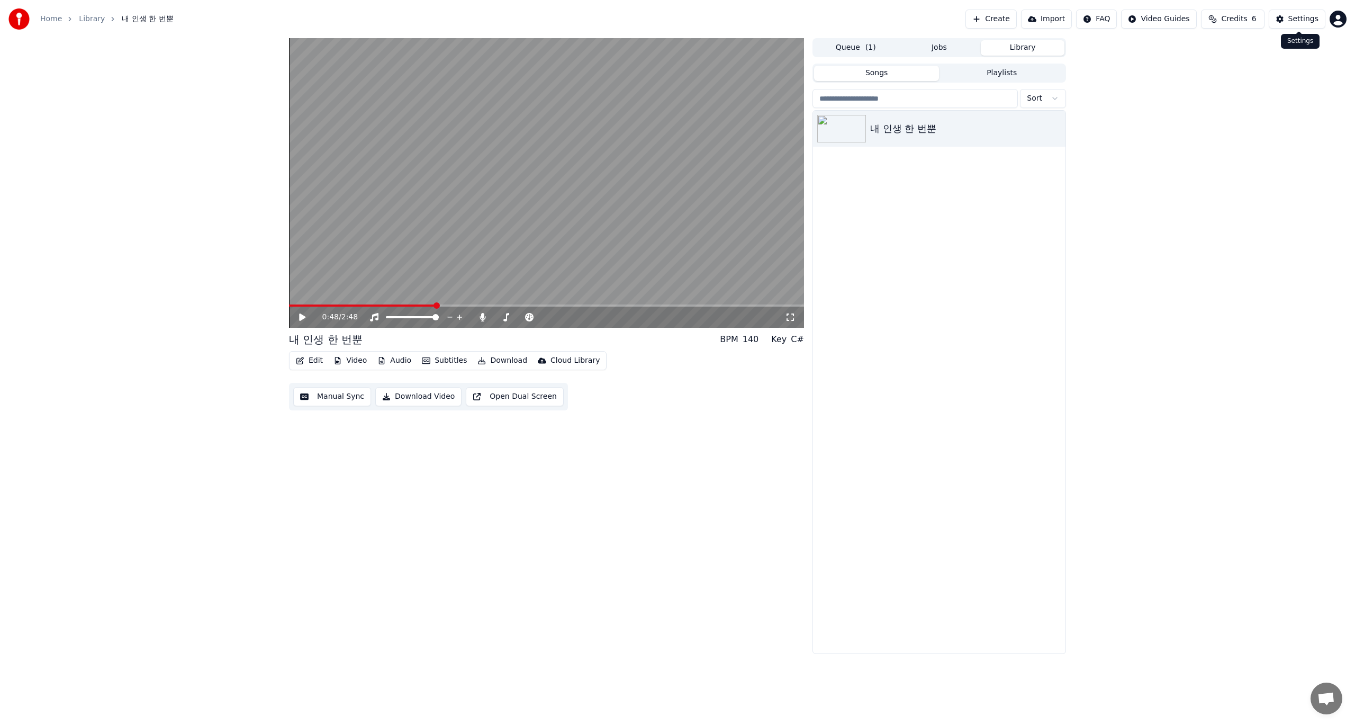
click at [1293, 22] on div "Settings" at bounding box center [1303, 19] width 30 height 11
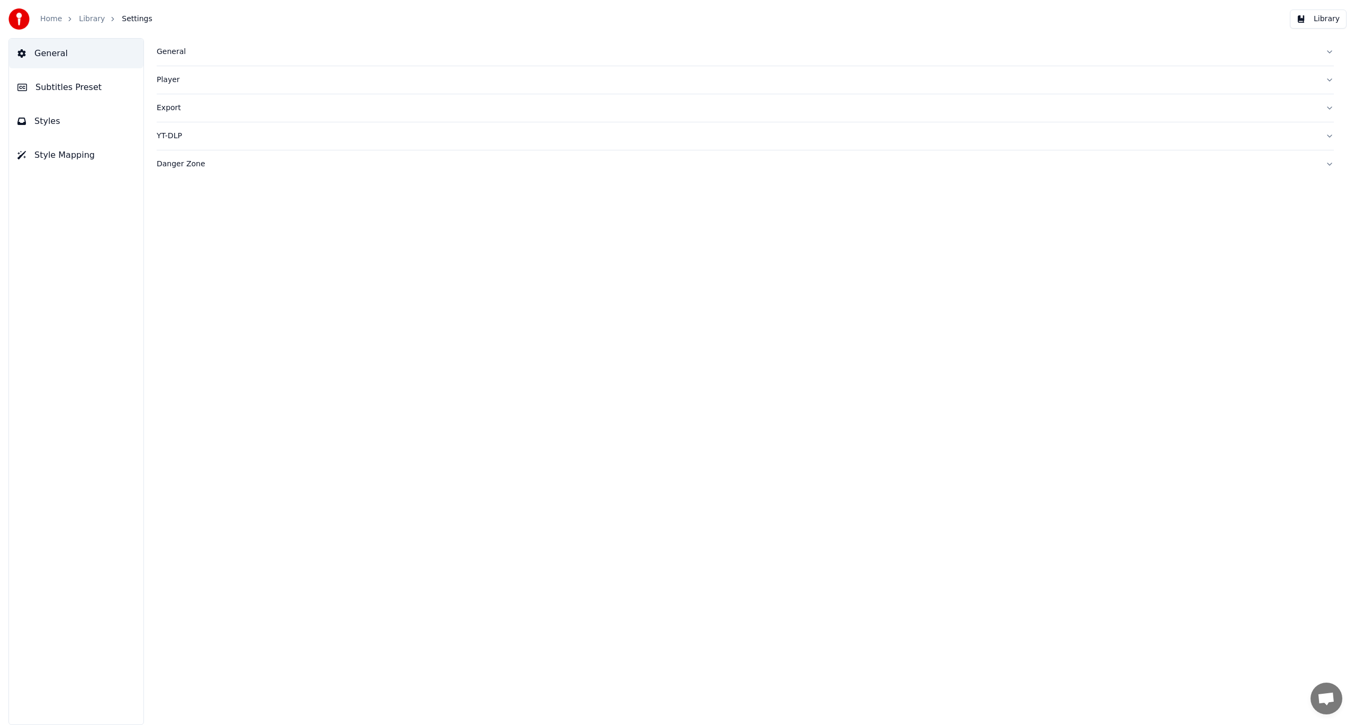
drag, startPoint x: 484, startPoint y: 314, endPoint x: 473, endPoint y: 296, distance: 21.2
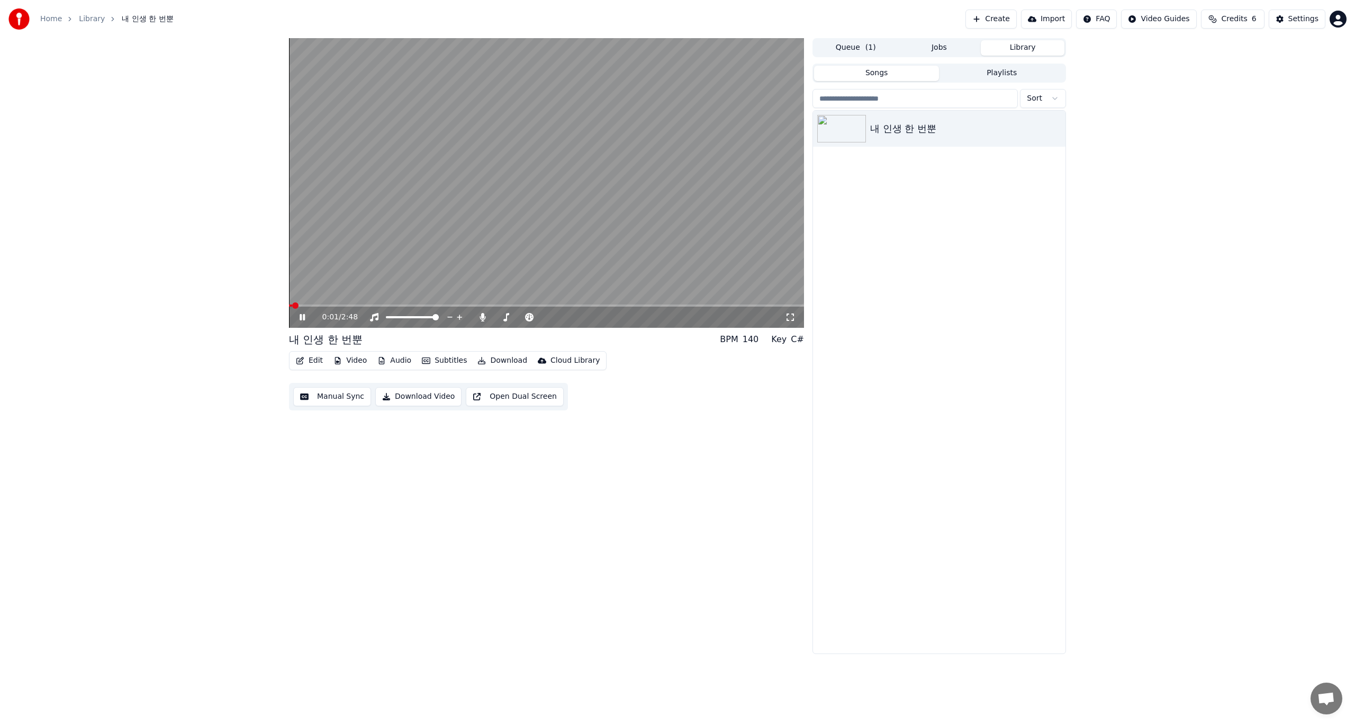
click at [1247, 21] on span "Credits" at bounding box center [1234, 19] width 26 height 11
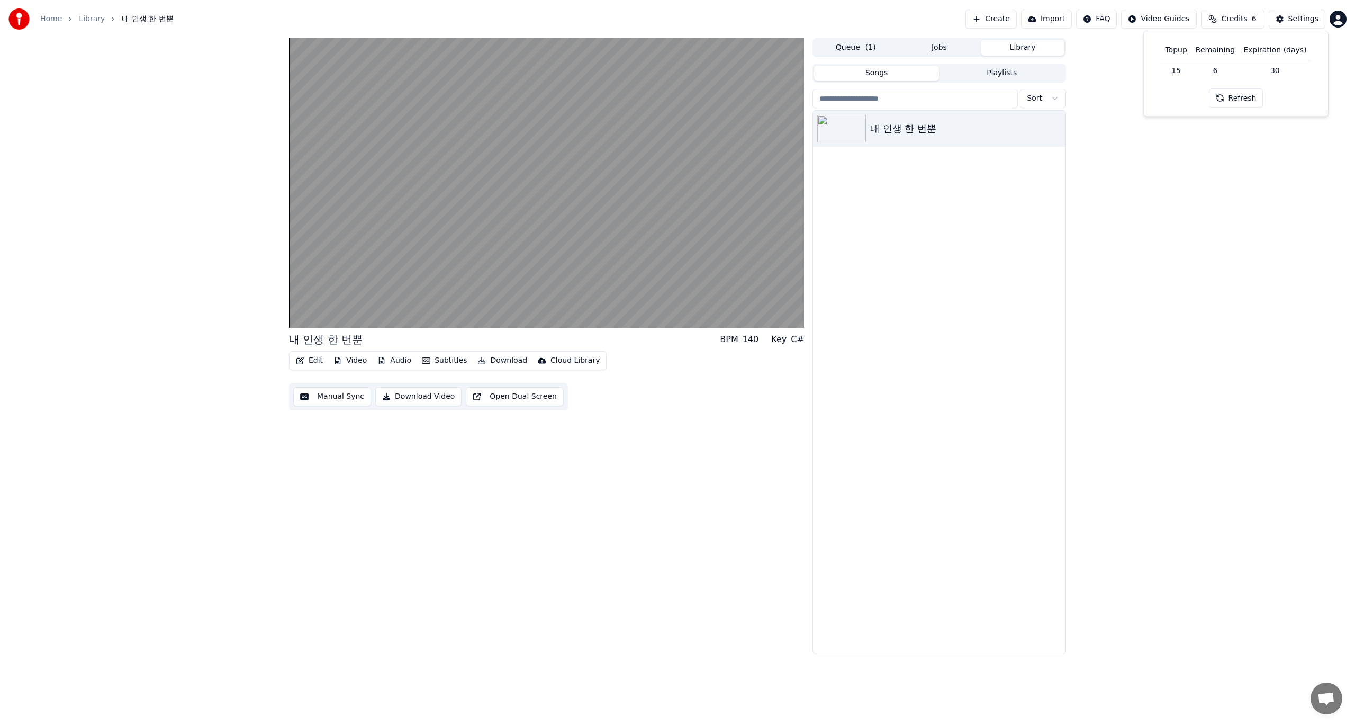
click at [1217, 71] on td "6" at bounding box center [1215, 70] width 48 height 19
click at [1242, 65] on td "30" at bounding box center [1274, 70] width 71 height 19
click at [1277, 65] on td "30" at bounding box center [1274, 70] width 71 height 19
click at [1267, 51] on th "Expiration (days)" at bounding box center [1274, 50] width 71 height 21
click at [1215, 48] on th "Remaining" at bounding box center [1215, 50] width 48 height 21
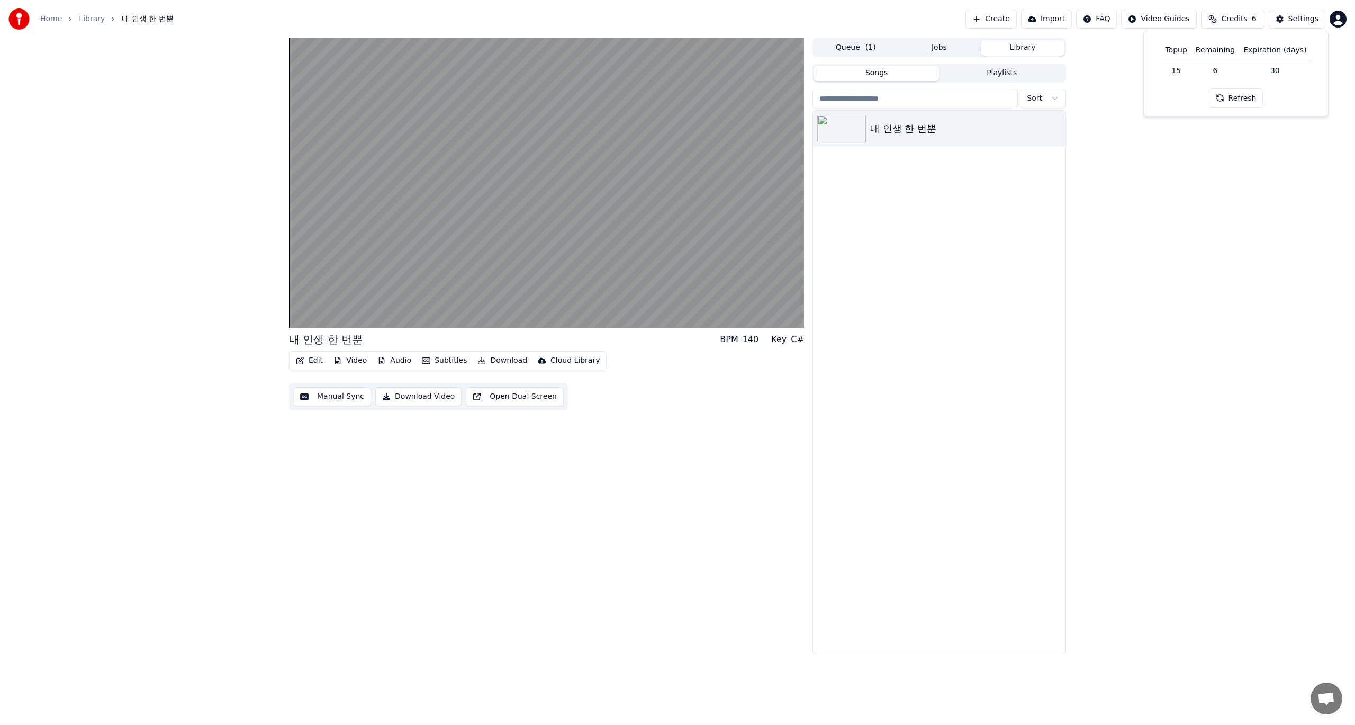
click at [1236, 99] on button "Refresh" at bounding box center [1236, 97] width 55 height 19
click at [1124, 245] on div "내 인생 한 번뿐 BPM 140 Key C# Edit Video Audio Subtitles Download Cloud Library Manu…" at bounding box center [677, 346] width 1355 height 616
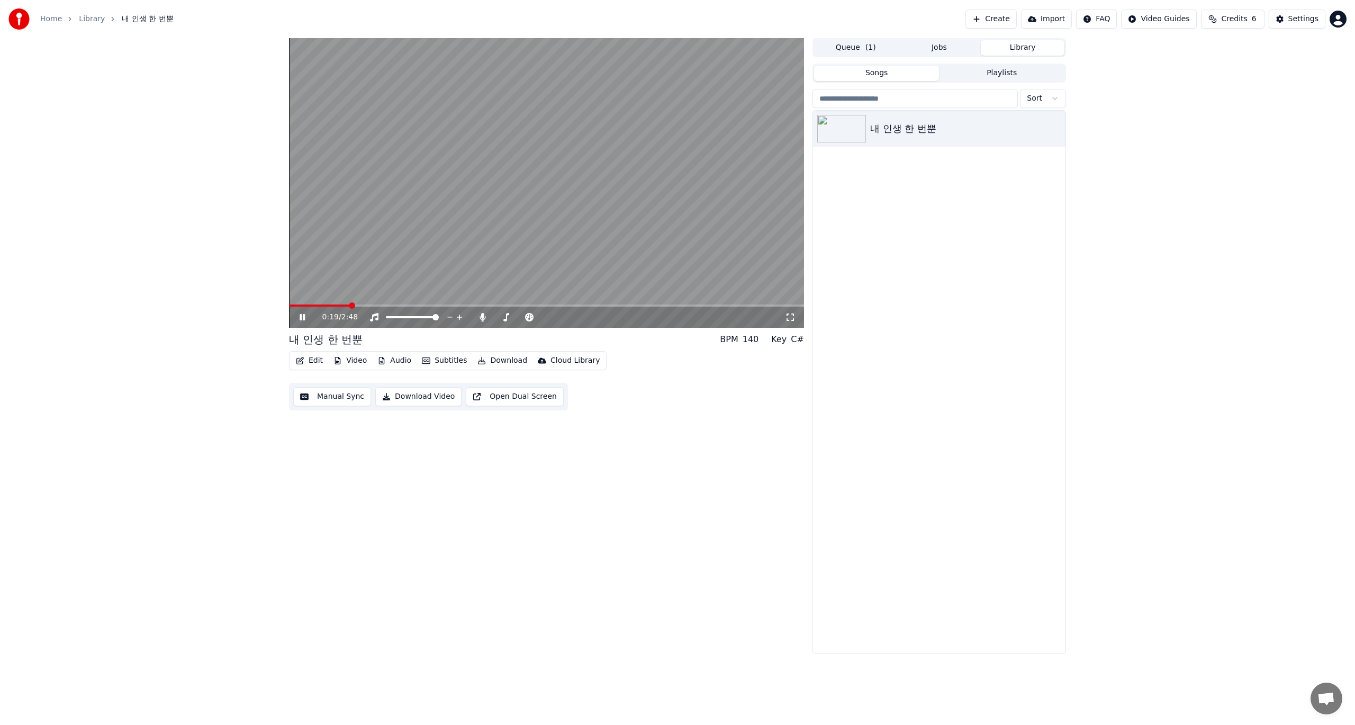
click at [542, 229] on video at bounding box center [546, 183] width 515 height 290
click at [492, 359] on button "Download" at bounding box center [502, 360] width 58 height 15
click at [502, 383] on div "Video [.mp4]" at bounding box center [511, 383] width 48 height 11
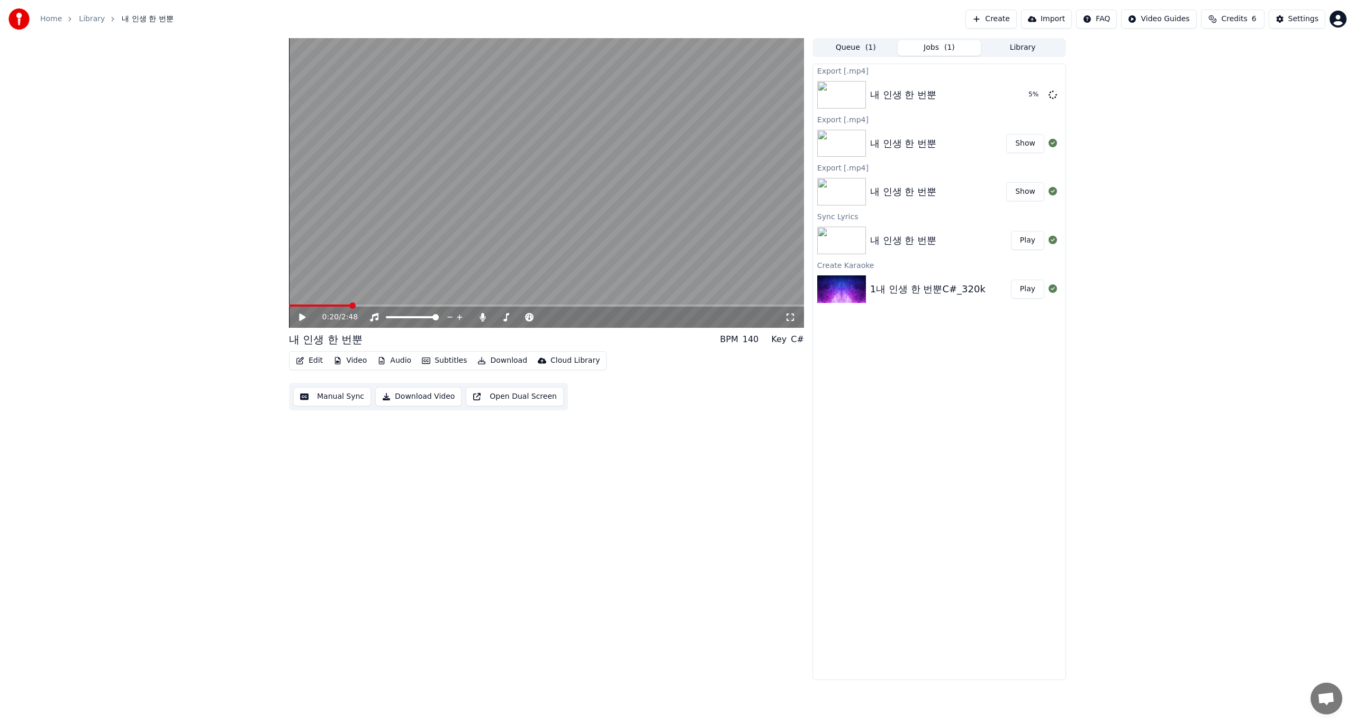
click at [856, 170] on div "Export [.mp4]" at bounding box center [939, 167] width 252 height 13
click at [838, 170] on div "Export [.mp4]" at bounding box center [939, 167] width 252 height 13
click at [873, 173] on div "Export [.mp4]" at bounding box center [939, 167] width 252 height 13
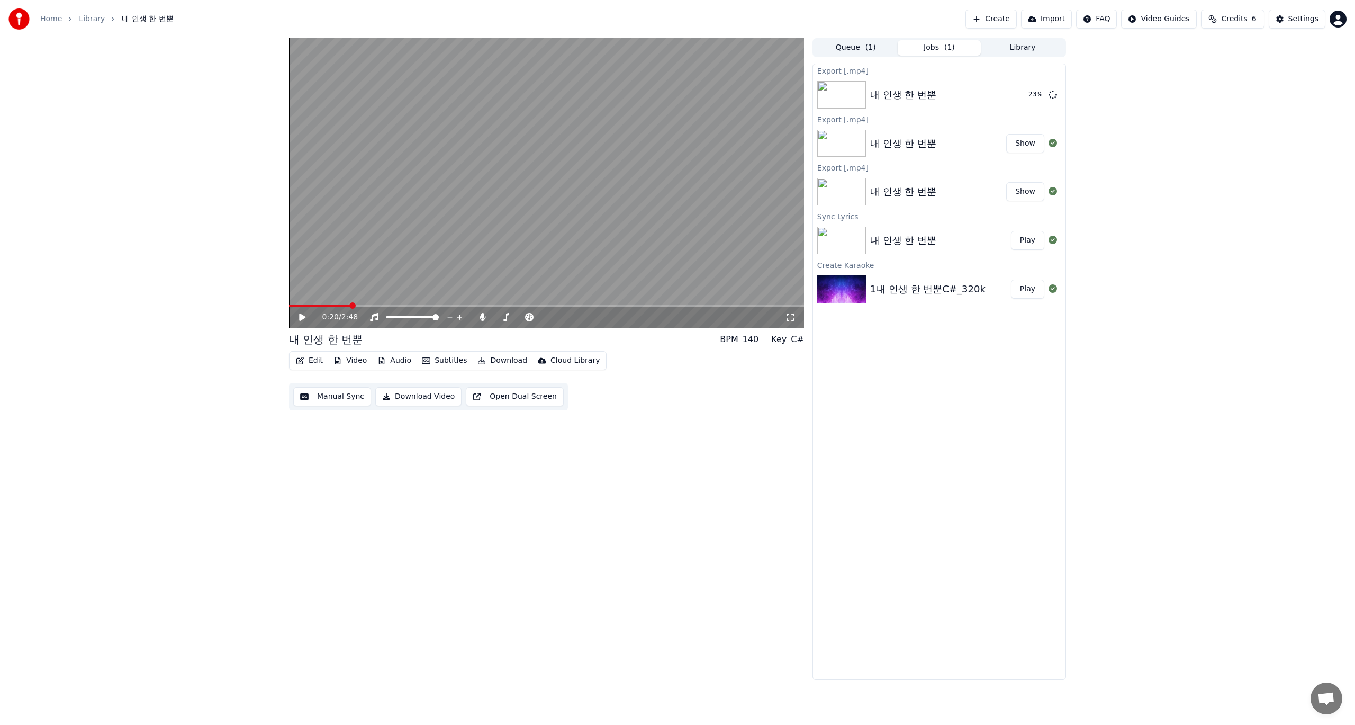
click at [1025, 146] on button "Show" at bounding box center [1025, 143] width 38 height 19
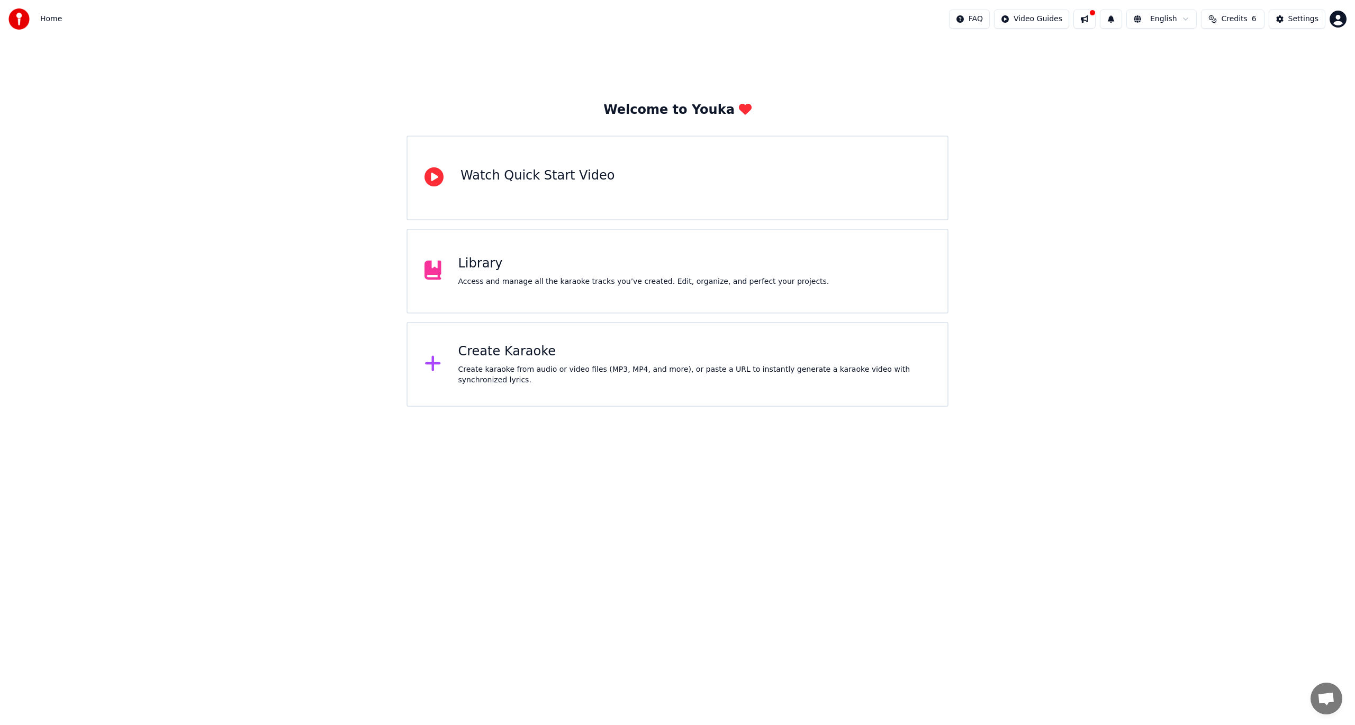
click at [482, 267] on div "Library" at bounding box center [643, 263] width 371 height 17
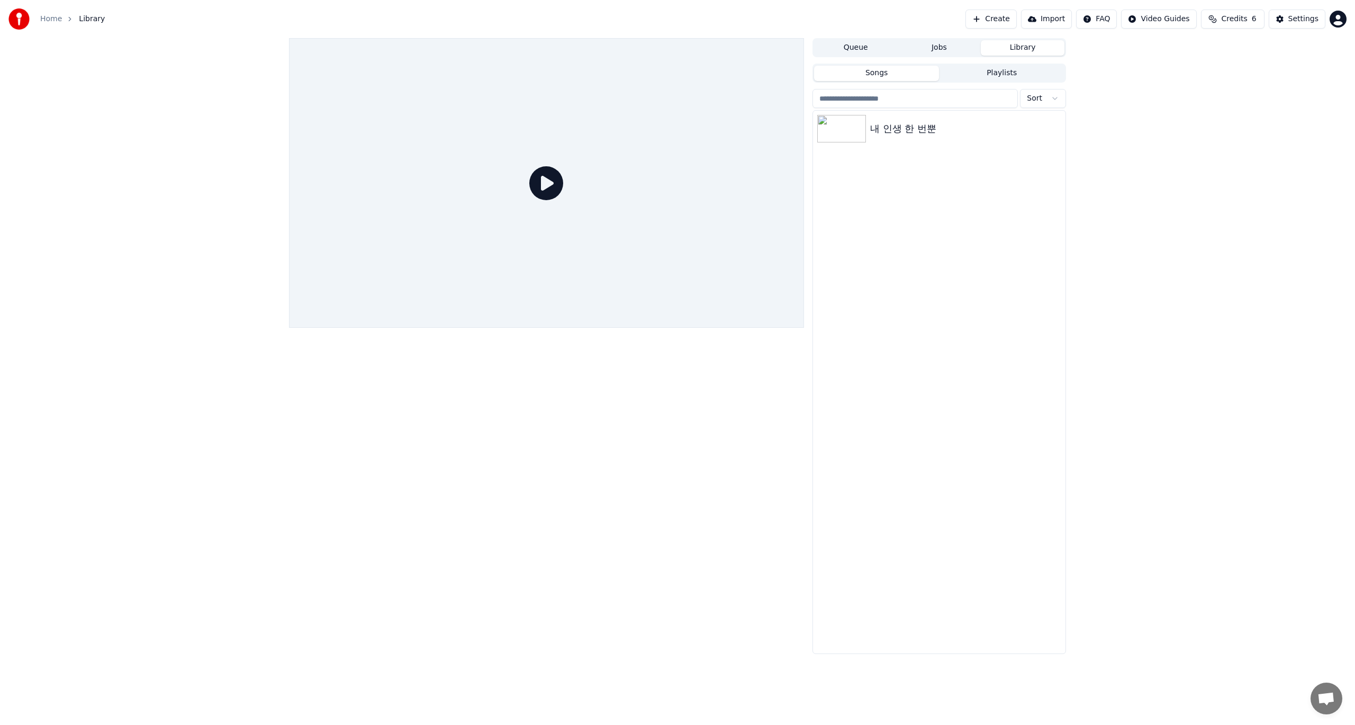
drag, startPoint x: 802, startPoint y: 462, endPoint x: 802, endPoint y: 449, distance: 12.7
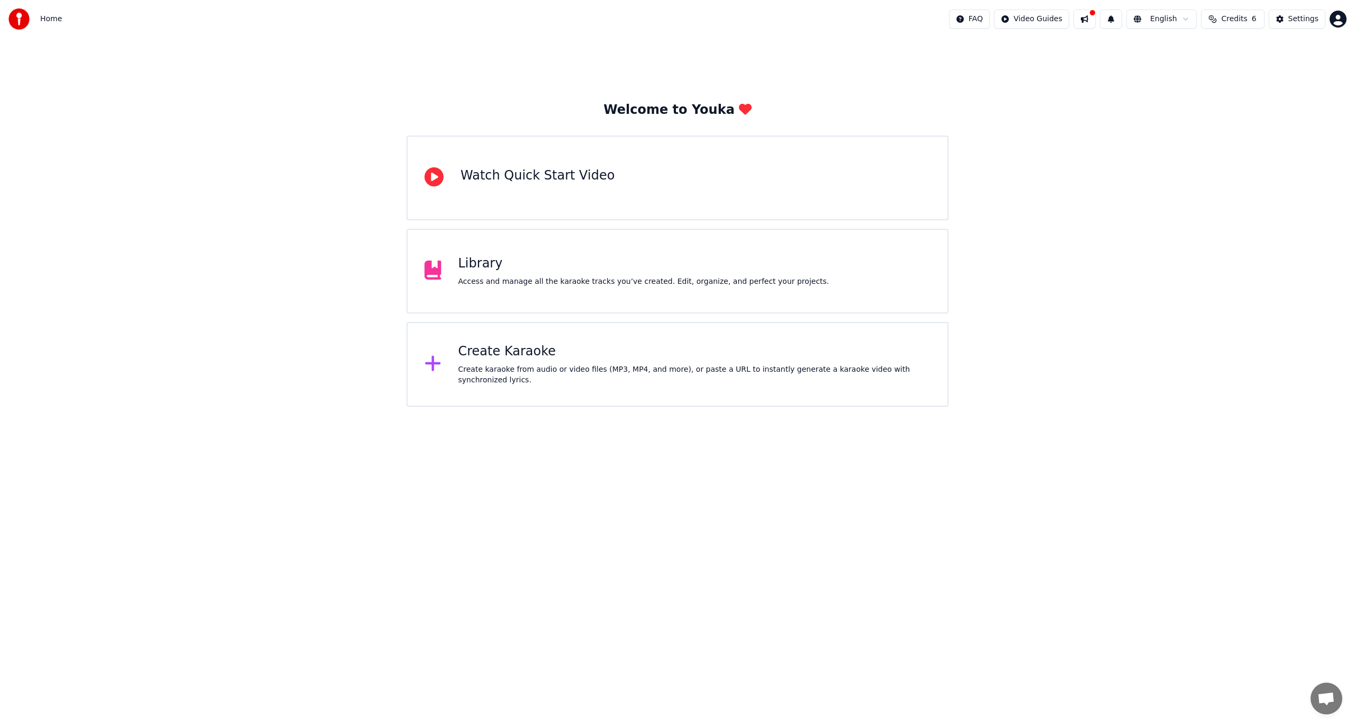
click at [477, 183] on div "Watch Quick Start Video" at bounding box center [537, 175] width 154 height 17
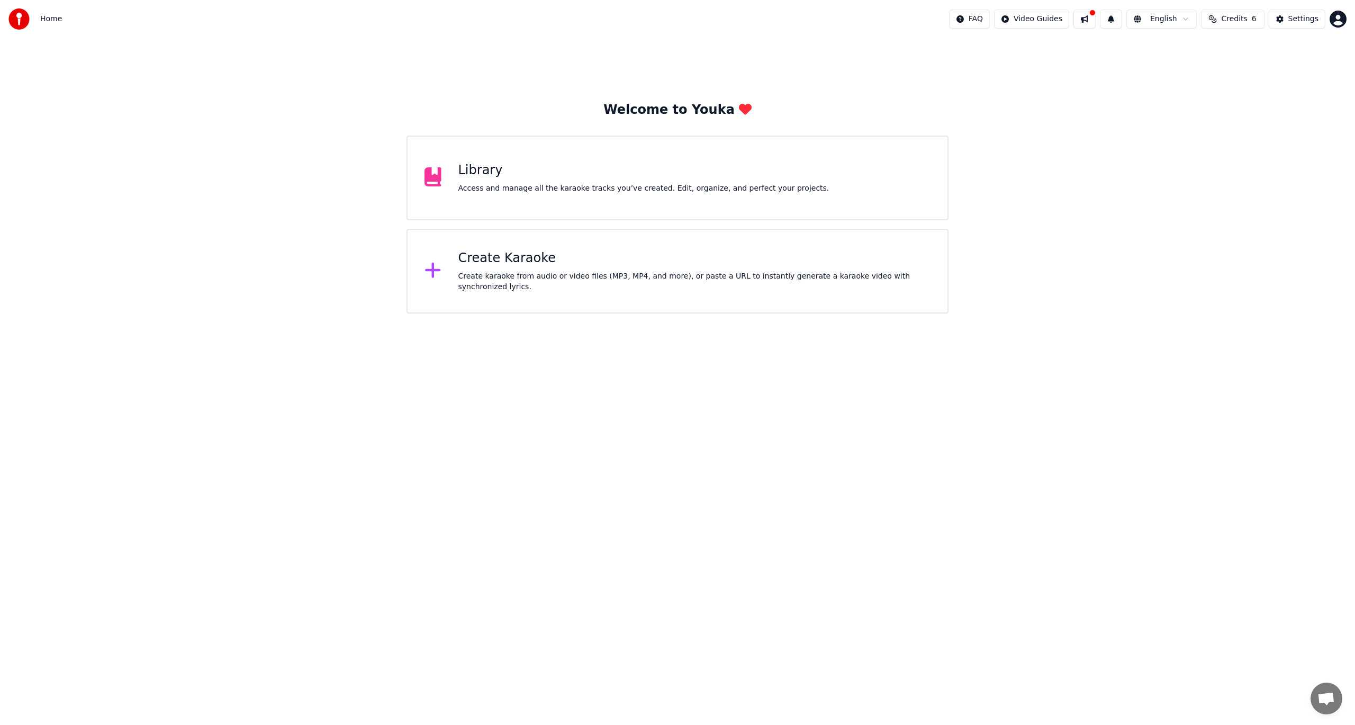
click at [477, 183] on div "Access and manage all the karaoke tracks you’ve created. Edit, organize, and pe…" at bounding box center [643, 188] width 371 height 11
click at [521, 262] on div "Create Karaoke" at bounding box center [694, 258] width 473 height 17
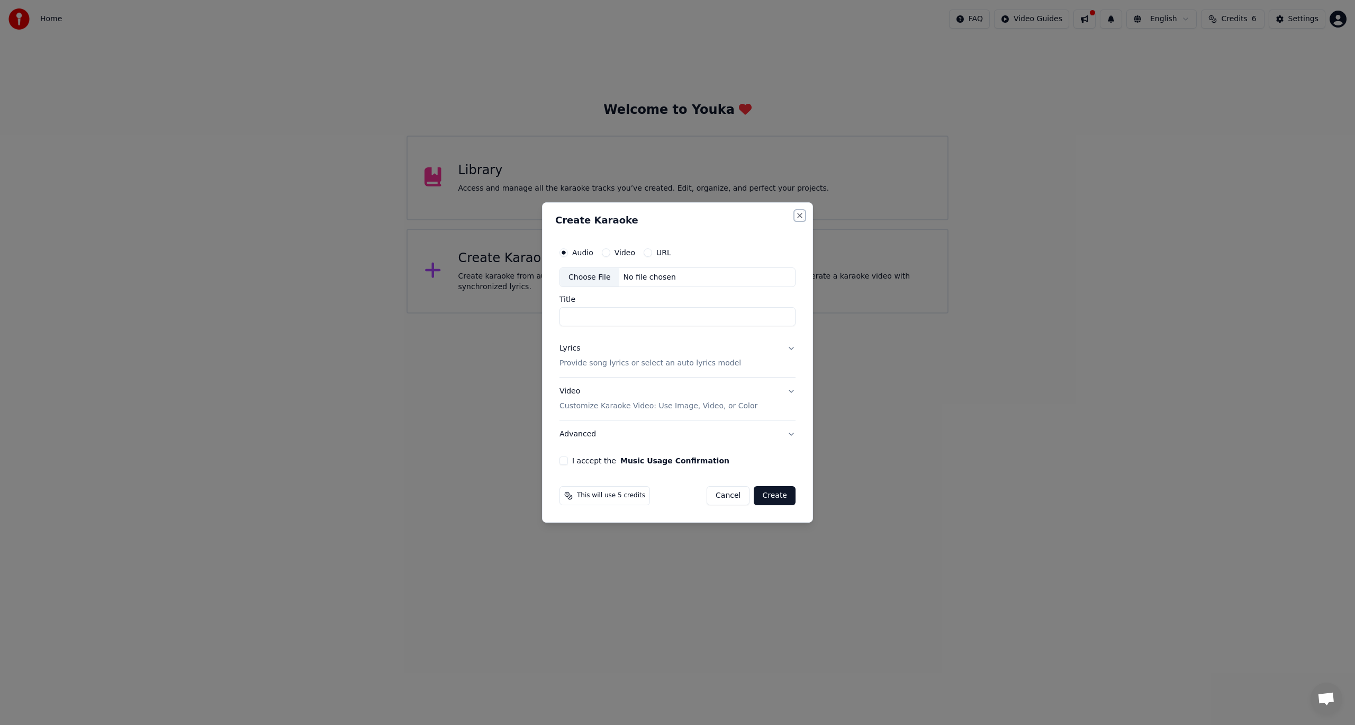
click at [800, 214] on button "Close" at bounding box center [800, 215] width 8 height 8
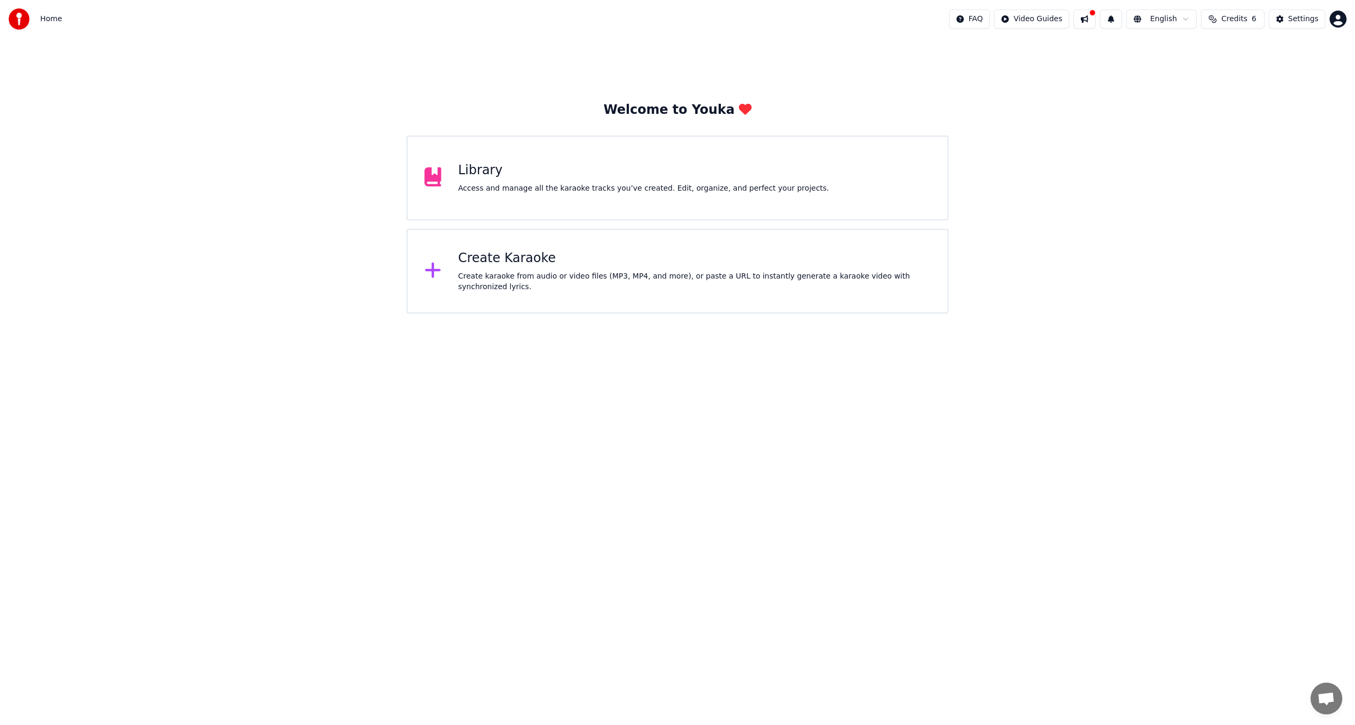
click at [598, 191] on div "Access and manage all the karaoke tracks you’ve created. Edit, organize, and pe…" at bounding box center [643, 188] width 371 height 11
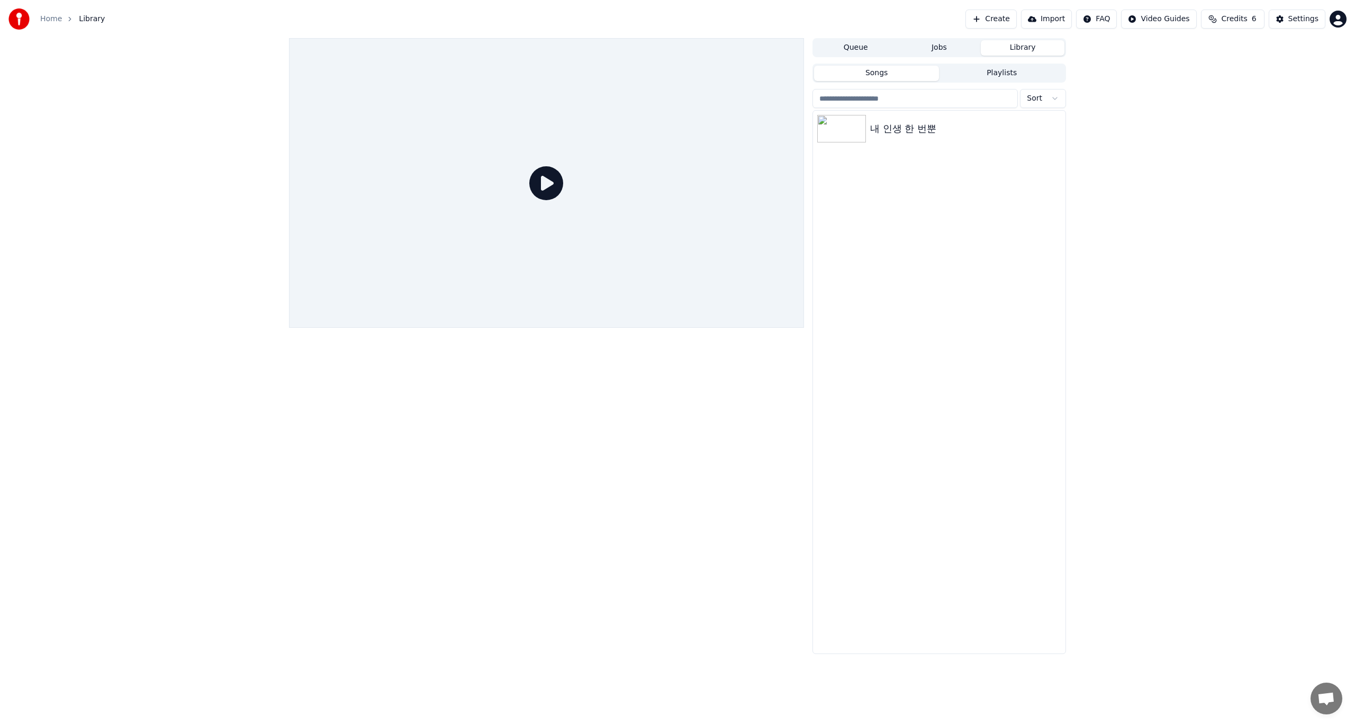
click at [550, 187] on icon at bounding box center [546, 183] width 34 height 34
click at [844, 127] on img at bounding box center [841, 129] width 49 height 28
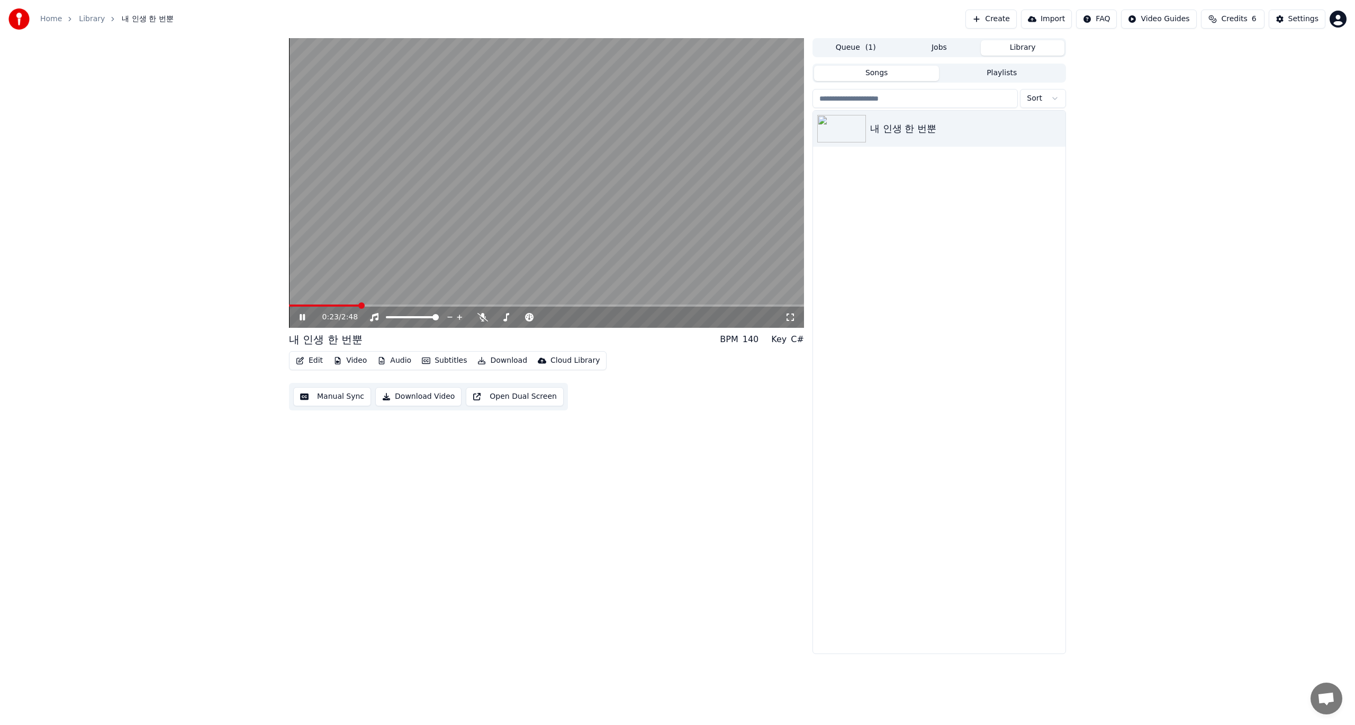
click at [365, 309] on span at bounding box center [361, 305] width 6 height 6
click at [487, 317] on icon at bounding box center [482, 317] width 11 height 8
click at [303, 317] on icon at bounding box center [309, 317] width 25 height 8
click at [485, 359] on button "Download" at bounding box center [502, 360] width 58 height 15
click at [503, 494] on div "Subtitles [.ass]" at bounding box center [514, 494] width 55 height 11
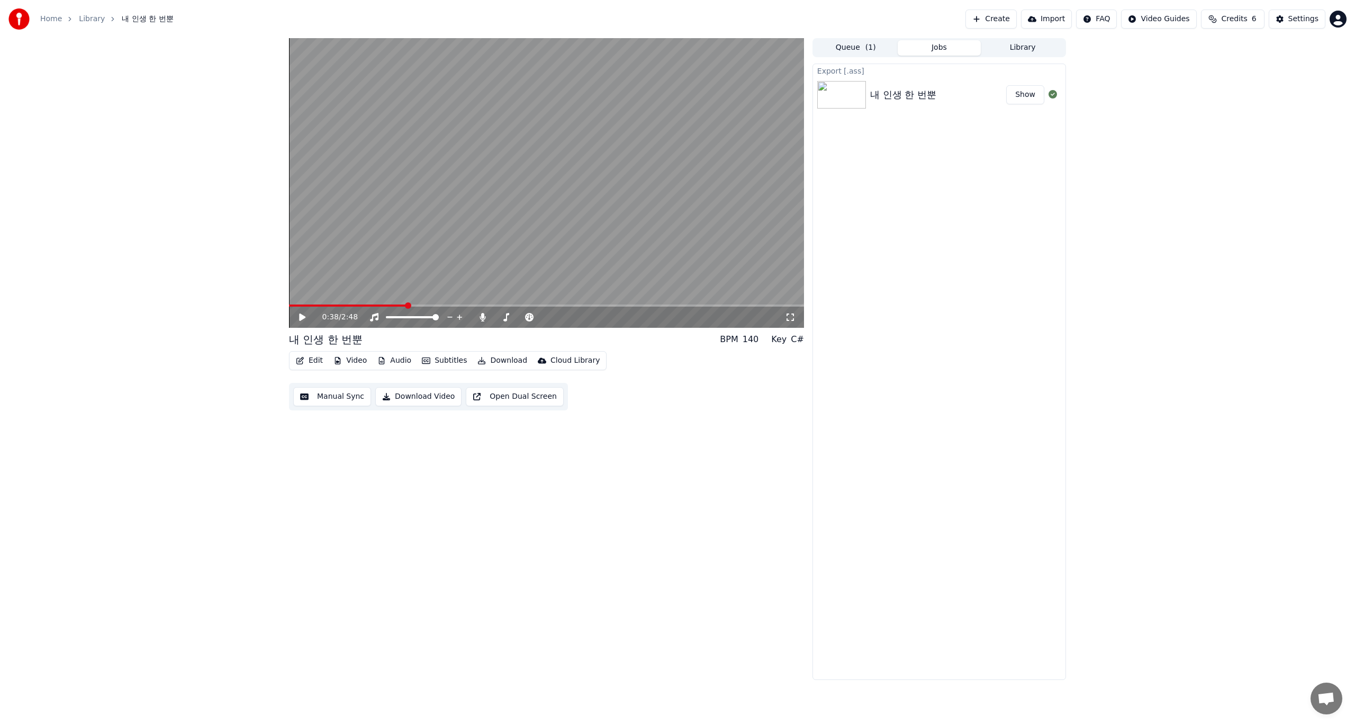
click at [416, 400] on button "Download Video" at bounding box center [418, 396] width 86 height 19
click at [841, 74] on div "Export [.mp4]" at bounding box center [939, 70] width 252 height 13
click at [1025, 95] on button "Show" at bounding box center [1025, 94] width 38 height 19
click at [485, 362] on button "Download" at bounding box center [502, 360] width 58 height 15
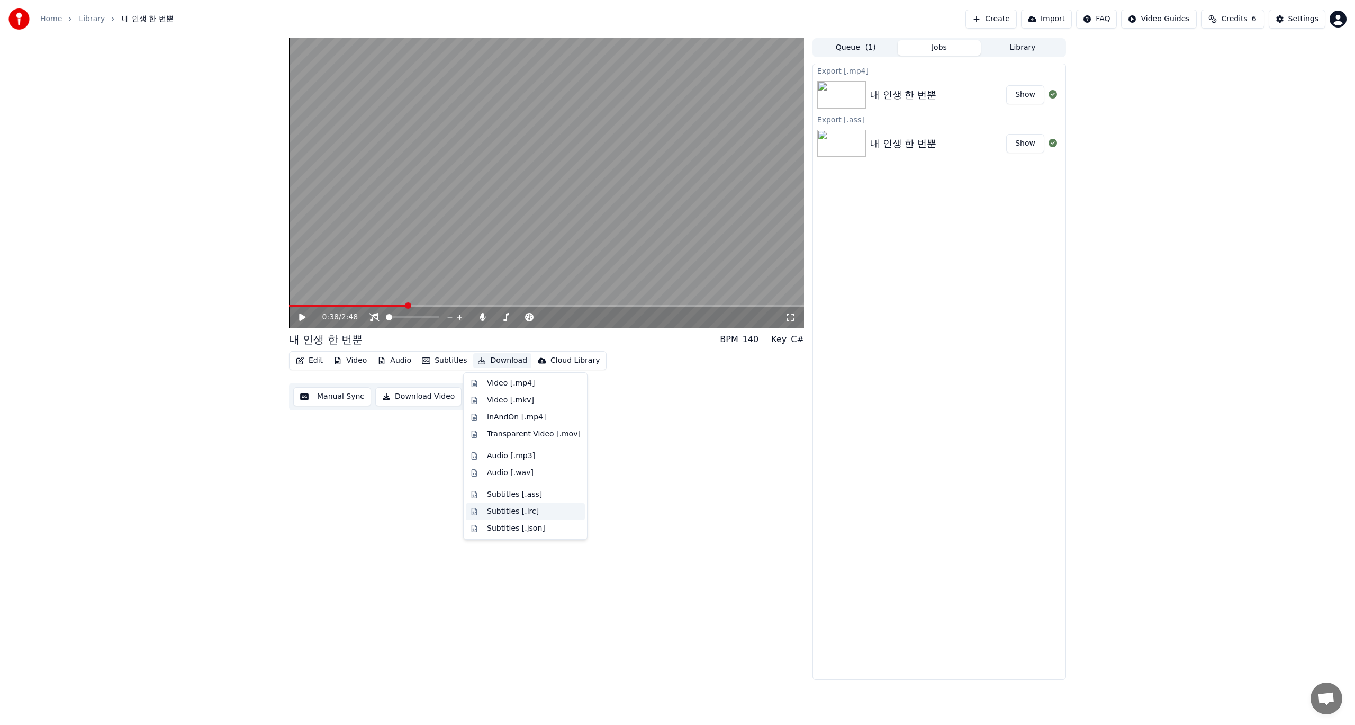
click at [499, 511] on div "Subtitles [.lrc]" at bounding box center [513, 511] width 52 height 11
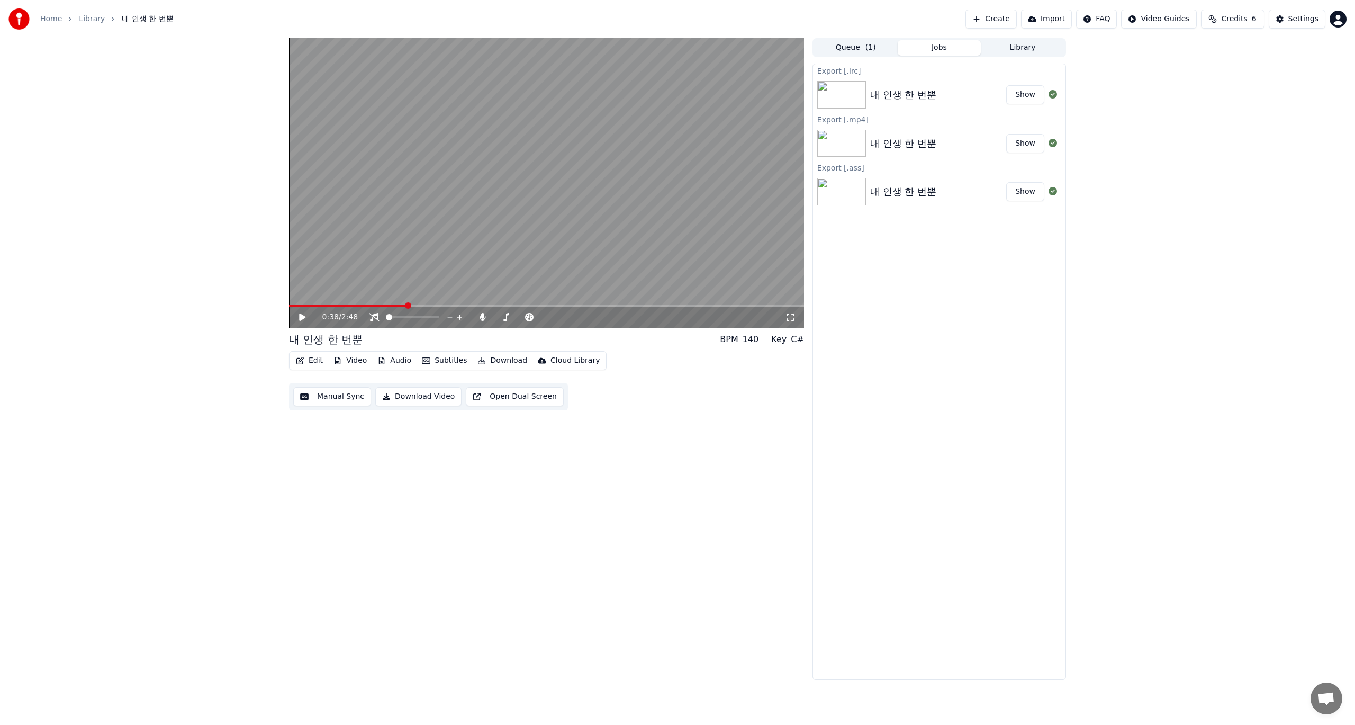
click at [422, 396] on button "Download Video" at bounding box center [418, 396] width 86 height 19
click at [1004, 20] on button "Create" at bounding box center [990, 19] width 51 height 19
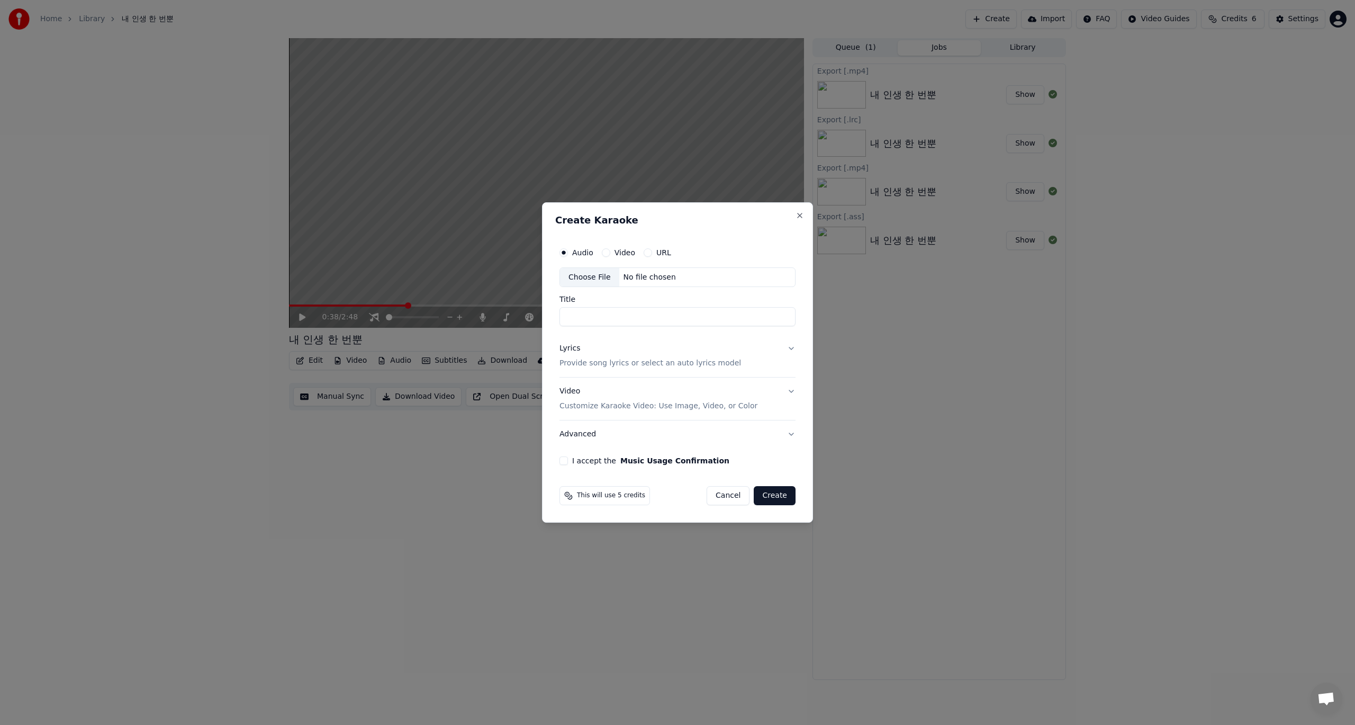
click at [660, 320] on input "Title" at bounding box center [677, 317] width 236 height 19
click at [589, 278] on div "Choose File" at bounding box center [589, 277] width 59 height 19
type input "**********"
click at [604, 252] on button "Video" at bounding box center [604, 252] width 8 height 8
click at [646, 279] on div "No file chosen" at bounding box center [649, 277] width 61 height 11
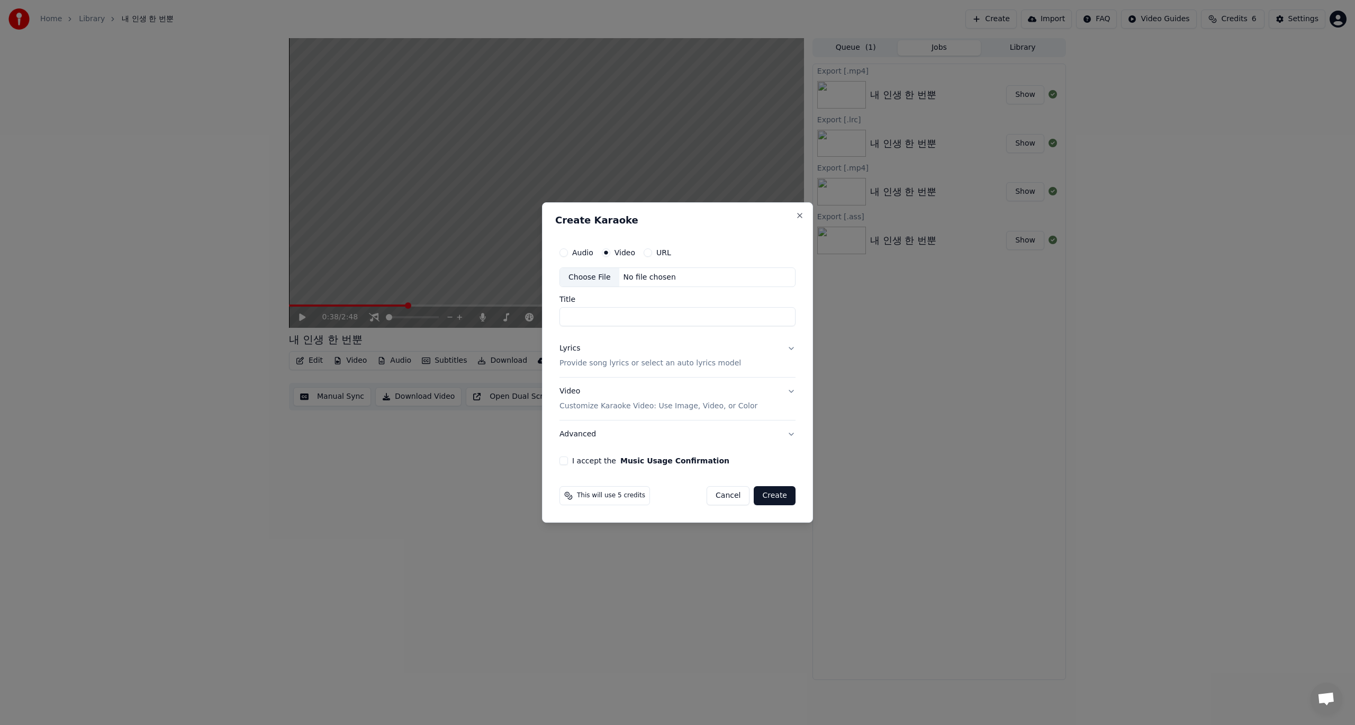
click at [600, 278] on div "Choose File" at bounding box center [589, 277] width 59 height 19
click at [657, 278] on div "No file chosen" at bounding box center [649, 277] width 61 height 11
click at [799, 215] on button "Close" at bounding box center [800, 215] width 8 height 8
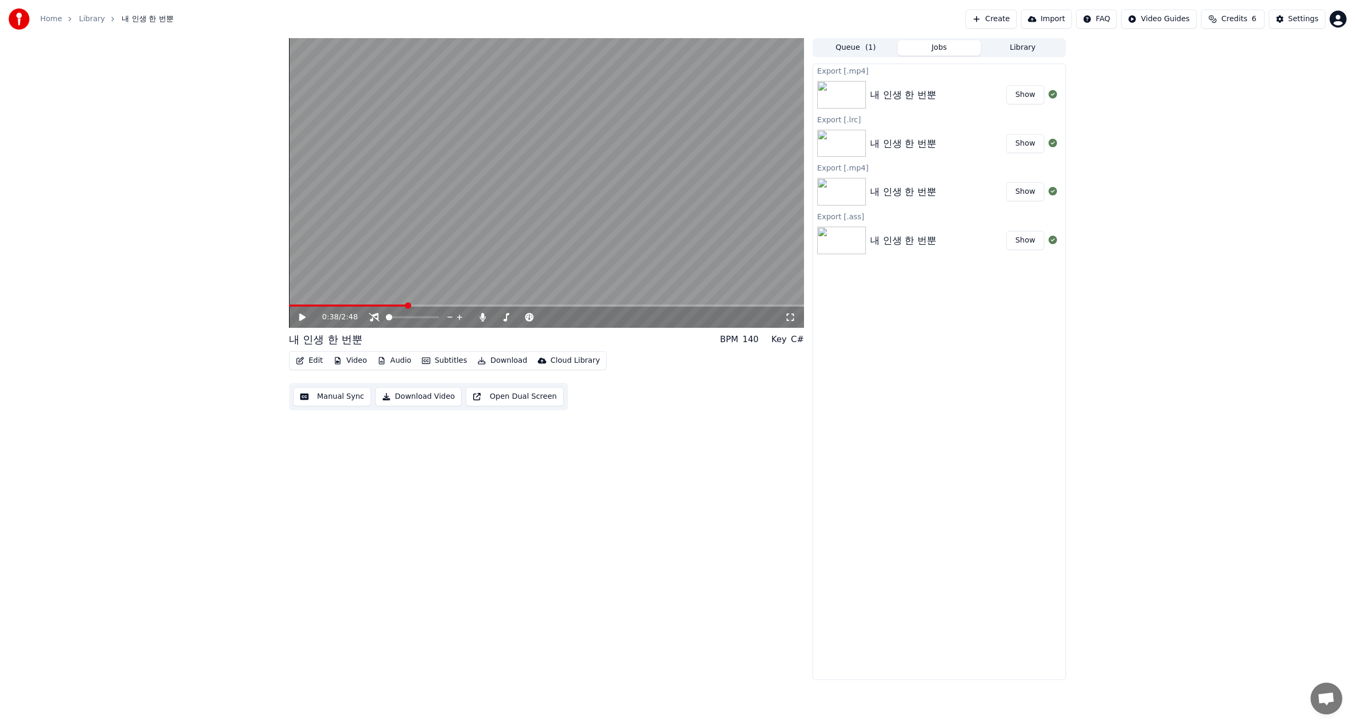
click at [989, 22] on button "Create" at bounding box center [990, 19] width 51 height 19
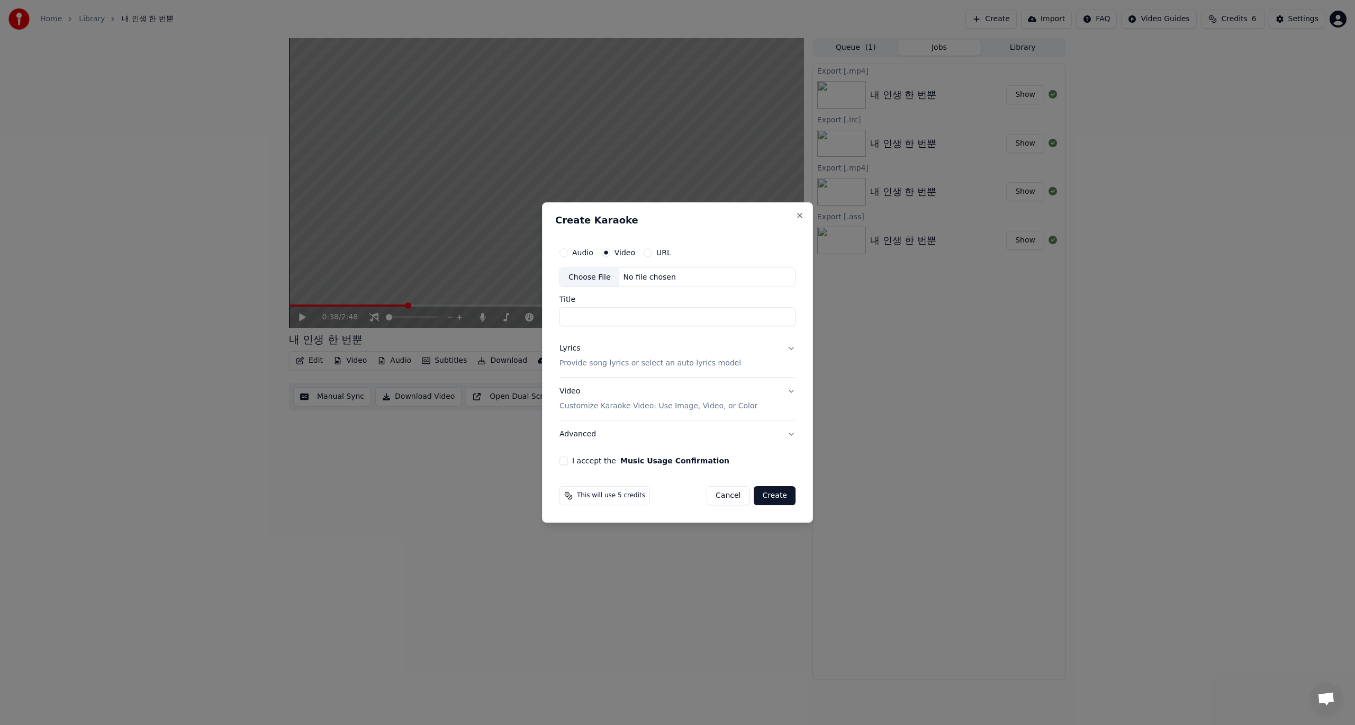
click at [636, 313] on input "Title" at bounding box center [677, 317] width 236 height 19
click at [596, 315] on input "Title" at bounding box center [677, 317] width 236 height 19
click at [564, 252] on button "Audio" at bounding box center [563, 252] width 8 height 8
click at [607, 254] on button "Video" at bounding box center [606, 252] width 8 height 8
click at [588, 277] on div "Choose File" at bounding box center [589, 277] width 59 height 19
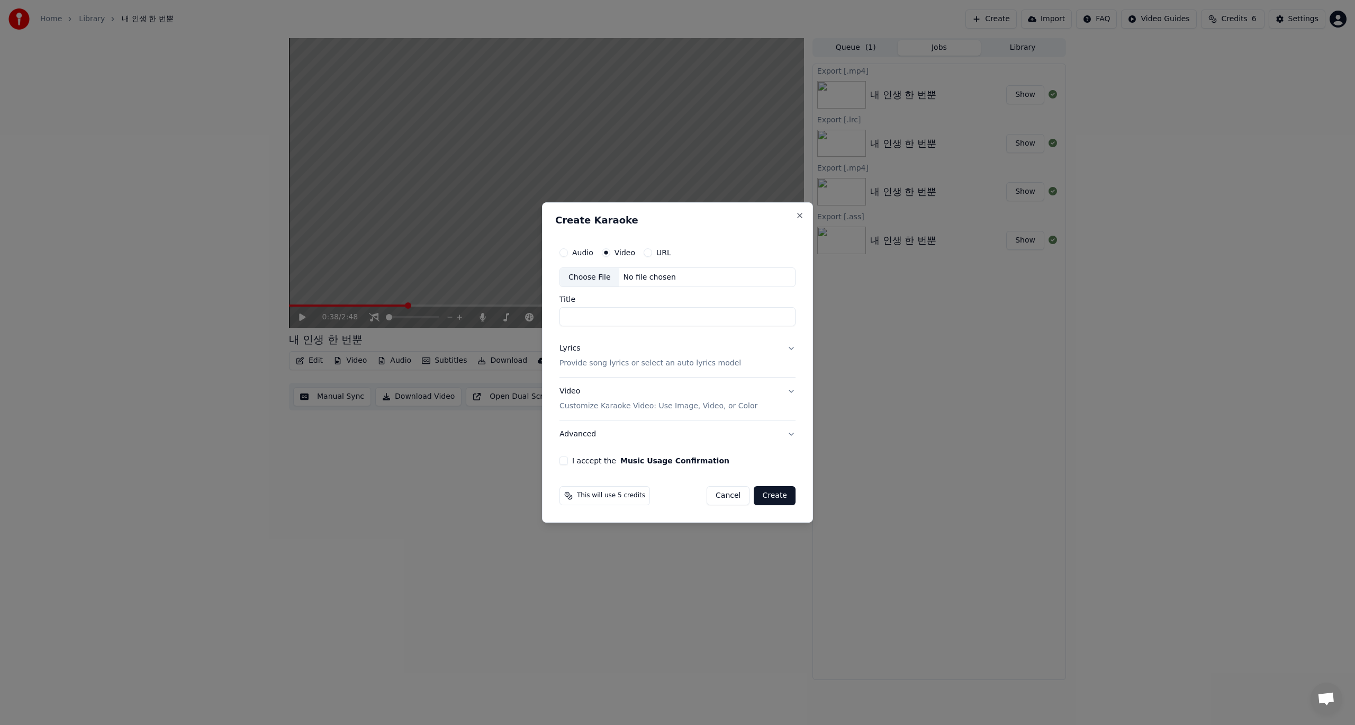
type input "**********"
click at [563, 252] on button "Audio" at bounding box center [561, 252] width 8 height 8
click at [800, 214] on button "Close" at bounding box center [800, 215] width 8 height 8
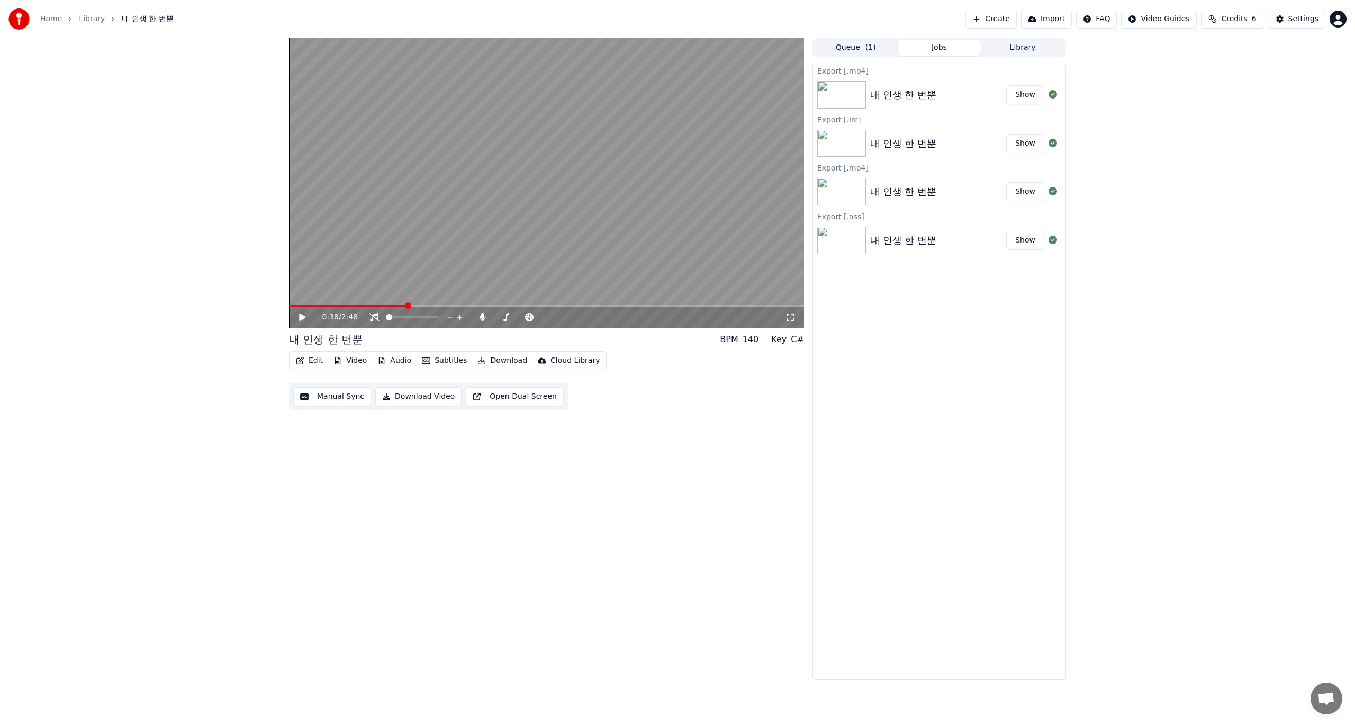
click at [992, 20] on button "Create" at bounding box center [990, 19] width 51 height 19
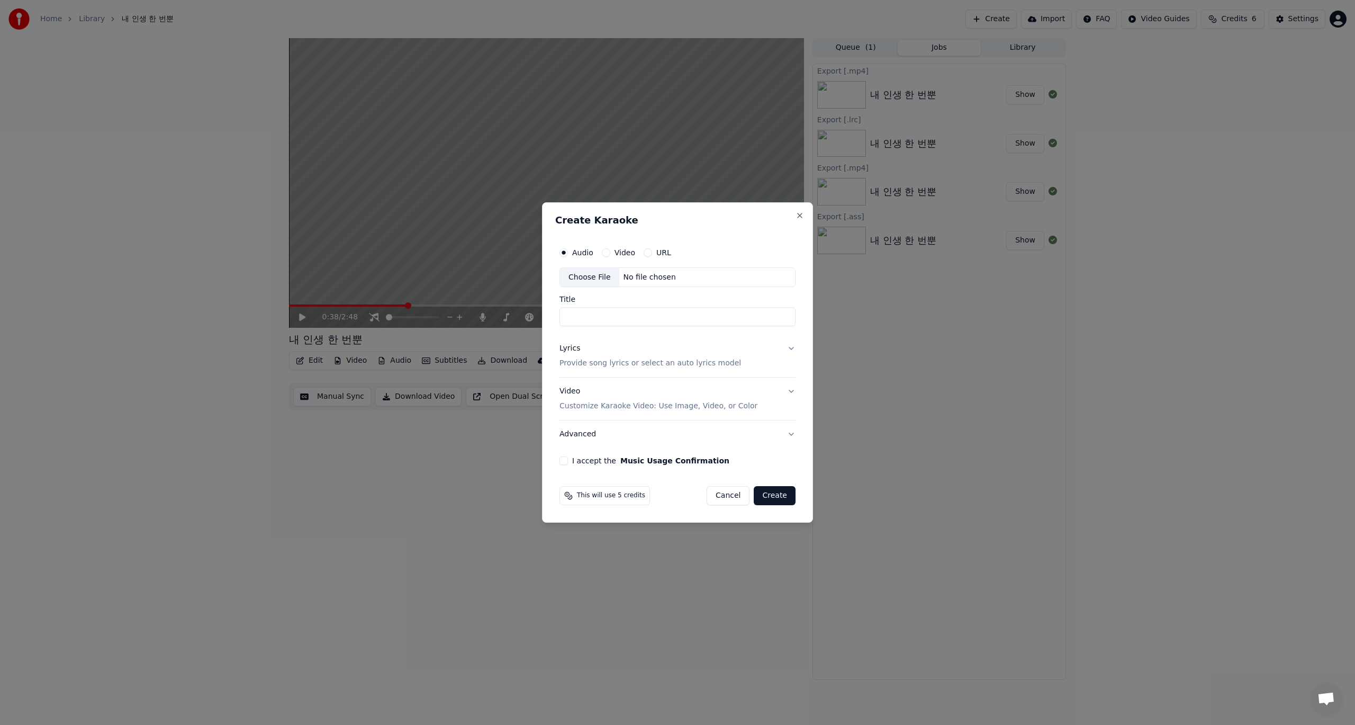
click at [586, 279] on div "Choose File" at bounding box center [589, 277] width 59 height 19
type input "**********"
click at [610, 252] on div "Video" at bounding box center [616, 252] width 33 height 8
click at [605, 252] on button "Video" at bounding box center [604, 252] width 8 height 8
click at [590, 281] on div "Choose File" at bounding box center [589, 277] width 59 height 19
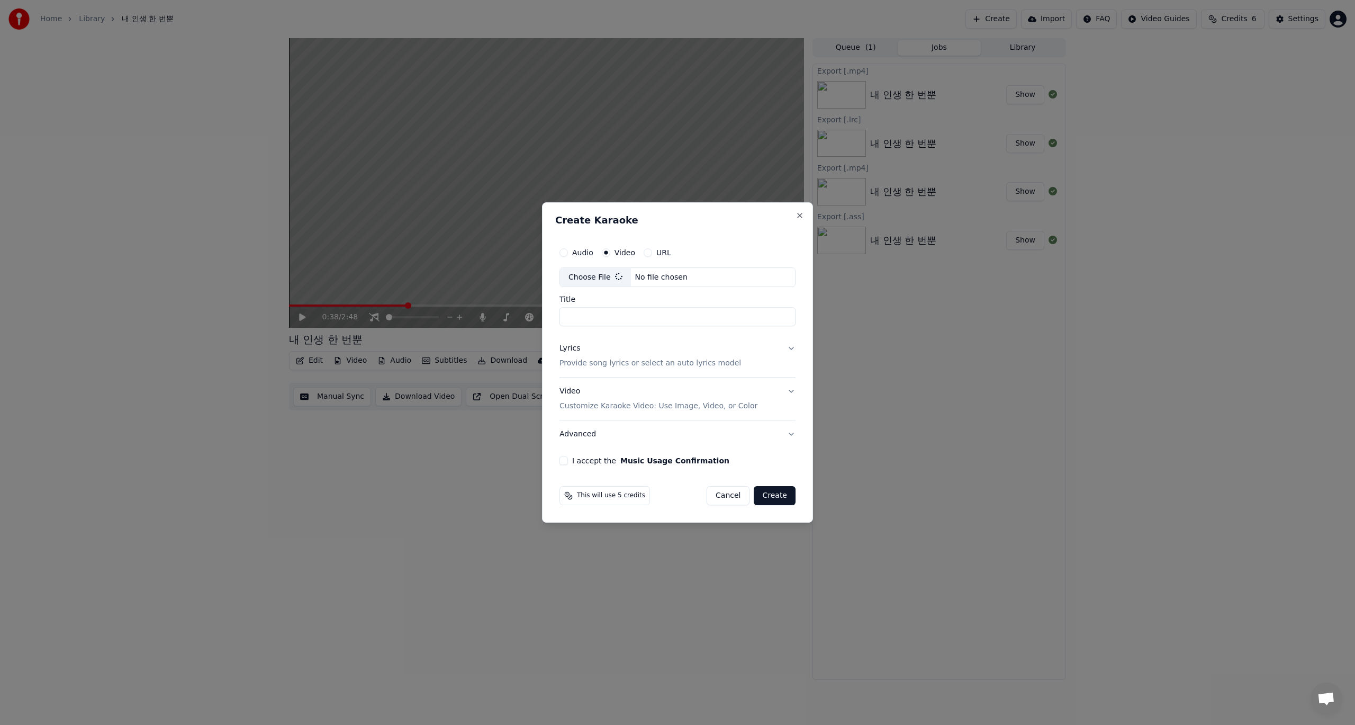
type input "**"
click at [568, 315] on input "**" at bounding box center [677, 317] width 240 height 19
click at [792, 348] on button "Lyrics Provide song lyrics or select an auto lyrics model" at bounding box center [677, 356] width 240 height 42
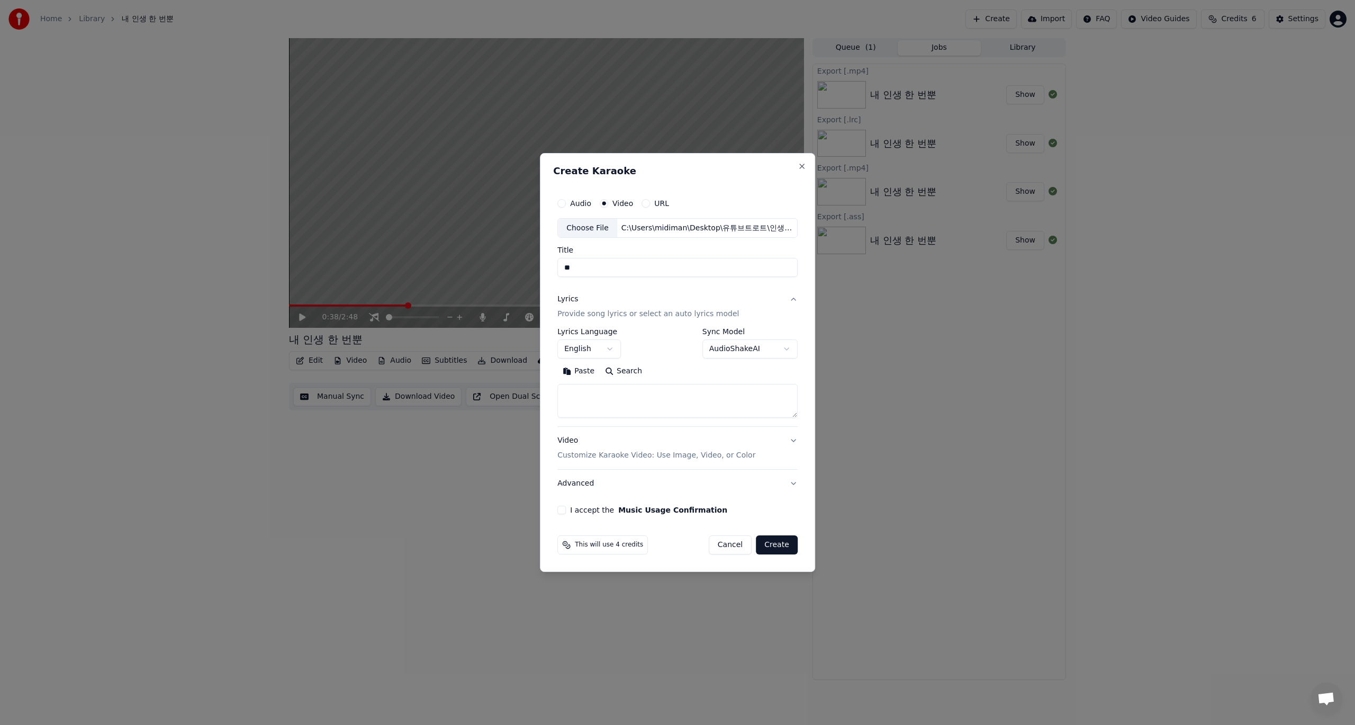
click at [791, 442] on button "Video Customize Karaoke Video: Use Image, Video, or Color" at bounding box center [677, 448] width 240 height 42
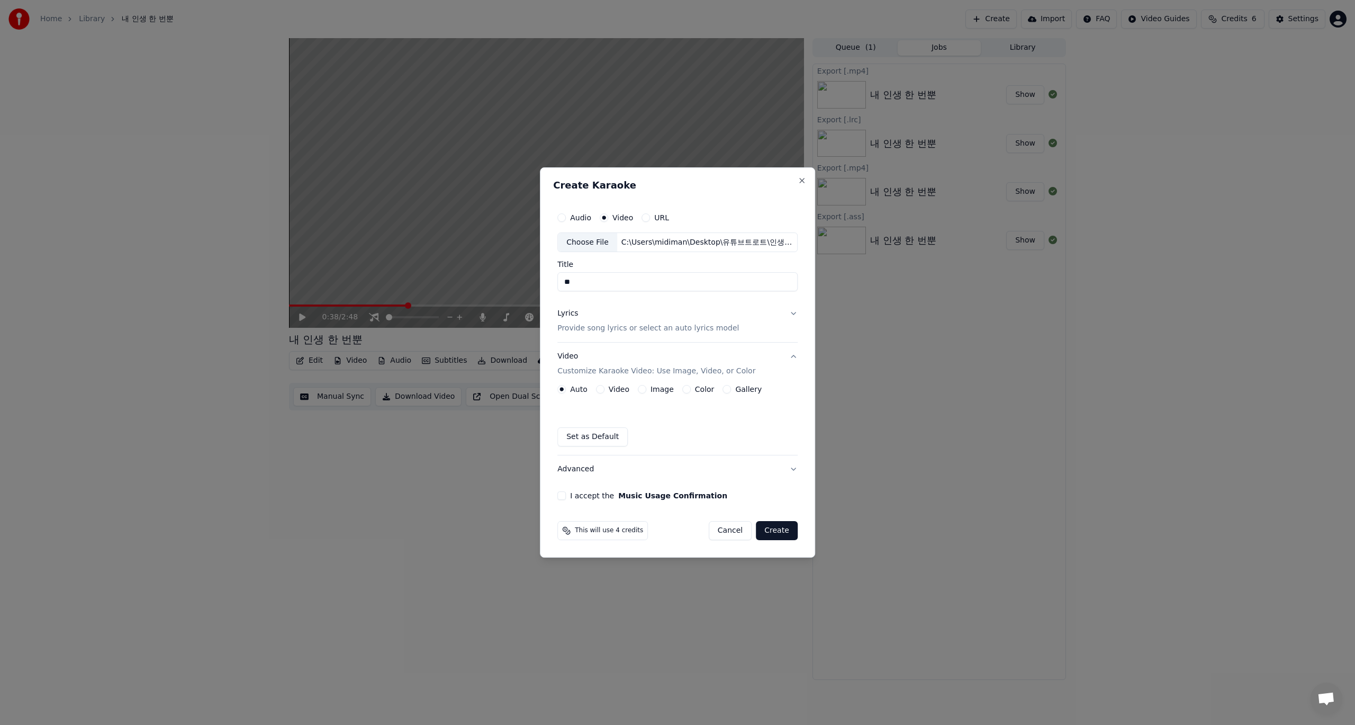
click at [565, 498] on button "I accept the Music Usage Confirmation" at bounding box center [561, 495] width 8 height 8
click at [779, 530] on button "Create" at bounding box center [777, 530] width 42 height 19
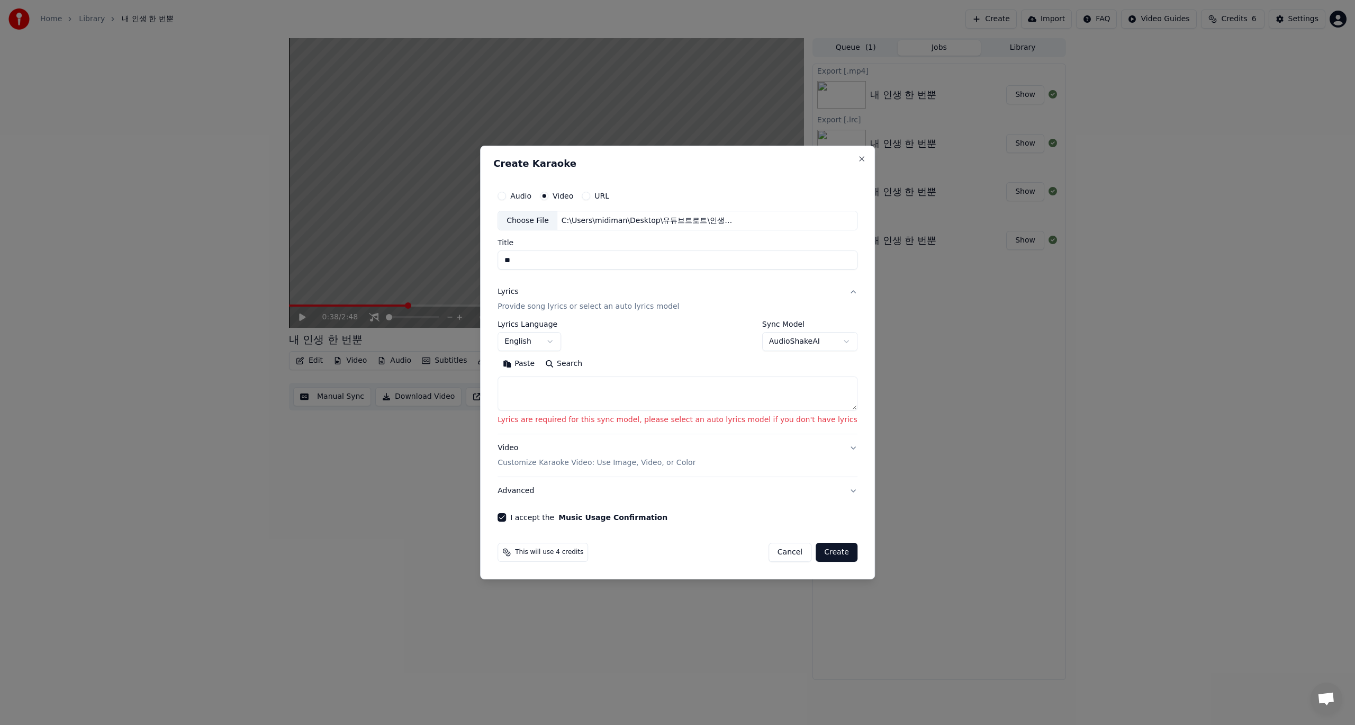
click at [821, 341] on body "**********" at bounding box center [677, 362] width 1355 height 725
select select "**********"
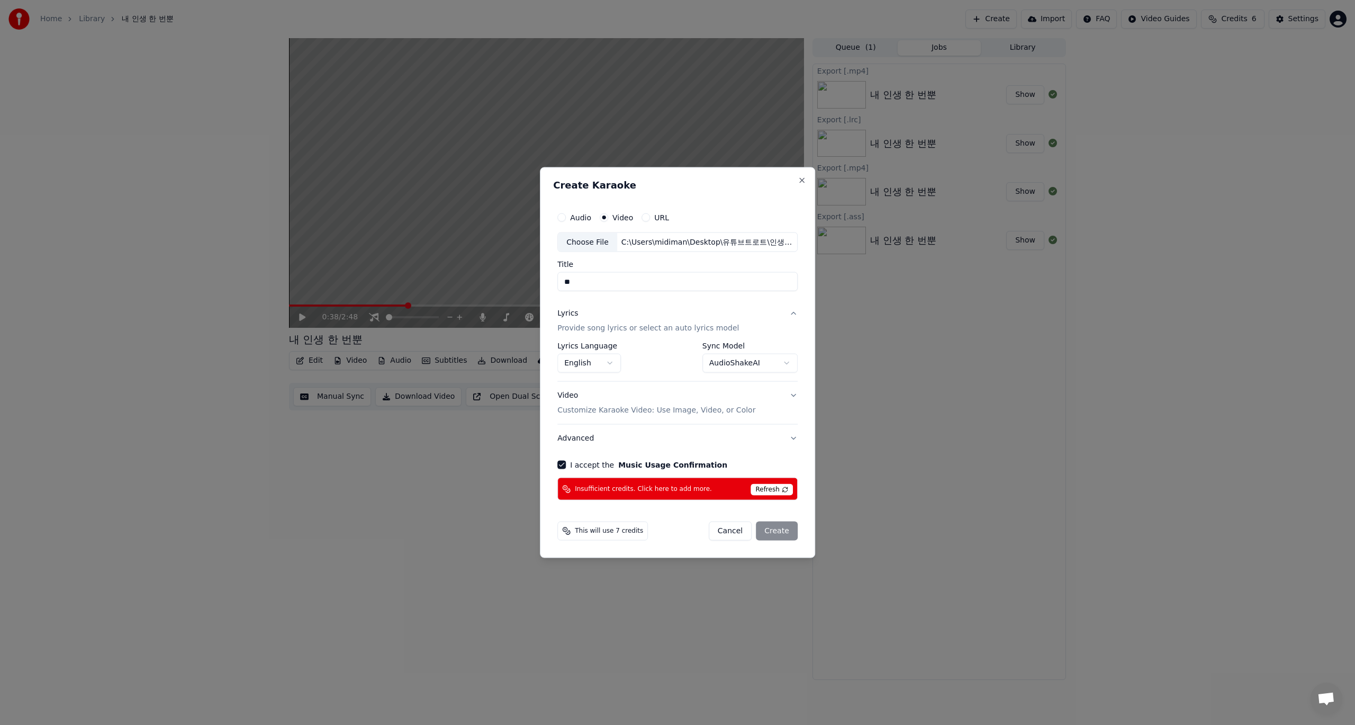
click at [779, 531] on div "Cancel Create" at bounding box center [753, 530] width 89 height 19
click at [611, 364] on body "**********" at bounding box center [677, 362] width 1355 height 725
select select "**"
click at [565, 466] on button "I accept the Music Usage Confirmation" at bounding box center [560, 464] width 8 height 8
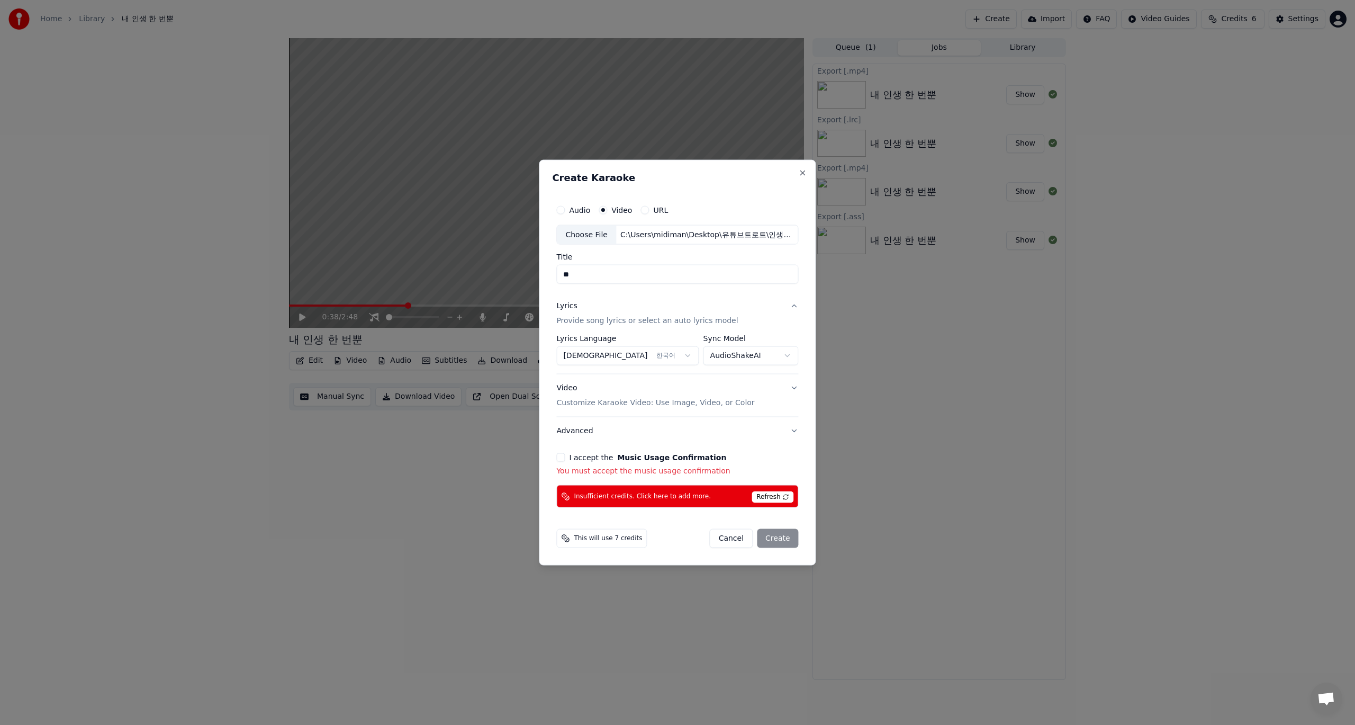
click at [672, 496] on span "Insufficient credits. Click here to add more." at bounding box center [642, 496] width 137 height 8
click at [565, 457] on button "I accept the Music Usage Confirmation" at bounding box center [560, 457] width 8 height 8
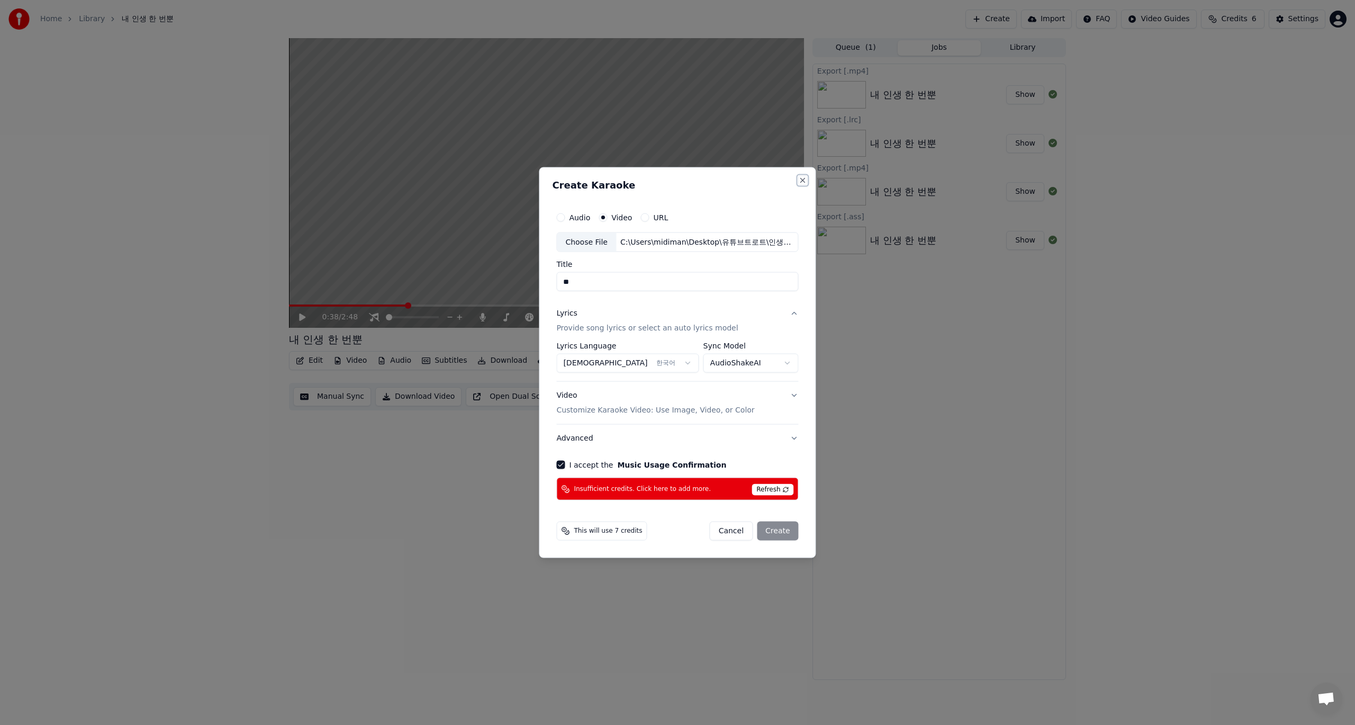
click at [800, 180] on button "Close" at bounding box center [803, 180] width 8 height 8
select select "**********"
select select
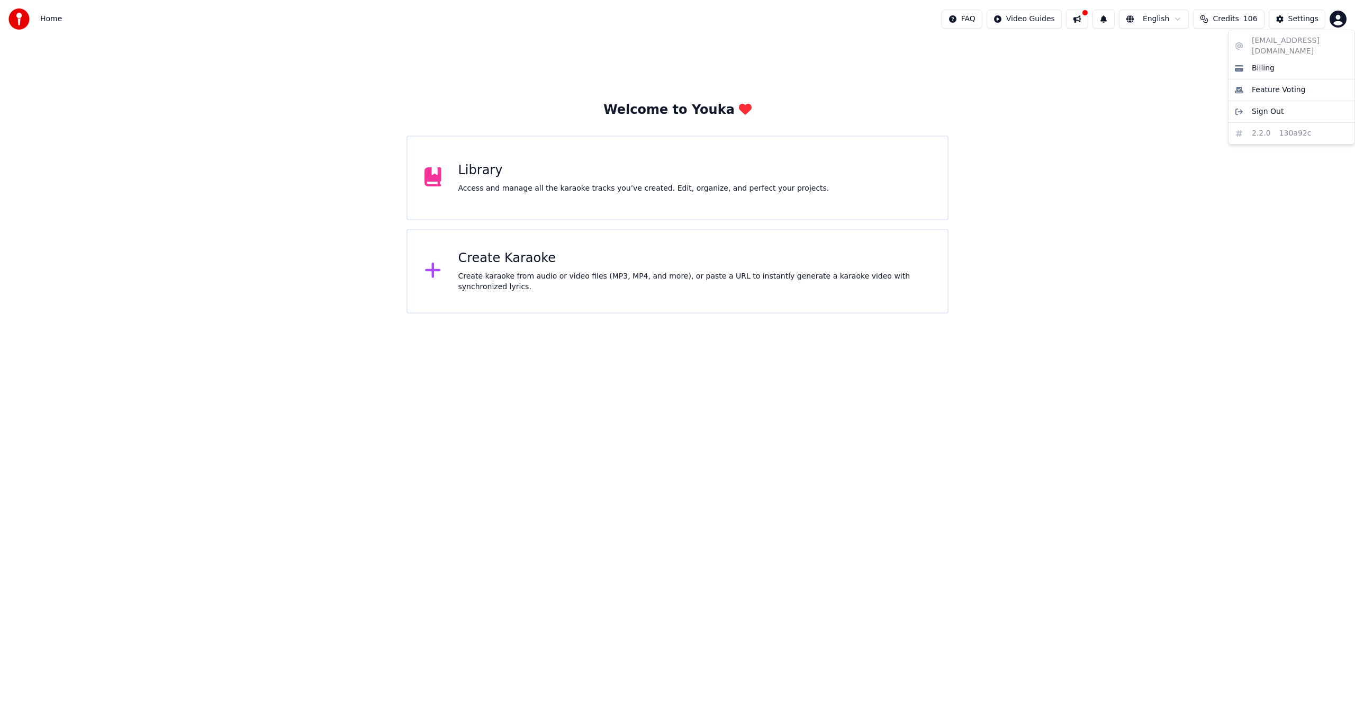
click at [1339, 21] on html "Home FAQ Video Guides English Credits 106 Settings Welcome to Youka Library Acc…" at bounding box center [677, 156] width 1355 height 313
click at [1258, 106] on span "Sign Out" at bounding box center [1268, 111] width 32 height 11
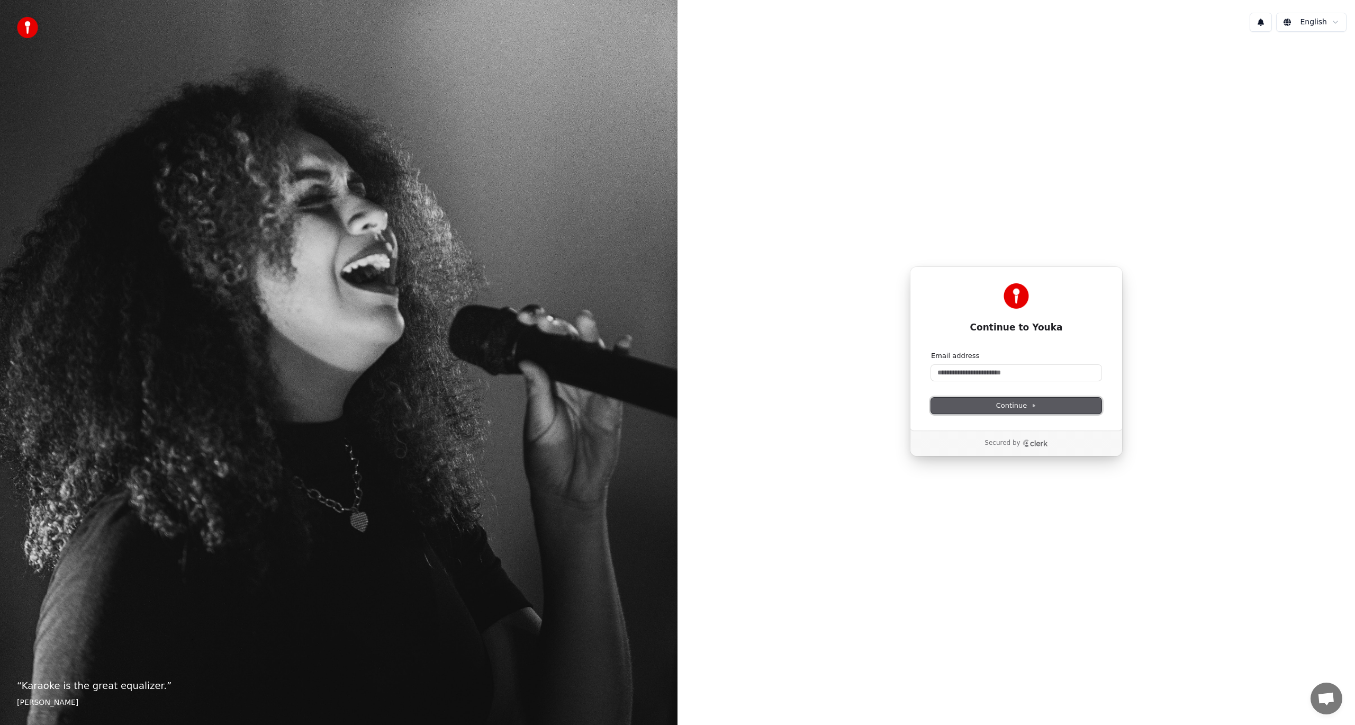
click at [1014, 405] on span "Continue" at bounding box center [1016, 406] width 40 height 10
click at [1004, 374] on input "Email address" at bounding box center [1016, 373] width 170 height 16
click at [961, 373] on input "Email address" at bounding box center [1016, 373] width 170 height 16
click at [975, 373] on input "Email address" at bounding box center [1016, 373] width 170 height 16
paste input "**********"
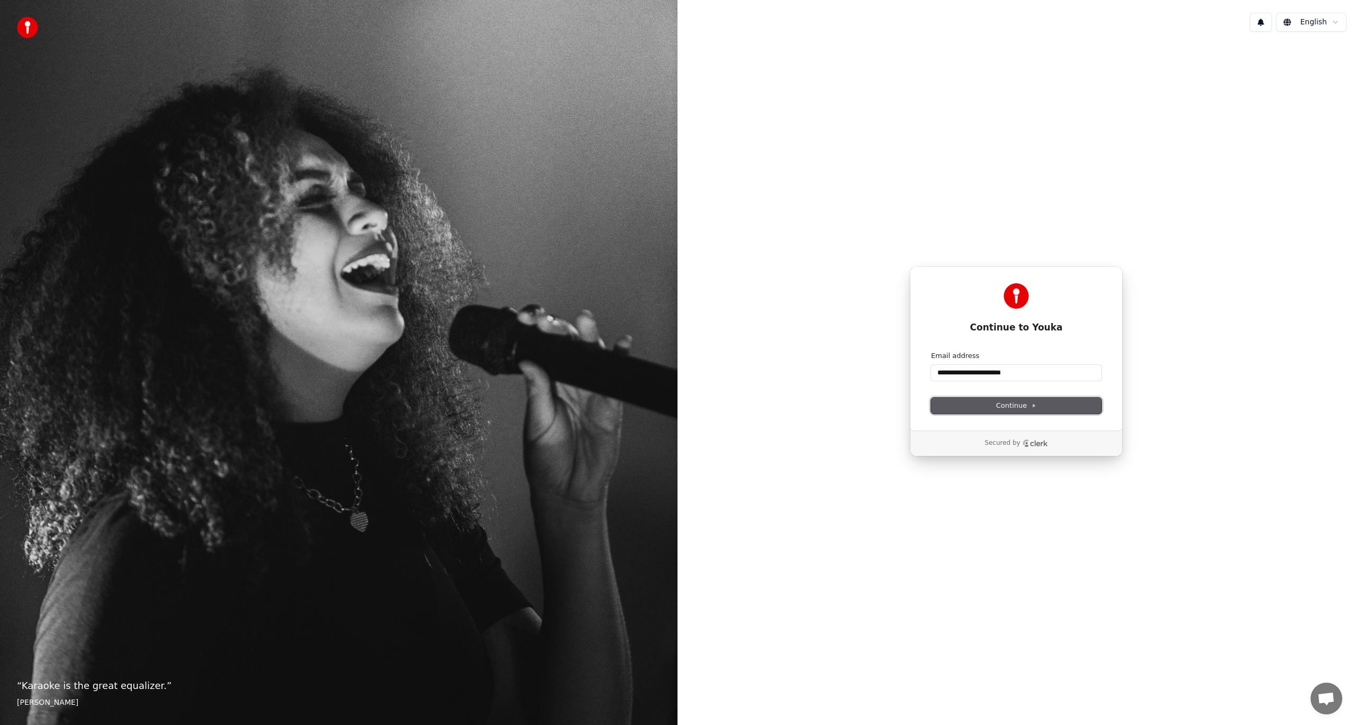
click at [1014, 408] on span "Continue" at bounding box center [1016, 406] width 40 height 10
type input "**********"
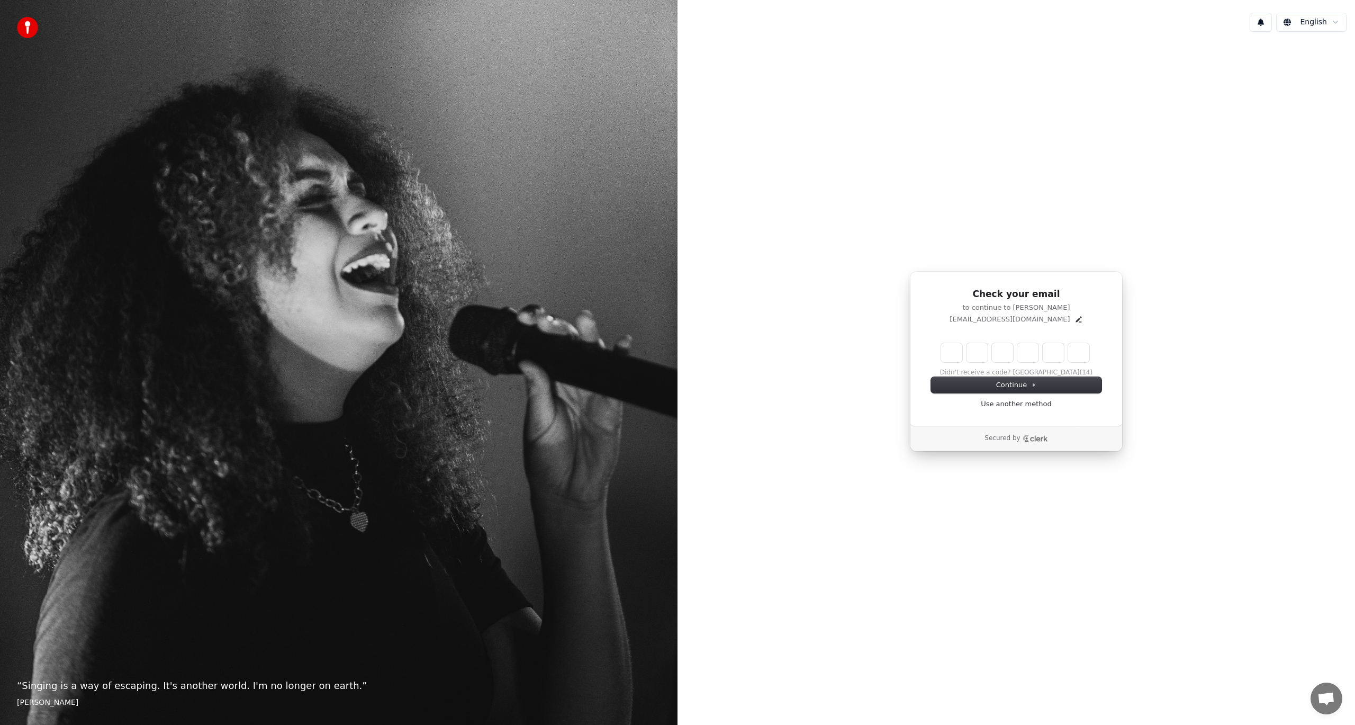
type input "*"
type input "**"
type input "*"
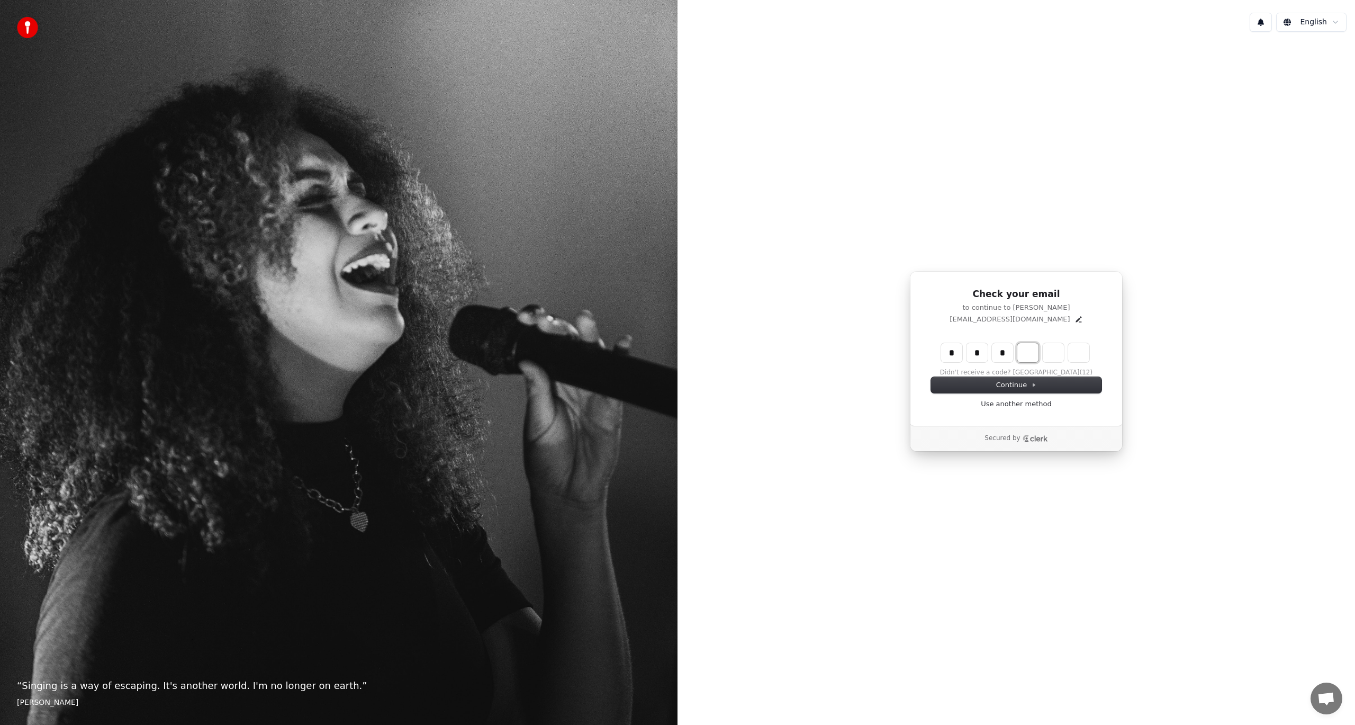
type input "***"
type input "*"
type input "****"
type input "*"
type input "******"
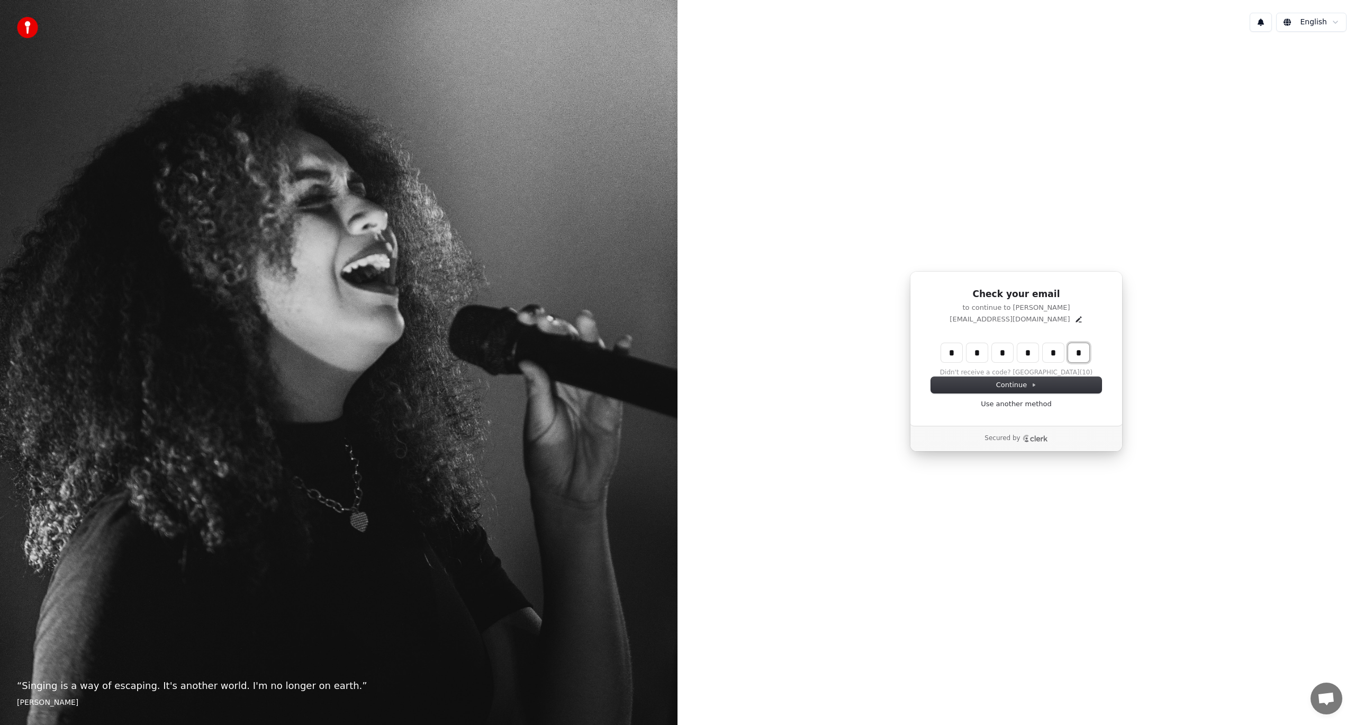
type input "*"
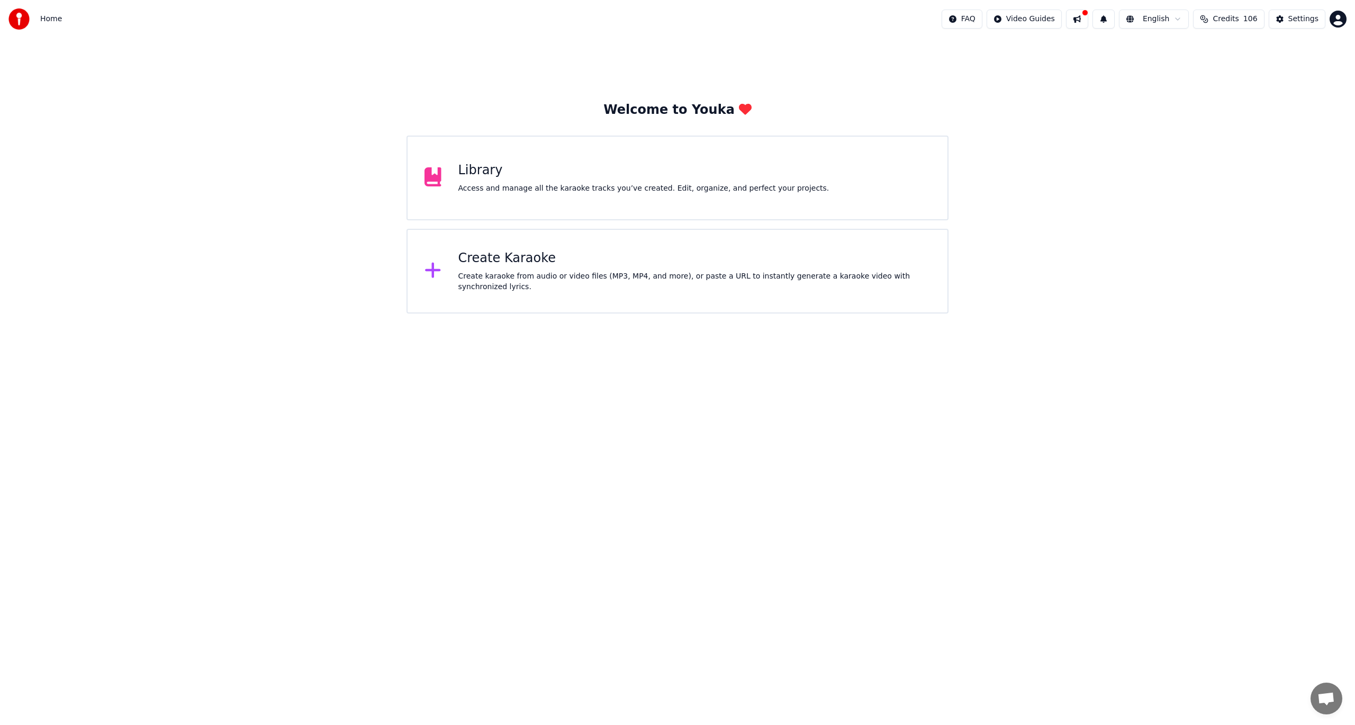
click at [1087, 16] on button at bounding box center [1077, 19] width 22 height 19
click at [1132, 313] on html "Home FAQ Video Guides English Credits 106 Settings Welcome to Youka Library Acc…" at bounding box center [677, 156] width 1355 height 313
click at [1075, 313] on html "Home FAQ Video Guides English Credits 106 Settings Welcome to Youka Library Acc…" at bounding box center [677, 156] width 1355 height 313
click at [1037, 155] on div "Welcome to Youka Library Access and manage all the karaoke tracks you’ve create…" at bounding box center [677, 175] width 1355 height 275
click at [1184, 17] on html "Home FAQ Video Guides English Credits 106 Settings Welcome to Youka Library Acc…" at bounding box center [677, 156] width 1355 height 313
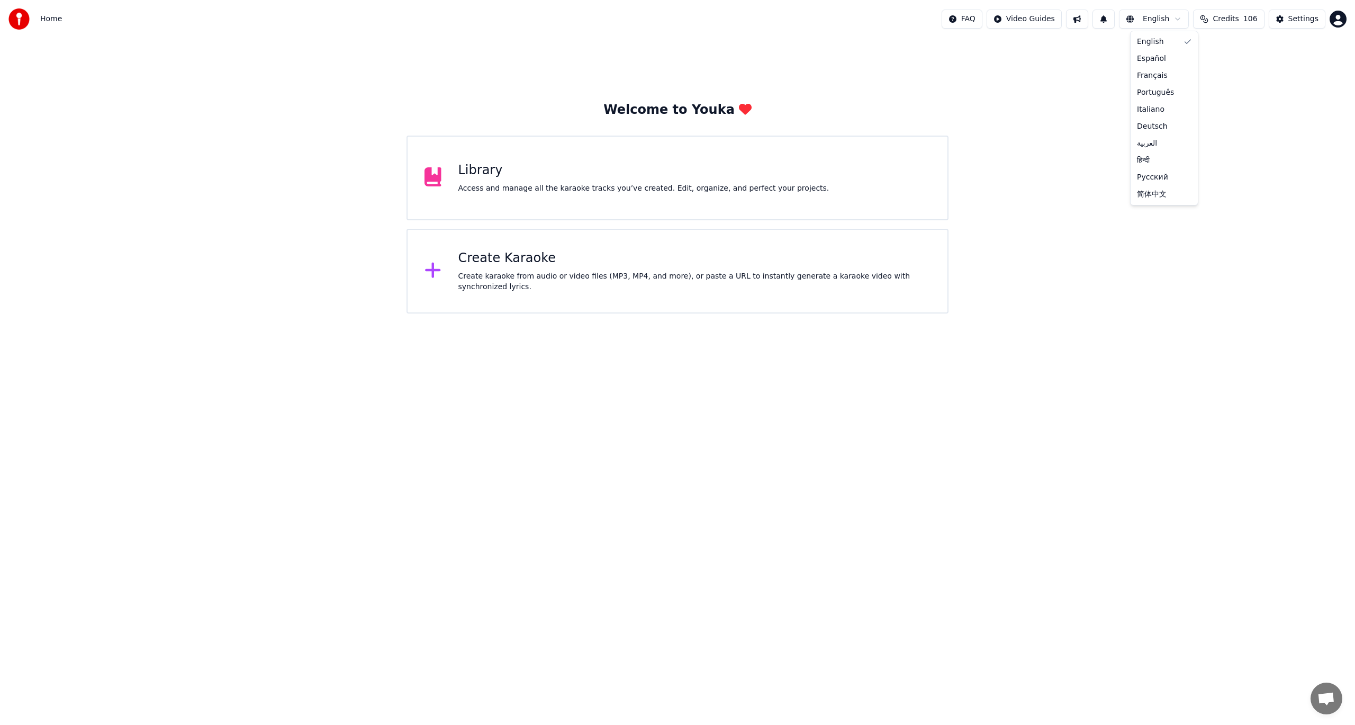
drag, startPoint x: 1113, startPoint y: 323, endPoint x: 1118, endPoint y: 326, distance: 5.7
click at [1114, 313] on html "Home FAQ Video Guides English Credits 106 Settings Welcome to Youka Library Acc…" at bounding box center [677, 156] width 1355 height 313
click at [473, 263] on div "Create Karaoke" at bounding box center [694, 258] width 473 height 17
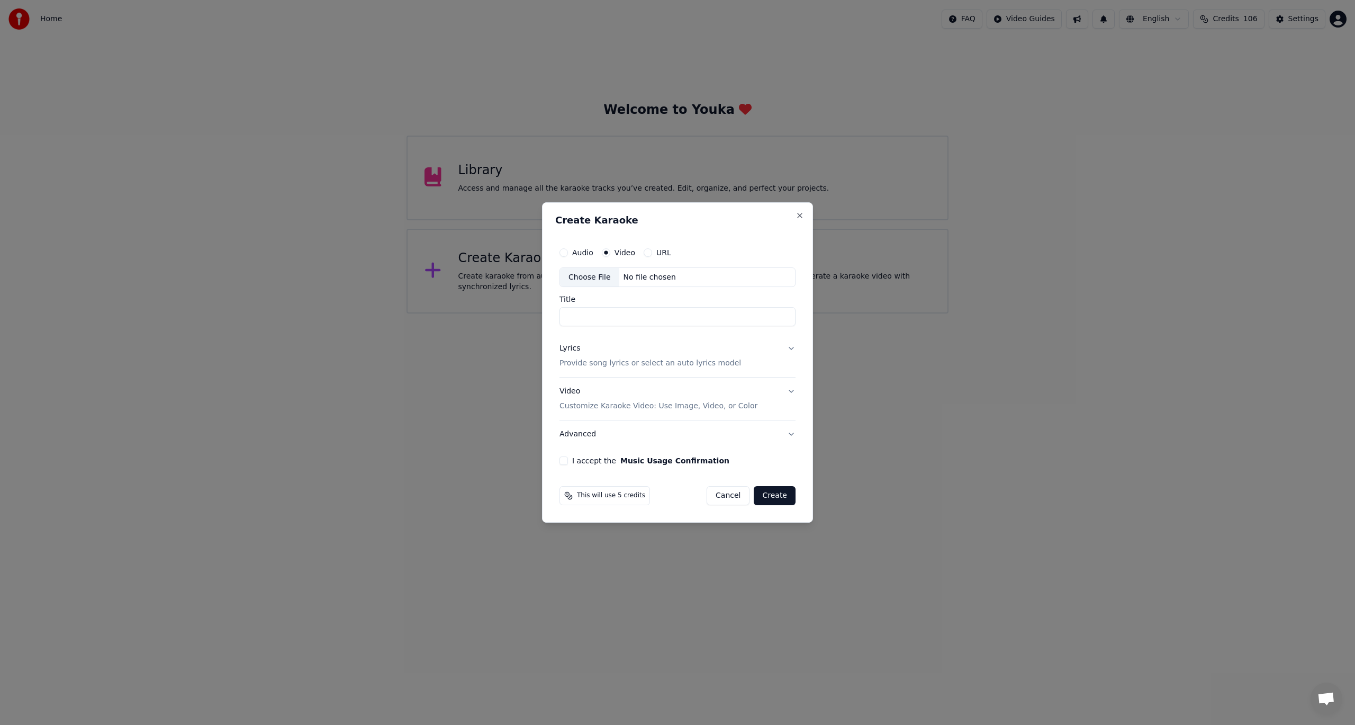
click at [566, 254] on button "Audio" at bounding box center [563, 252] width 8 height 8
click at [575, 279] on div "Choose File" at bounding box center [589, 277] width 59 height 19
type input "**********"
click at [607, 250] on button "Video" at bounding box center [604, 252] width 8 height 8
click at [601, 275] on div "Choose File" at bounding box center [589, 277] width 59 height 19
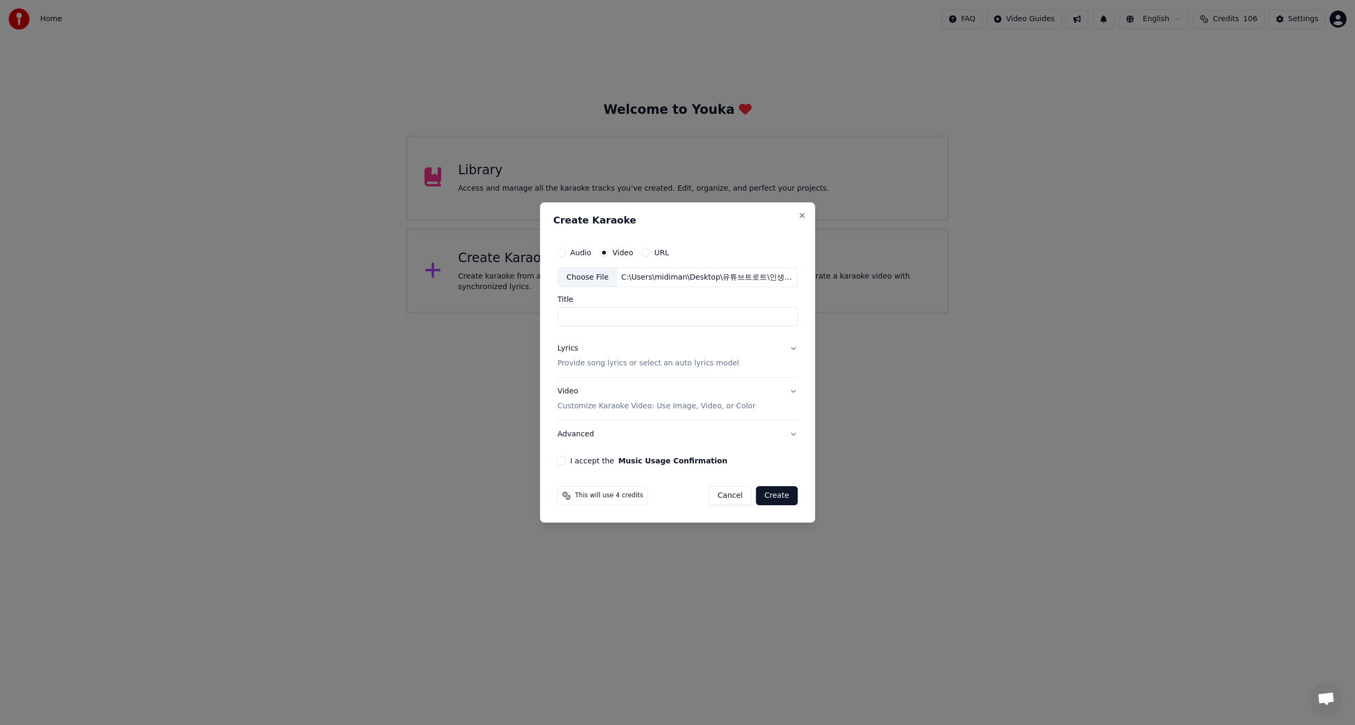
type input "**"
click at [790, 349] on button "Lyrics Provide song lyrics or select an auto lyrics model" at bounding box center [677, 356] width 240 height 42
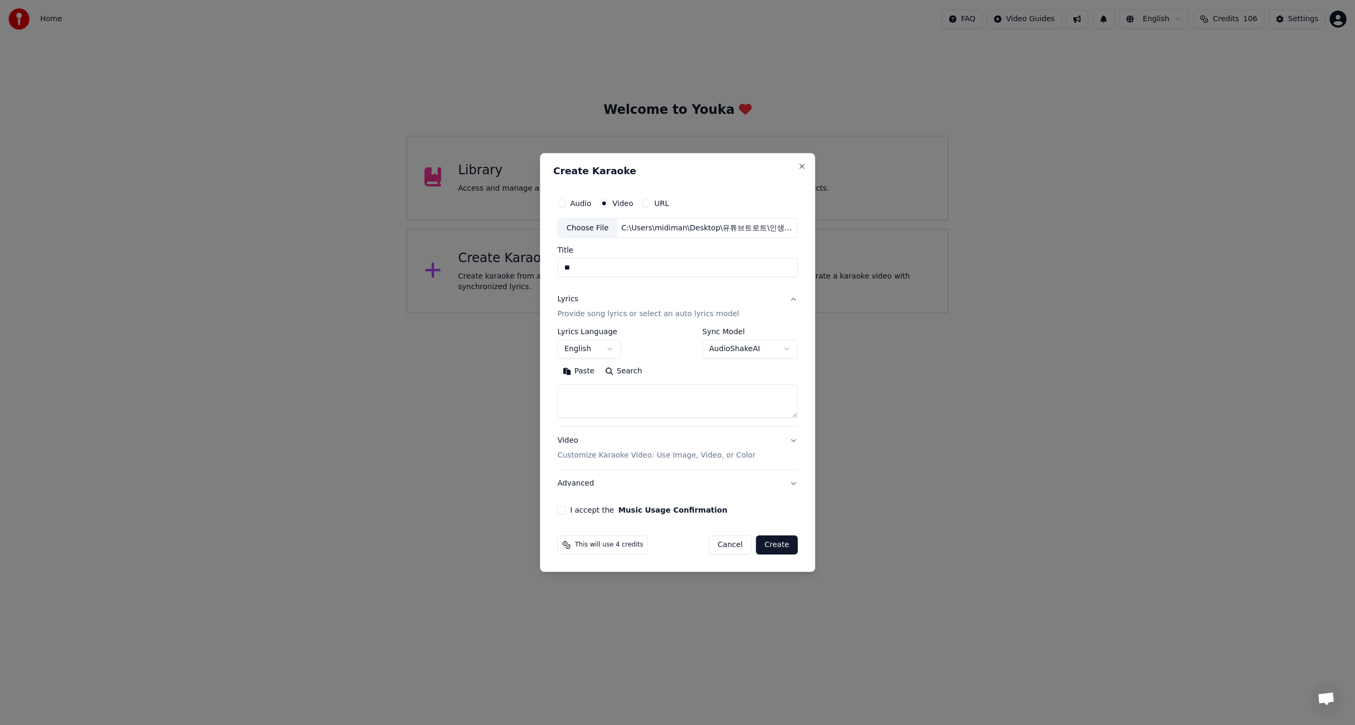
click at [612, 313] on body "**********" at bounding box center [677, 156] width 1355 height 313
select select "**"
click at [785, 313] on body "**********" at bounding box center [677, 156] width 1355 height 313
select select "**********"
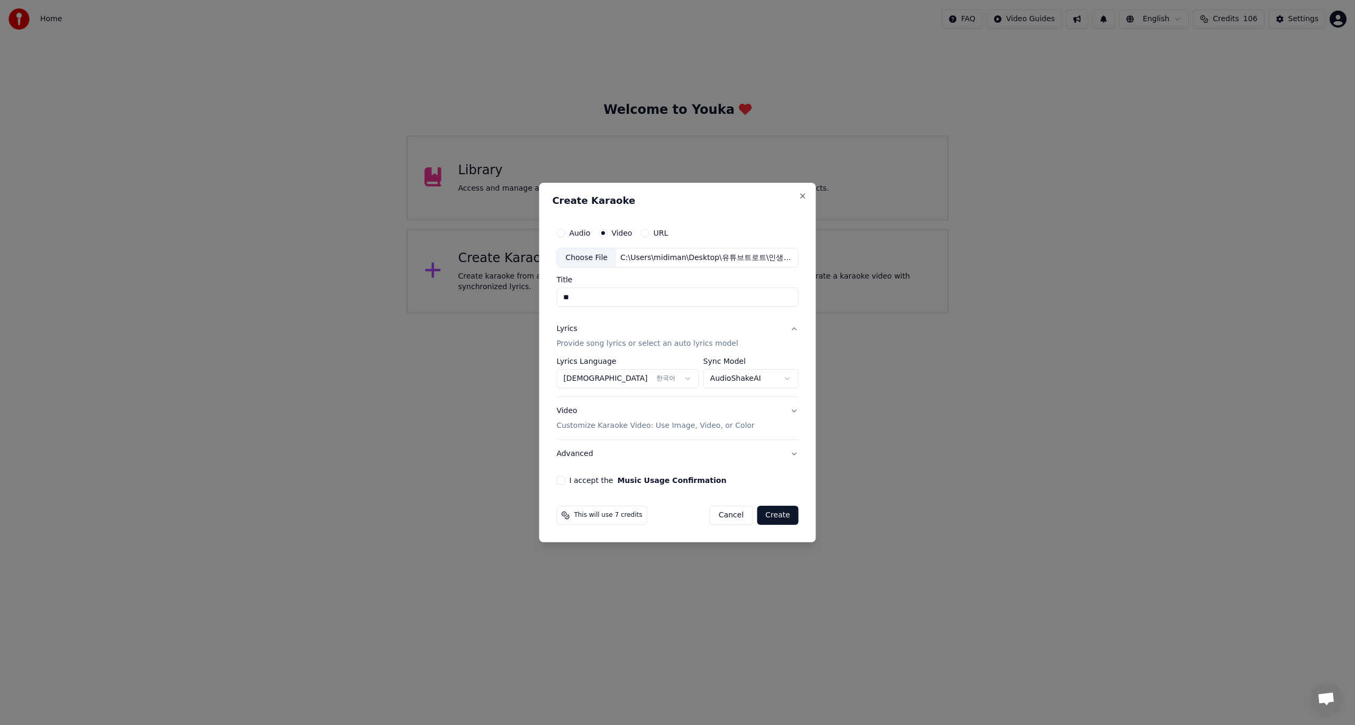
click at [788, 411] on button "Video Customize Karaoke Video: Use Image, Video, or Color" at bounding box center [677, 419] width 242 height 42
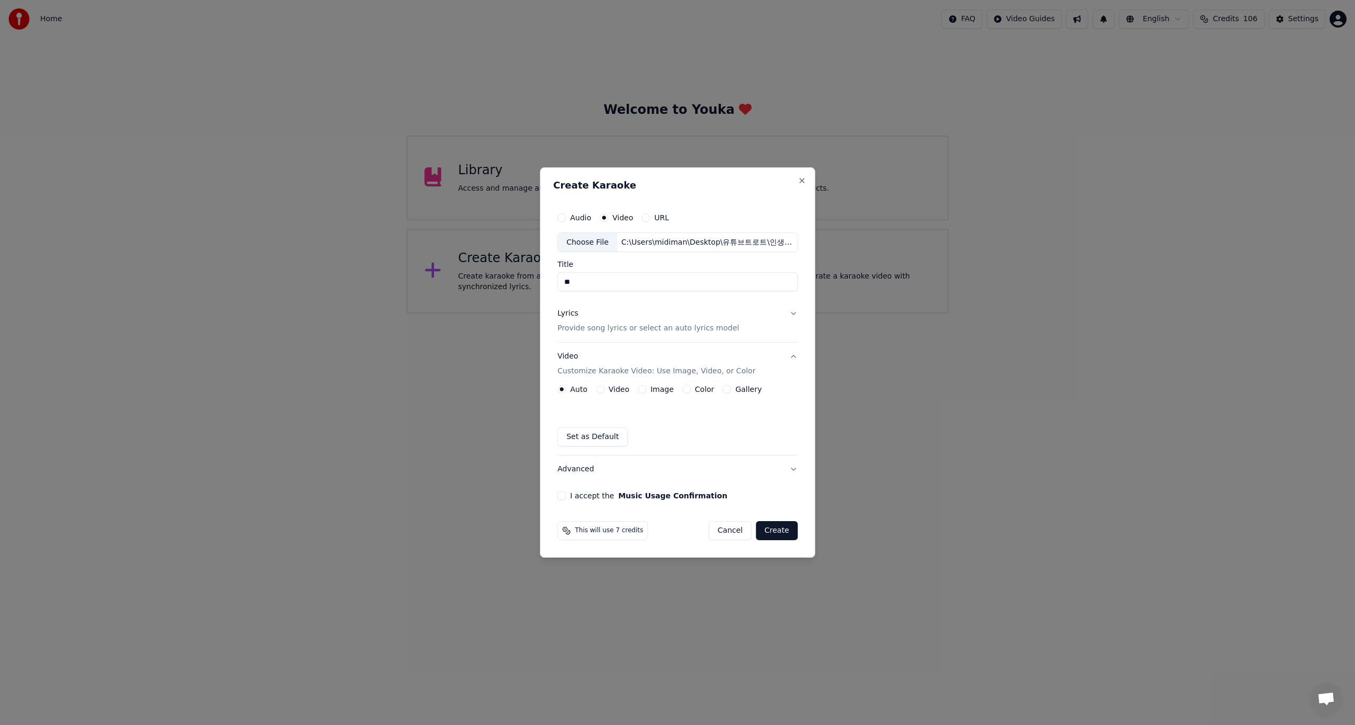
click at [562, 496] on button "I accept the Music Usage Confirmation" at bounding box center [561, 495] width 8 height 8
click at [776, 529] on button "Create" at bounding box center [777, 530] width 42 height 19
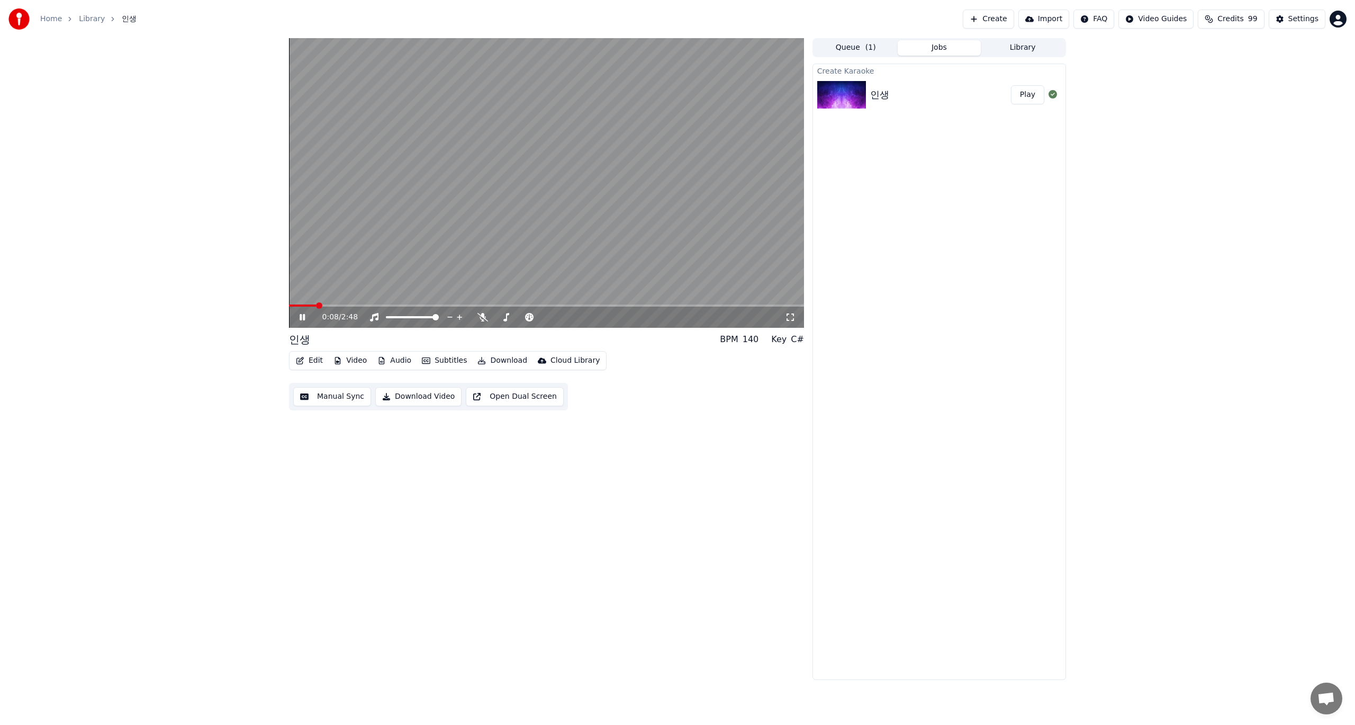
drag, startPoint x: 789, startPoint y: 319, endPoint x: 789, endPoint y: 331, distance: 12.2
click at [789, 319] on icon at bounding box center [790, 317] width 11 height 8
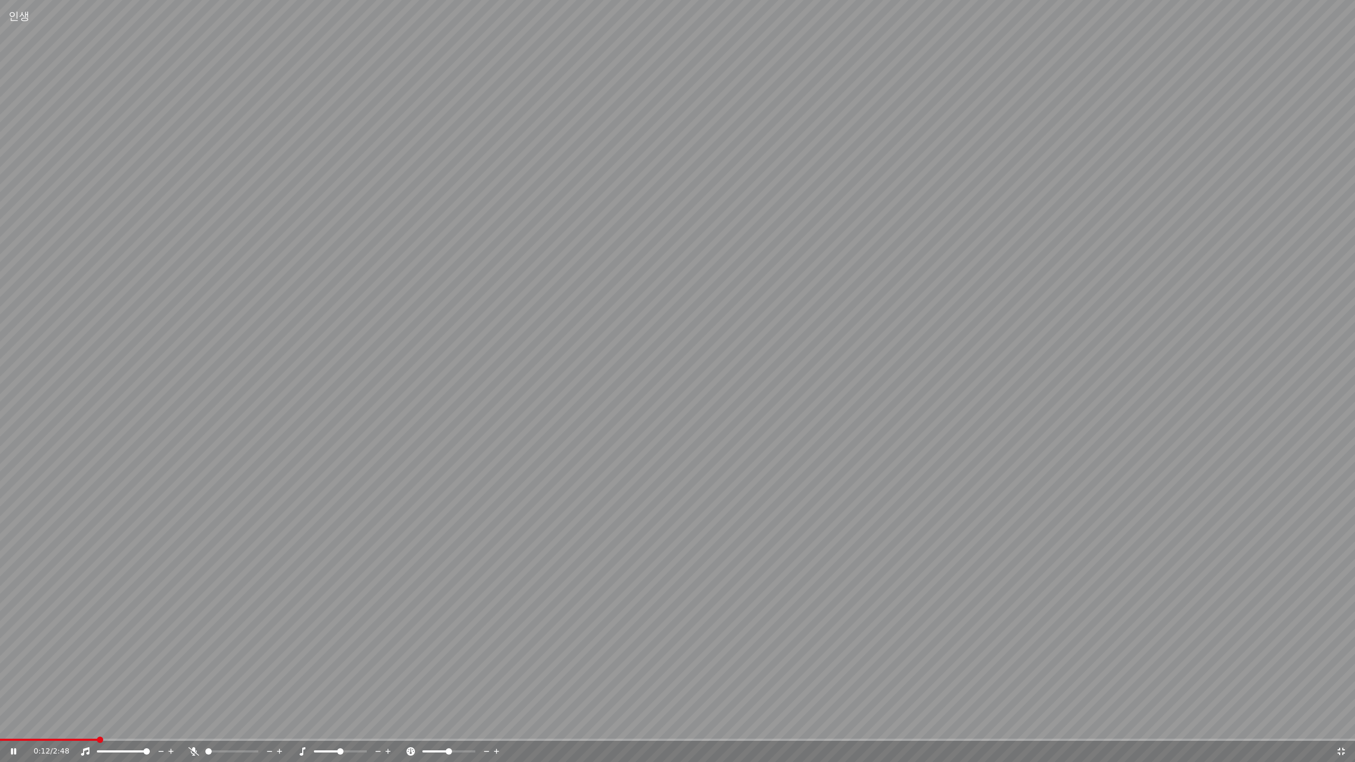
click at [195, 724] on icon at bounding box center [193, 751] width 11 height 8
click at [380, 724] on icon at bounding box center [378, 751] width 10 height 11
click at [390, 724] on icon at bounding box center [387, 751] width 5 height 5
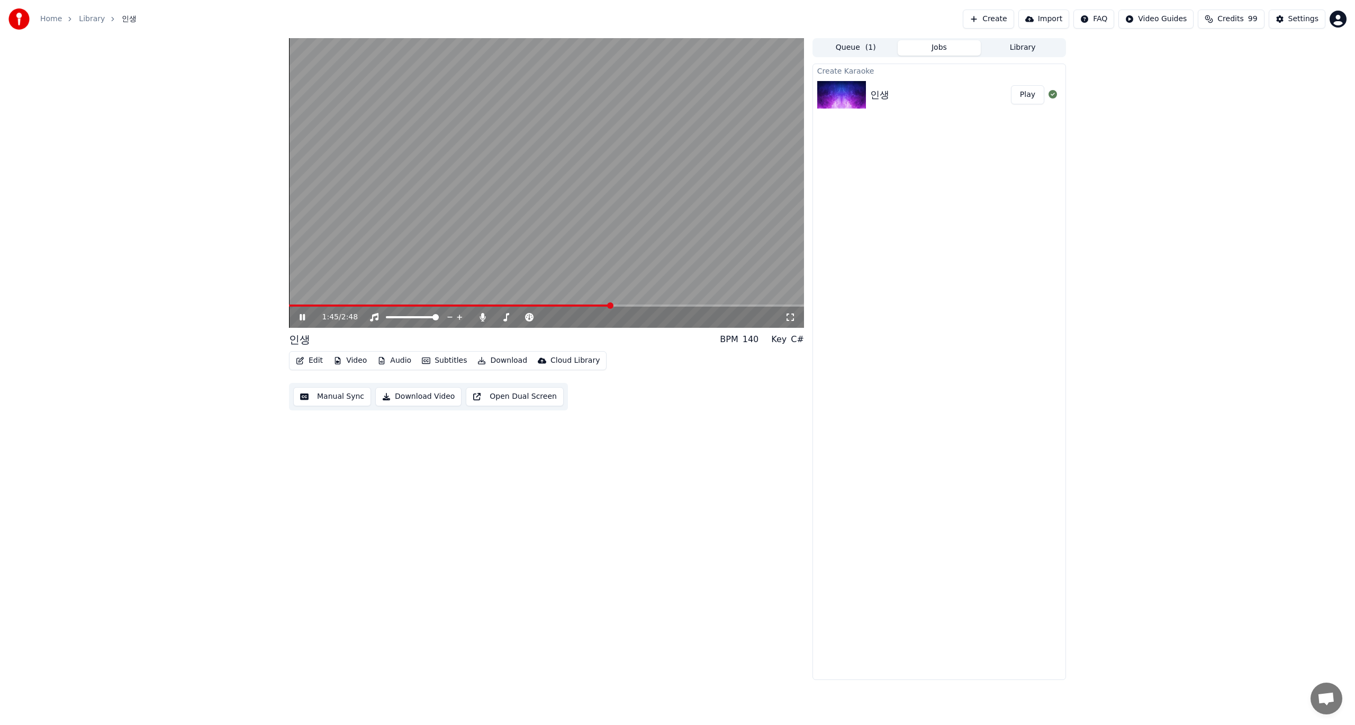
click at [880, 94] on div "인생" at bounding box center [879, 94] width 19 height 15
click at [885, 97] on div "인생" at bounding box center [879, 94] width 19 height 15
click at [544, 215] on video at bounding box center [546, 183] width 515 height 290
click at [311, 364] on button "Edit" at bounding box center [309, 360] width 35 height 15
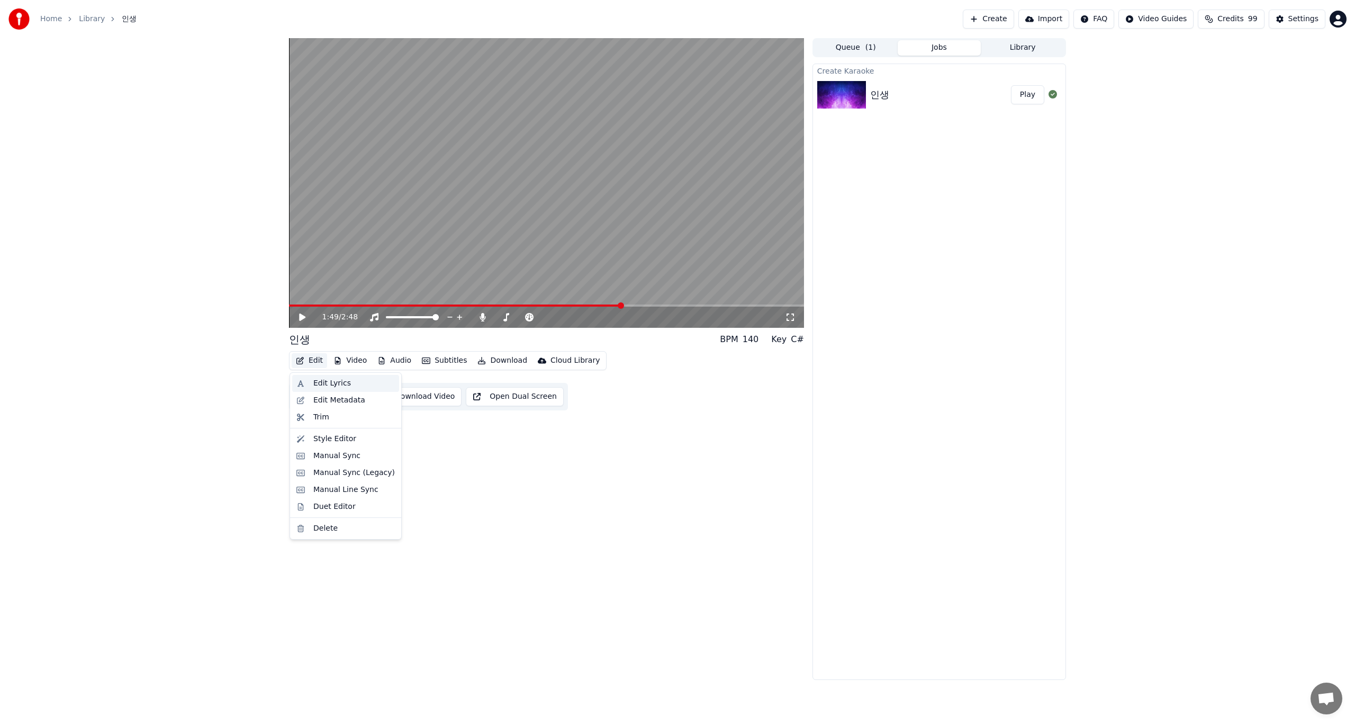
click at [320, 383] on div "Edit Lyrics" at bounding box center [332, 383] width 38 height 11
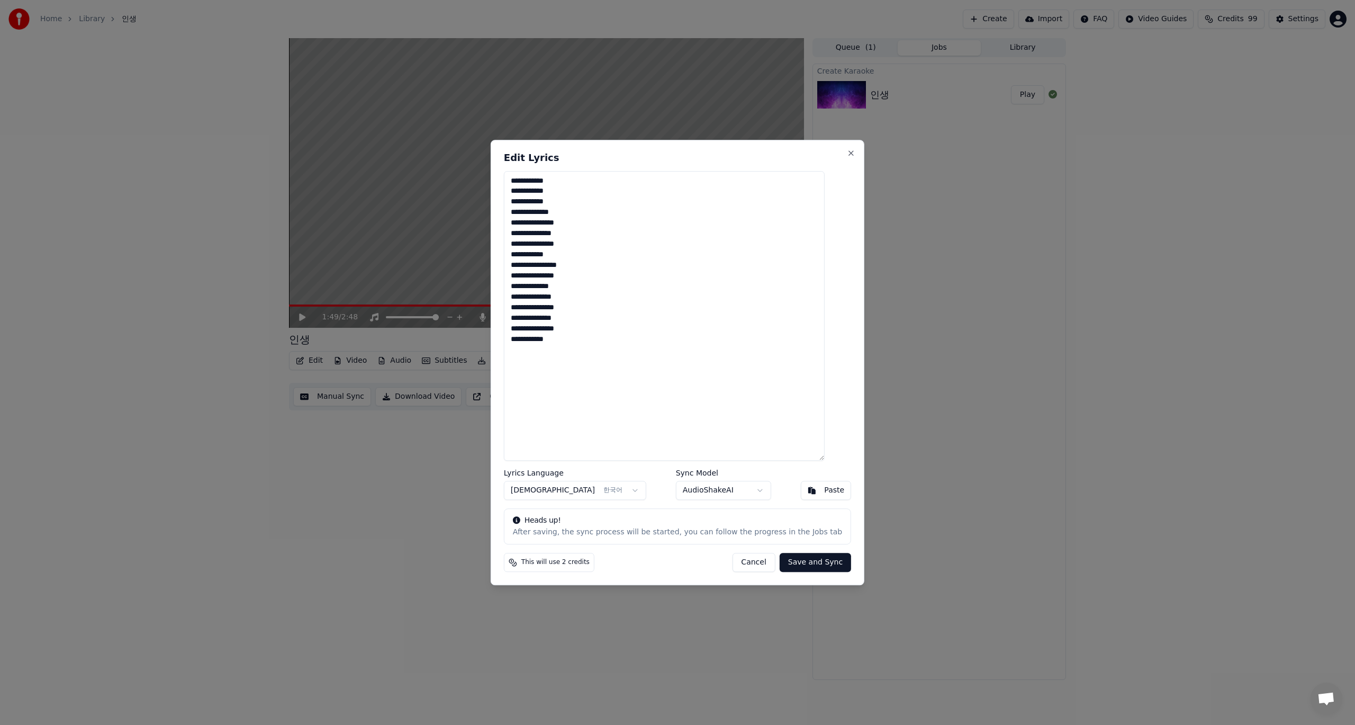
click at [526, 182] on textarea "**********" at bounding box center [664, 316] width 321 height 290
click at [847, 153] on button "Close" at bounding box center [851, 153] width 8 height 8
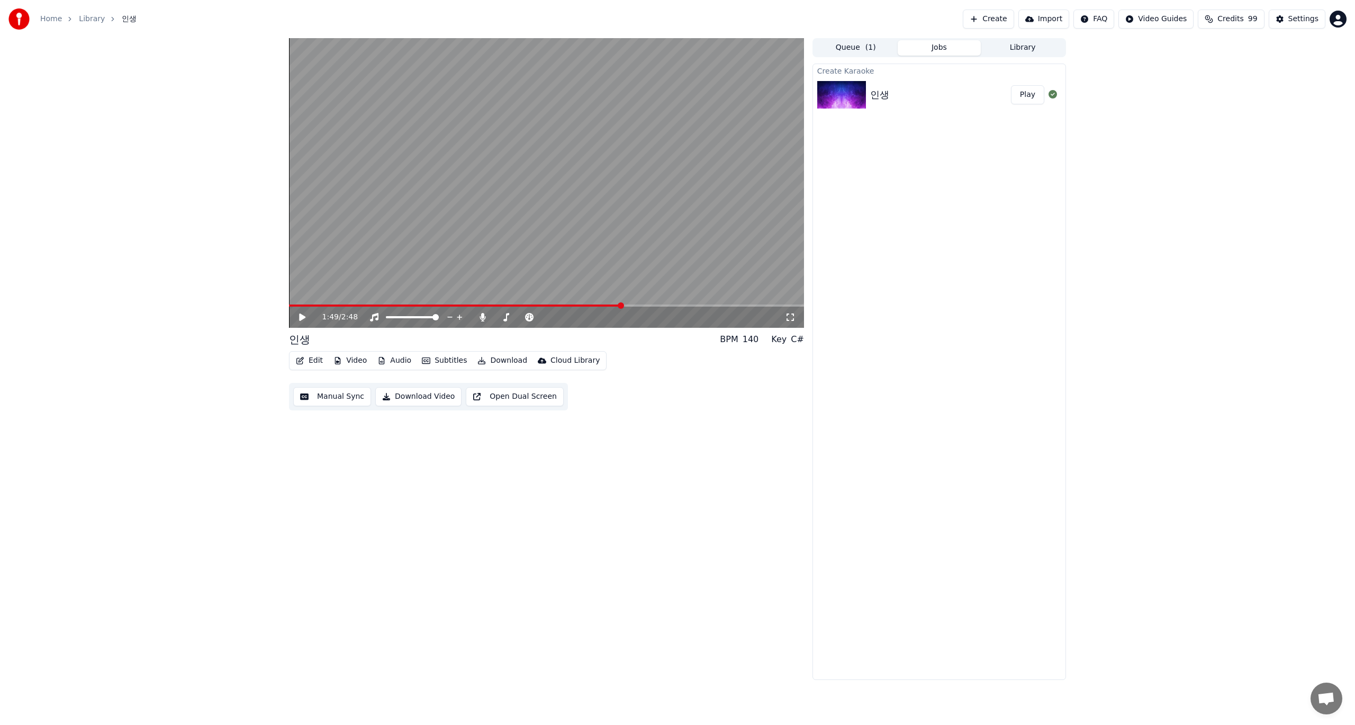
click at [1007, 415] on div "Create Karaoke 인생 Play" at bounding box center [939, 372] width 254 height 616
click at [289, 306] on span at bounding box center [289, 305] width 0 height 2
click at [322, 305] on span at bounding box center [546, 305] width 515 height 2
click at [303, 317] on icon at bounding box center [302, 316] width 6 height 7
click at [341, 305] on span at bounding box center [546, 305] width 515 height 2
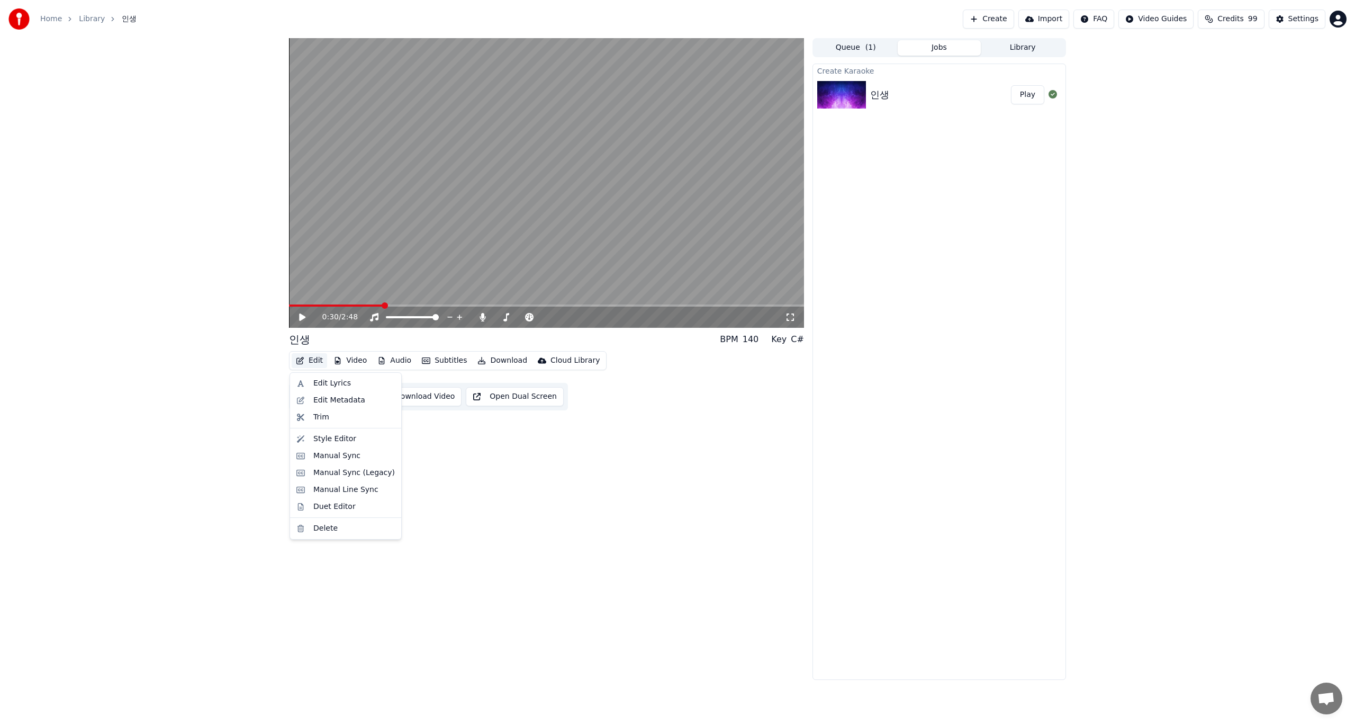
click at [313, 362] on button "Edit" at bounding box center [309, 360] width 35 height 15
click at [339, 384] on div "Edit Lyrics" at bounding box center [332, 383] width 38 height 11
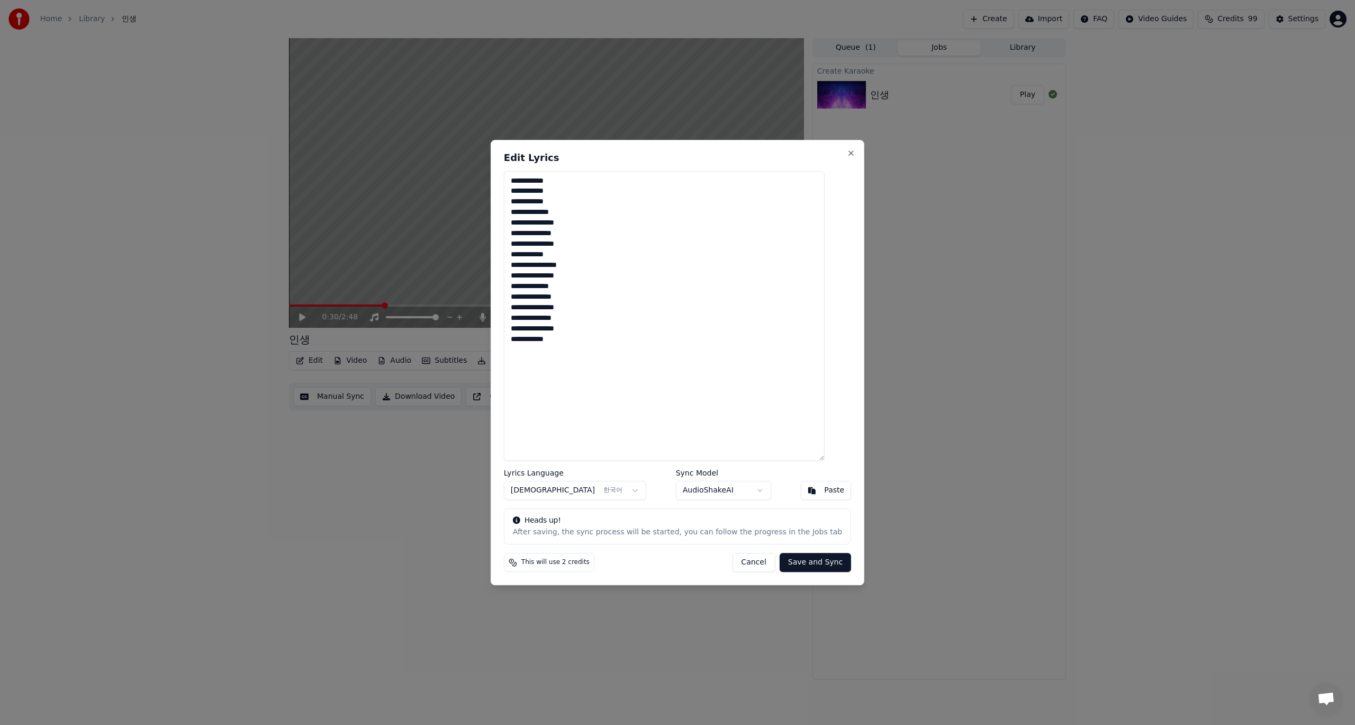
click at [526, 184] on textarea "**********" at bounding box center [664, 316] width 321 height 290
type textarea "**********"
click at [801, 564] on button "Save and Sync" at bounding box center [815, 562] width 71 height 19
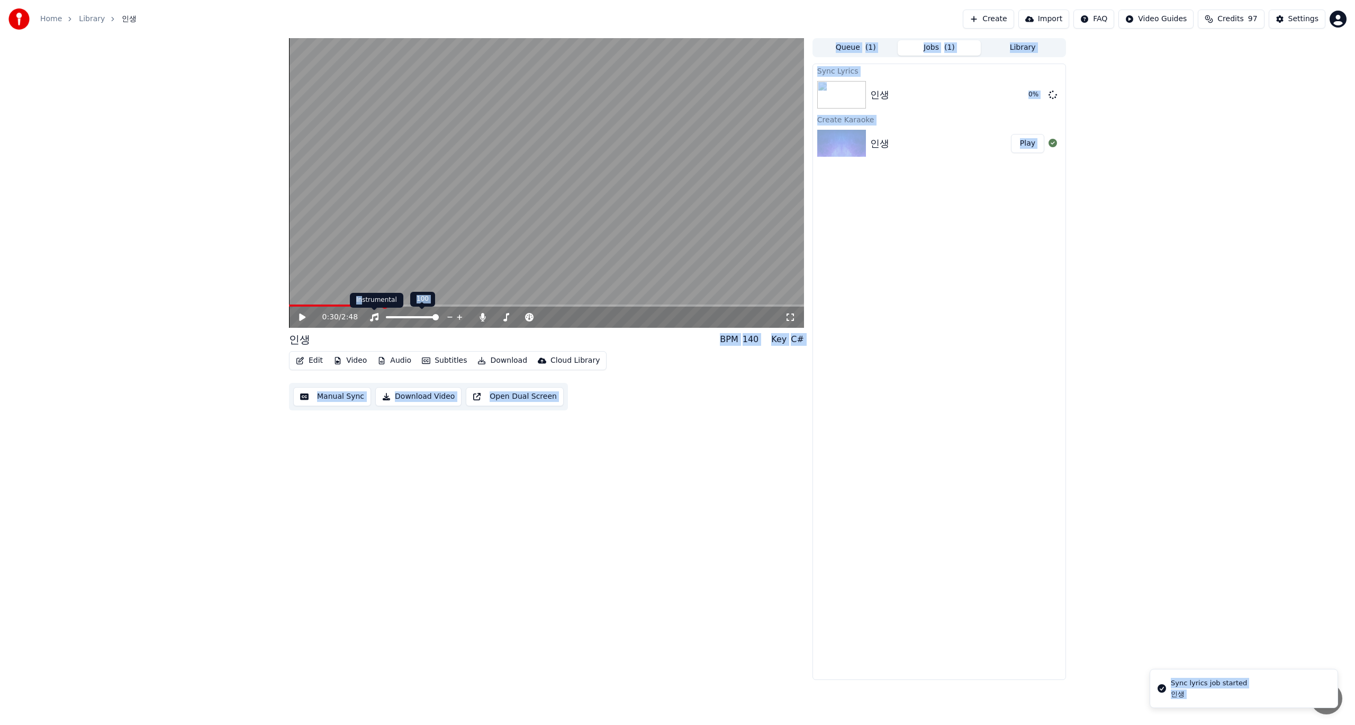
drag, startPoint x: 353, startPoint y: 304, endPoint x: 328, endPoint y: 302, distance: 24.9
click at [326, 301] on body "Home Library 인생 Create Import FAQ Video Guides Credits 97 Settings 0:30 / 2:48 …" at bounding box center [677, 362] width 1355 height 725
click at [319, 308] on span at bounding box center [322, 305] width 6 height 6
click at [631, 432] on div "0:00 / 2:48 인생 BPM 140 Key C# Edit Video Audio Subtitles Download Cloud Library…" at bounding box center [546, 359] width 515 height 642
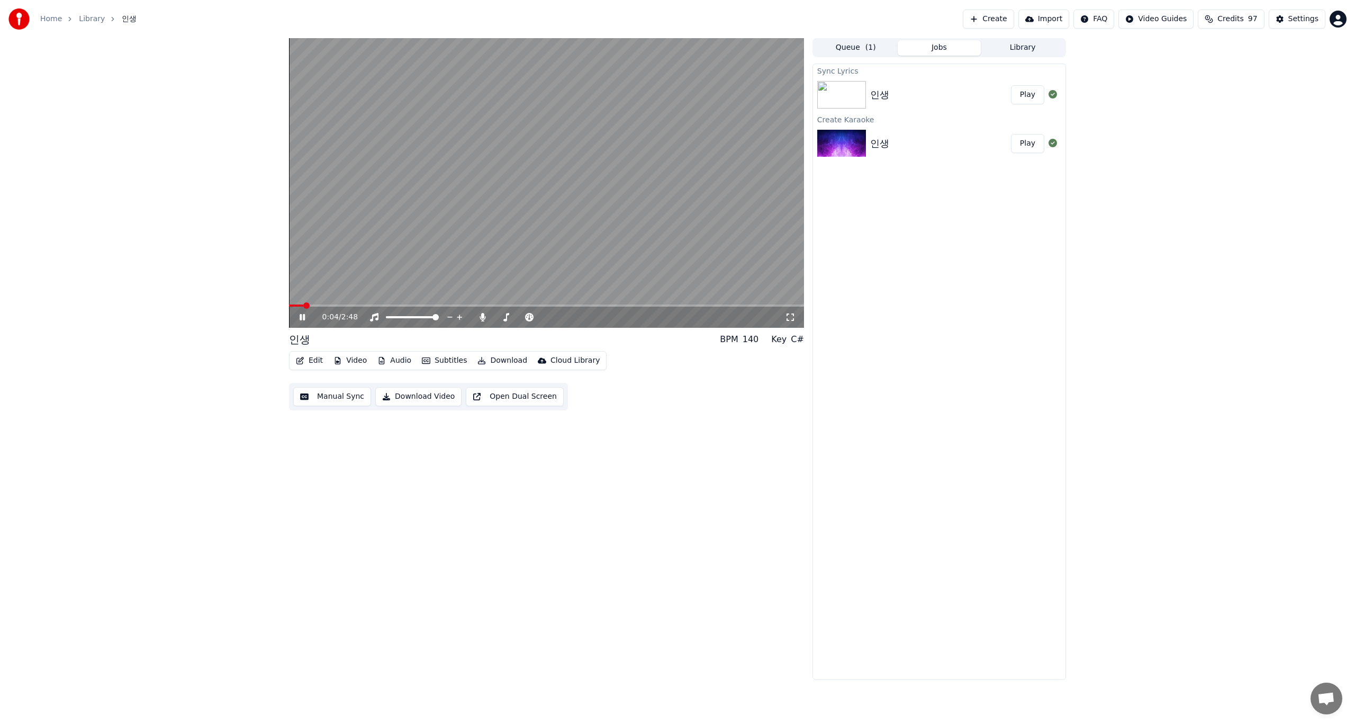
click at [536, 203] on video at bounding box center [546, 183] width 515 height 290
click at [307, 305] on span at bounding box center [310, 305] width 6 height 6
click at [314, 338] on div "인생 BPM 140 Key C#" at bounding box center [546, 339] width 515 height 15
click at [306, 340] on div "인생" at bounding box center [299, 339] width 21 height 15
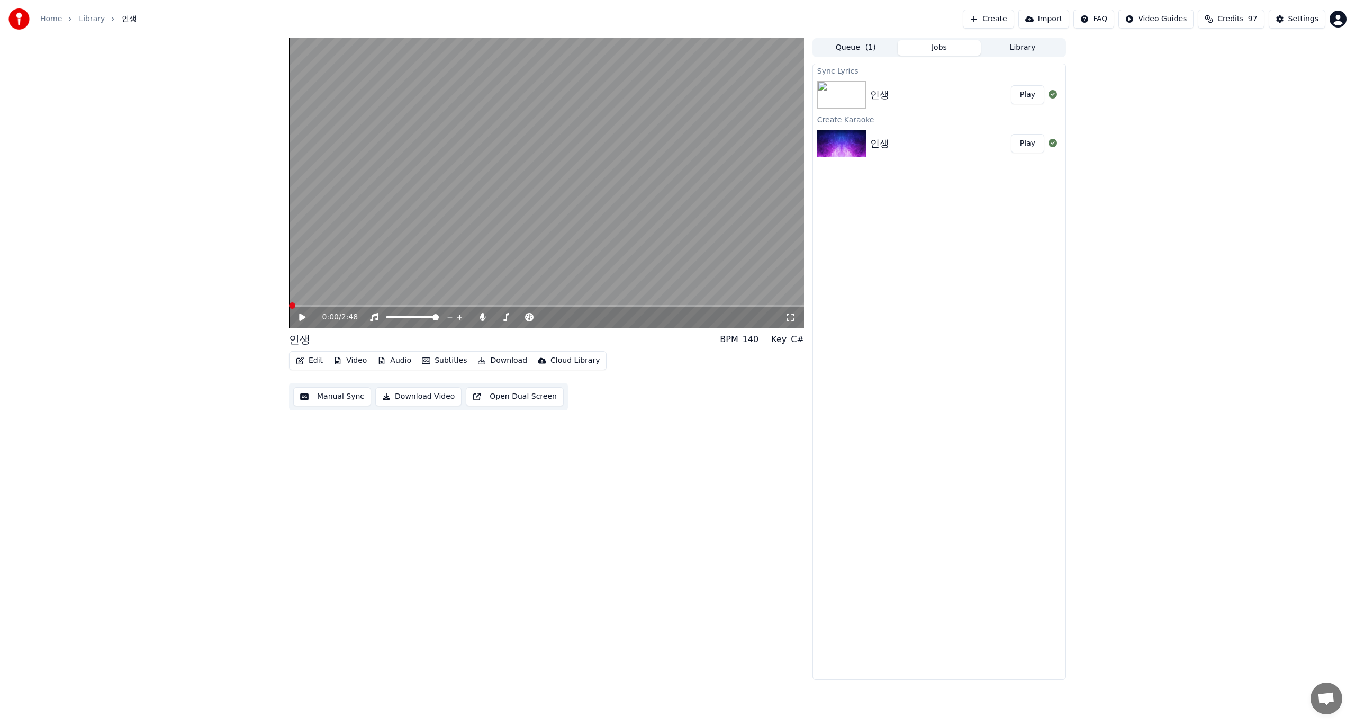
click at [306, 340] on div "인생" at bounding box center [299, 339] width 21 height 15
click at [845, 97] on img at bounding box center [841, 95] width 49 height 28
click at [1028, 95] on button "Play" at bounding box center [1027, 94] width 33 height 19
click at [579, 211] on video at bounding box center [546, 183] width 515 height 290
